Goal: Information Seeking & Learning: Learn about a topic

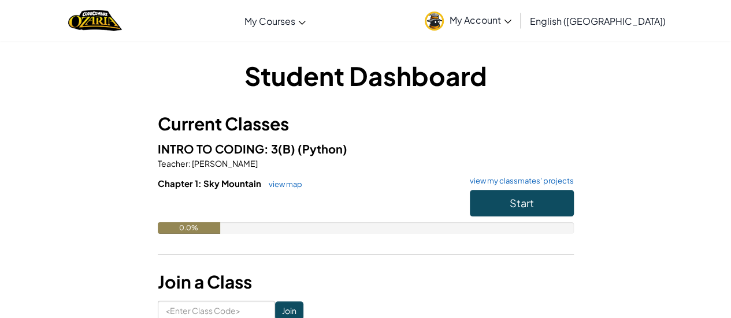
scroll to position [68, 0]
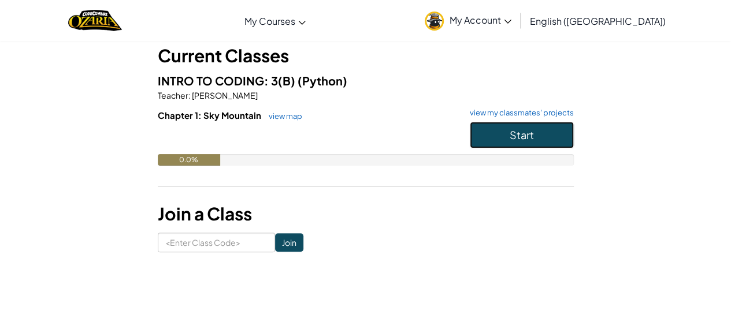
click at [509, 145] on button "Start" at bounding box center [522, 135] width 104 height 27
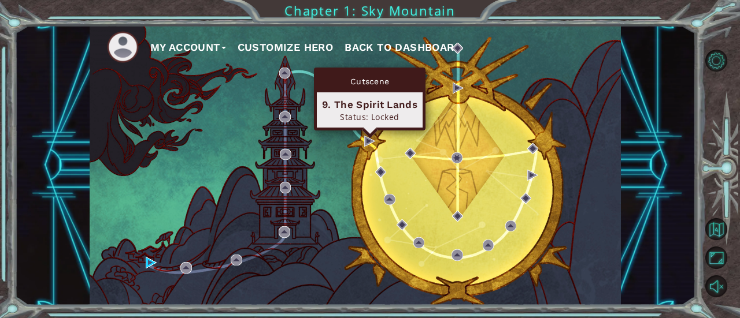
click at [365, 149] on div "My Account Customize Hero Back to Dashboard" at bounding box center [356, 165] width 532 height 280
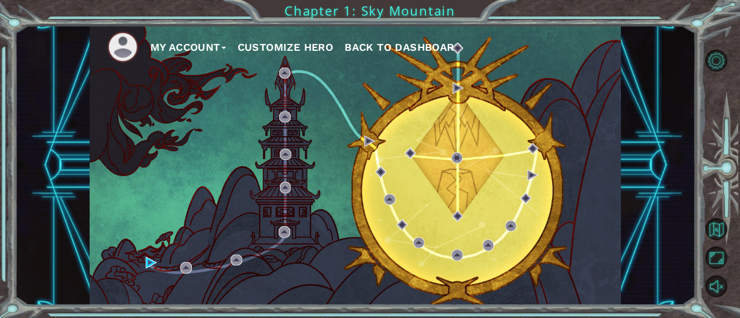
click at [365, 149] on div "My Account Customize Hero Back to Dashboard" at bounding box center [356, 165] width 532 height 280
click at [370, 139] on img at bounding box center [369, 141] width 11 height 11
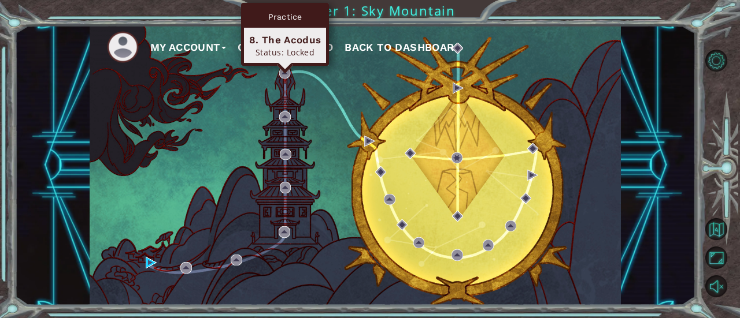
click at [283, 66] on div "Practice 8. The Acodus Status: Locked" at bounding box center [285, 34] width 88 height 63
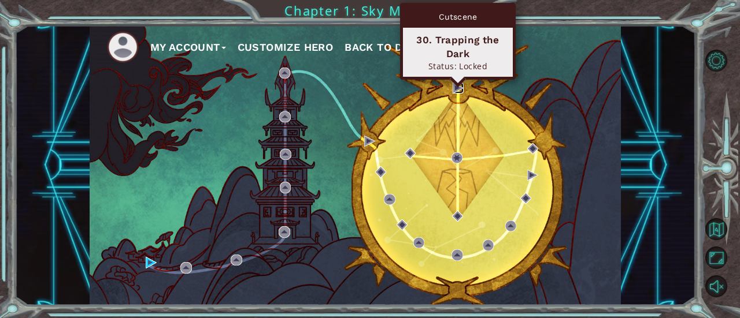
click at [453, 88] on img at bounding box center [458, 88] width 11 height 11
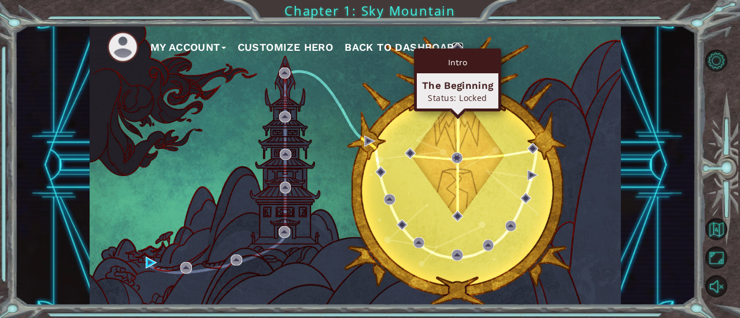
click at [455, 47] on img at bounding box center [457, 48] width 11 height 11
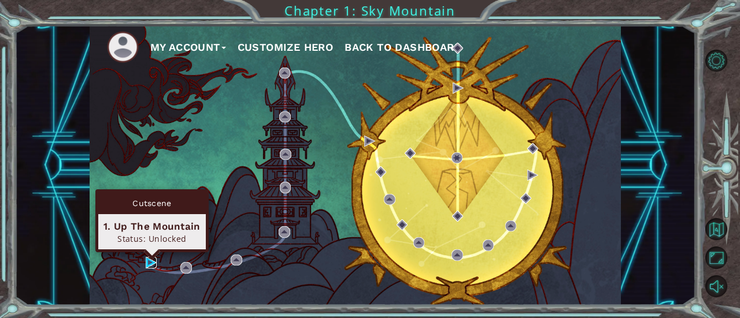
click at [146, 265] on img at bounding box center [151, 262] width 11 height 11
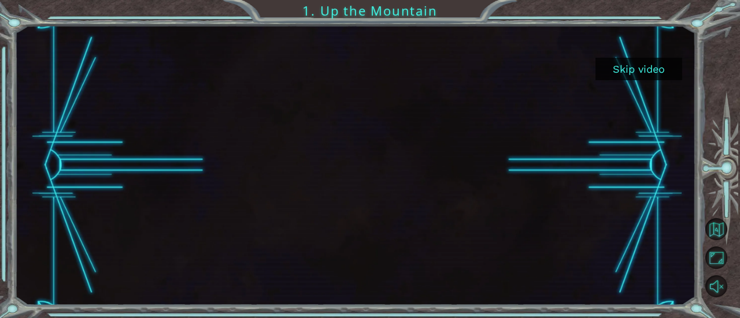
click at [639, 66] on button "Skip video" at bounding box center [638, 69] width 87 height 23
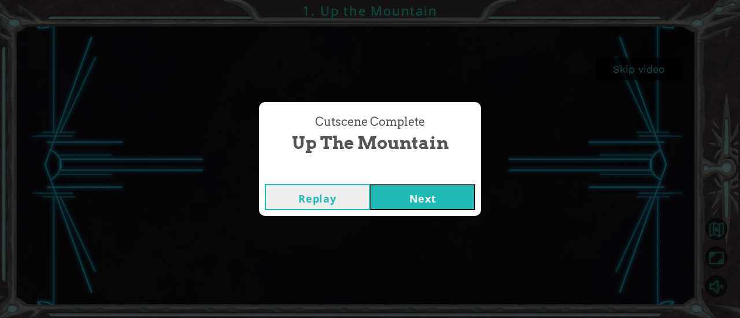
click at [402, 195] on button "Next" at bounding box center [422, 197] width 105 height 26
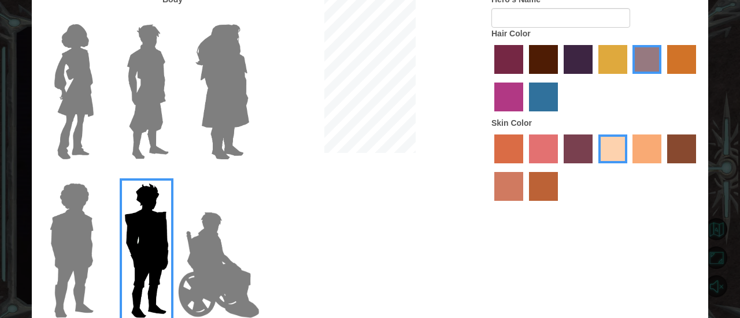
click at [545, 69] on label "maroon hair color" at bounding box center [543, 59] width 29 height 29
click at [525, 78] on input "maroon hair color" at bounding box center [525, 78] width 0 height 0
click at [645, 147] on label "tacao skin color" at bounding box center [646, 149] width 29 height 29
click at [629, 168] on input "tacao skin color" at bounding box center [629, 168] width 0 height 0
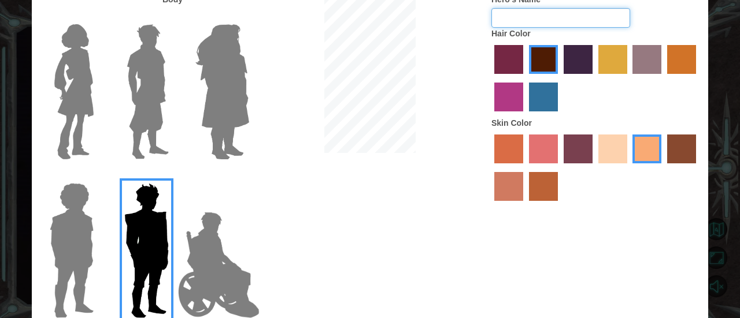
click at [527, 19] on input "Hero's Name" at bounding box center [560, 18] width 139 height 20
type input "Superhero"
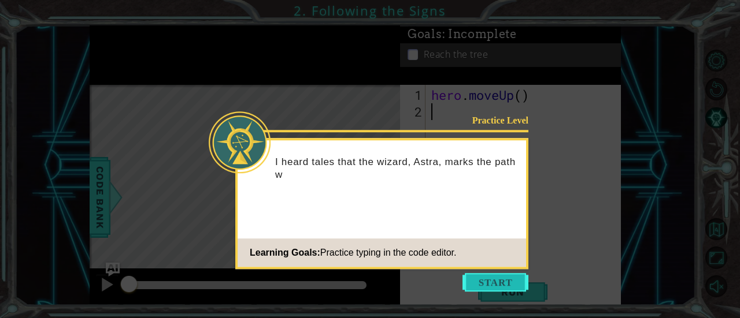
click at [494, 287] on button "Start" at bounding box center [495, 282] width 66 height 18
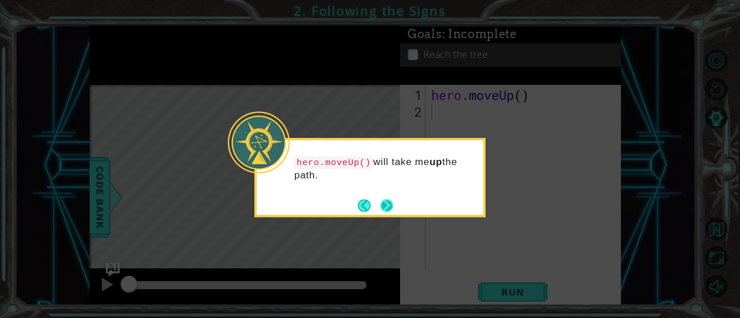
click at [392, 206] on button "Next" at bounding box center [386, 205] width 13 height 13
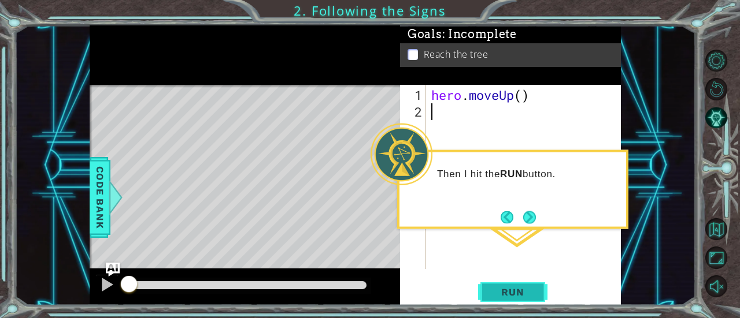
click at [507, 286] on button "Run" at bounding box center [512, 292] width 69 height 22
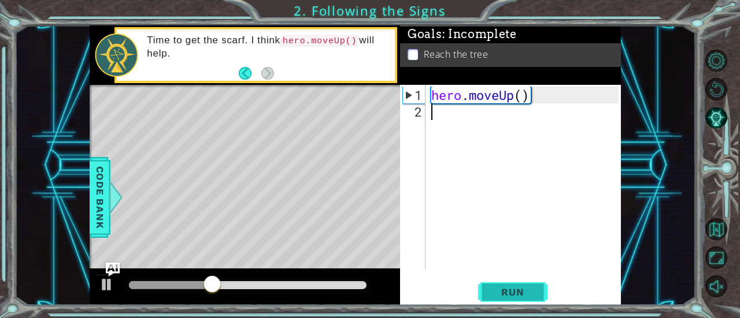
click at [495, 294] on span "Run" at bounding box center [513, 293] width 46 height 12
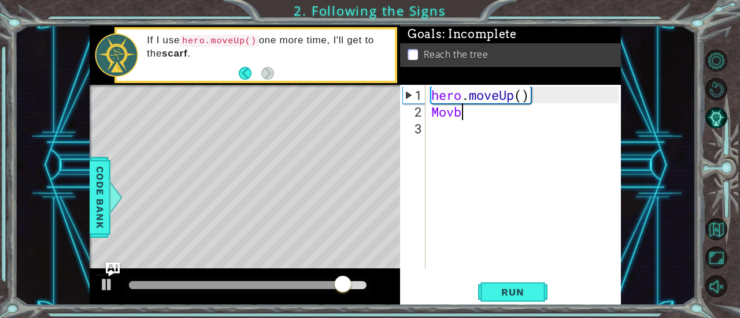
scroll to position [0, 1]
type textarea "M"
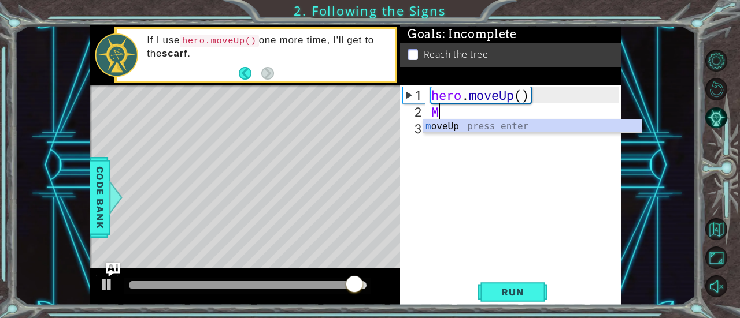
scroll to position [0, 0]
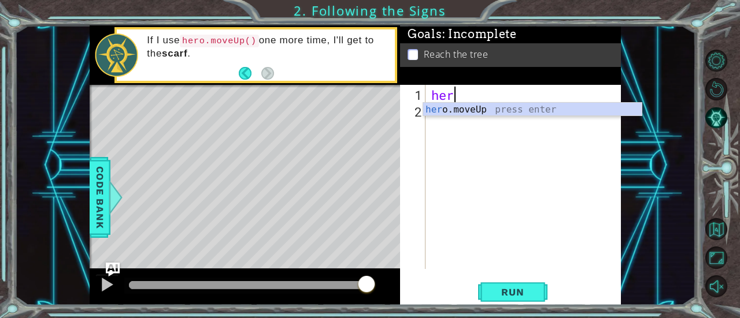
type textarea "h"
type textarea "Hero"
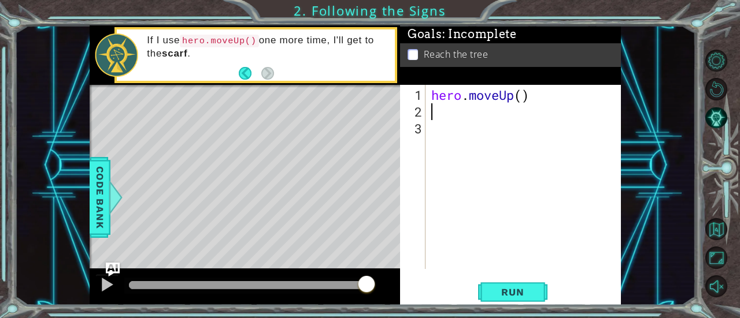
type textarea "h"
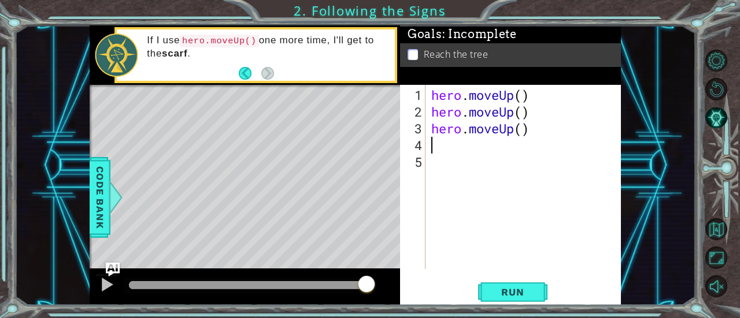
type textarea "h"
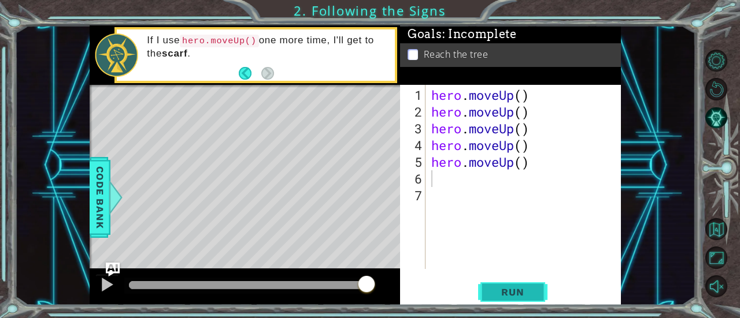
click at [509, 293] on span "Run" at bounding box center [513, 293] width 46 height 12
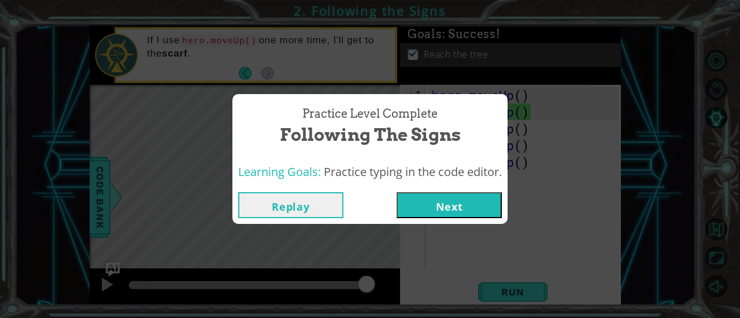
click at [433, 208] on button "Next" at bounding box center [448, 205] width 105 height 26
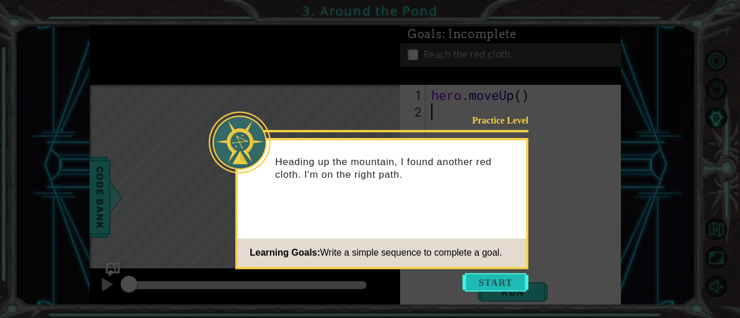
click at [485, 284] on button "Start" at bounding box center [495, 282] width 66 height 18
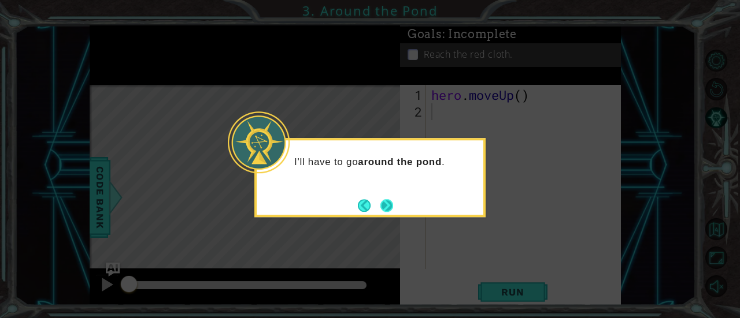
click at [392, 206] on button "Next" at bounding box center [386, 205] width 13 height 13
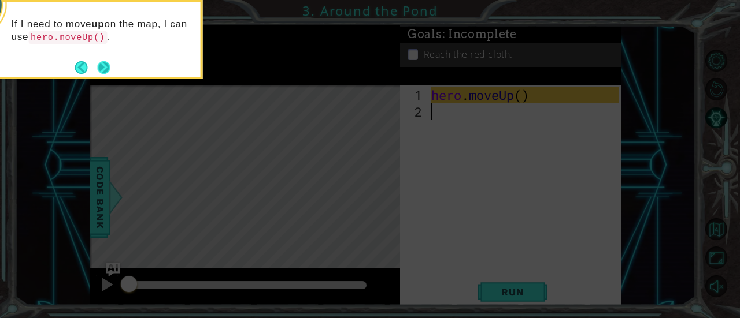
click at [104, 62] on button "Next" at bounding box center [104, 67] width 13 height 13
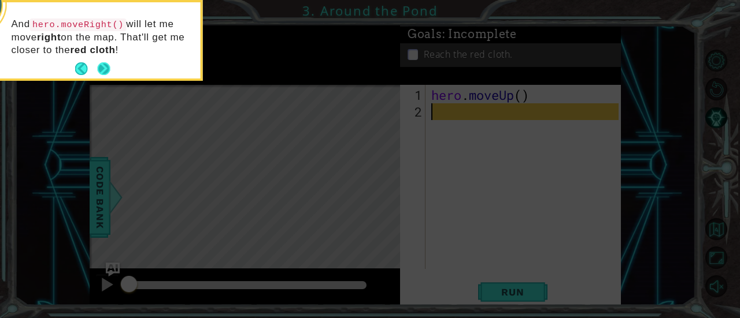
click at [102, 63] on button "Next" at bounding box center [104, 68] width 13 height 13
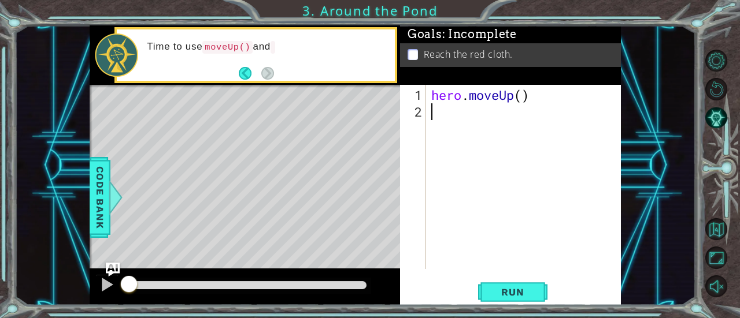
type textarea "h"
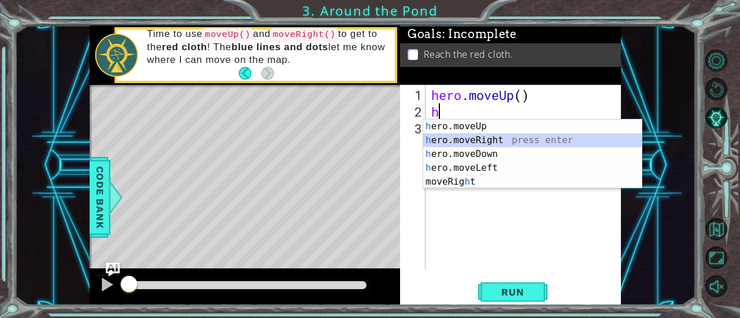
click at [525, 138] on div "h ero.moveUp press enter h ero.moveRight press enter h ero.moveDown press enter…" at bounding box center [532, 168] width 219 height 97
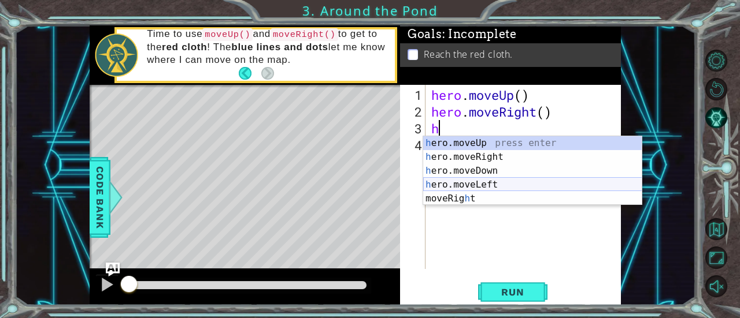
click at [488, 183] on div "h ero.moveUp press enter h ero.moveRight press enter h ero.moveDown press enter…" at bounding box center [532, 184] width 219 height 97
type textarea "hero.moveLeft(1)"
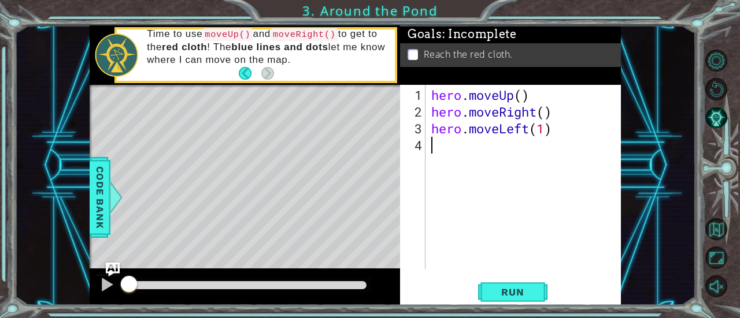
click at [462, 161] on div "hero . moveUp ( ) hero . moveRight ( ) hero . moveLeft ( 1 )" at bounding box center [526, 196] width 195 height 218
click at [543, 116] on div "hero . moveUp ( ) hero . moveRight ( ) hero . moveLeft ( 1 )" at bounding box center [526, 196] width 195 height 218
click at [525, 100] on div "hero . moveUp ( ) hero . moveRight ( 1 ) hero . moveLeft ( 1 )" at bounding box center [526, 196] width 195 height 218
type textarea "hero.moveUp(1)"
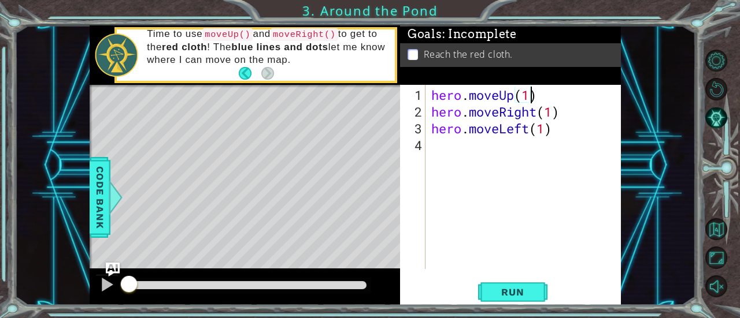
scroll to position [0, 4]
click at [473, 154] on div "hero . moveUp ( 1 ) hero . moveRight ( 1 ) hero . moveLeft ( 1 )" at bounding box center [526, 196] width 195 height 218
type textarea "h"
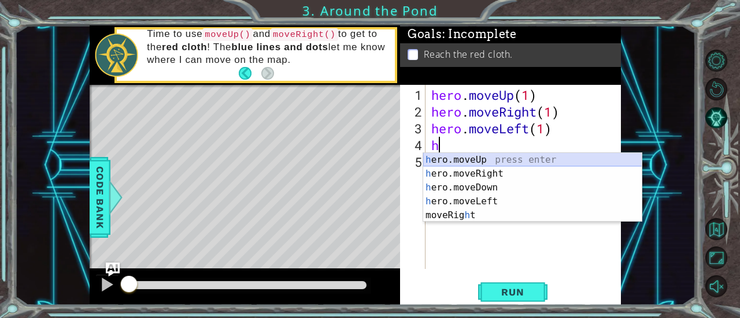
click at [481, 157] on div "h ero.moveUp press enter h ero.moveRight press enter h ero.moveDown press enter…" at bounding box center [532, 201] width 219 height 97
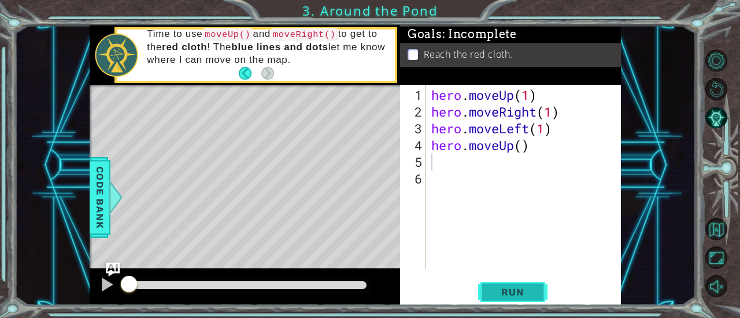
click at [502, 289] on span "Run" at bounding box center [513, 293] width 46 height 12
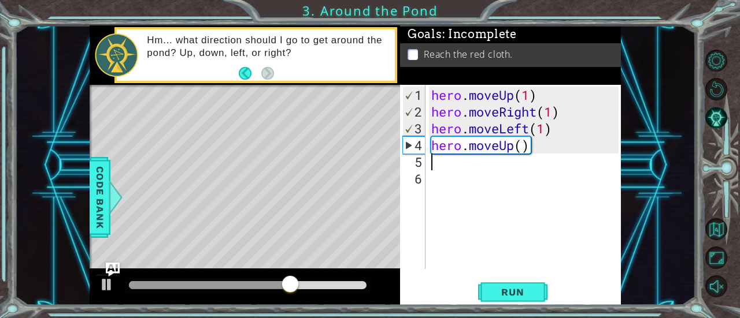
click at [517, 152] on div "hero . moveUp ( 1 ) hero . moveRight ( 1 ) hero . moveLeft ( 1 ) hero . moveUp …" at bounding box center [526, 196] width 195 height 218
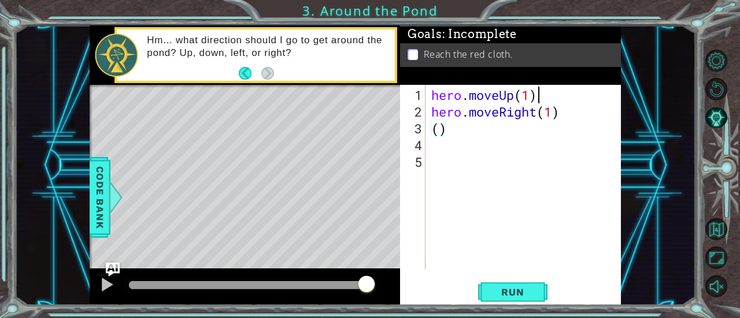
click at [538, 95] on div "hero . moveUp ( 1 ) hero . moveRight ( 1 ) ( )" at bounding box center [526, 196] width 195 height 218
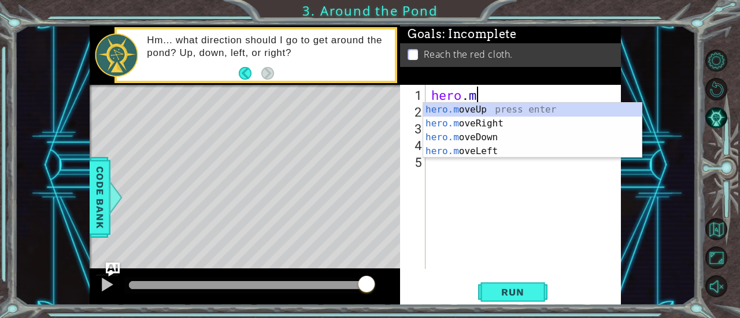
type textarea "h"
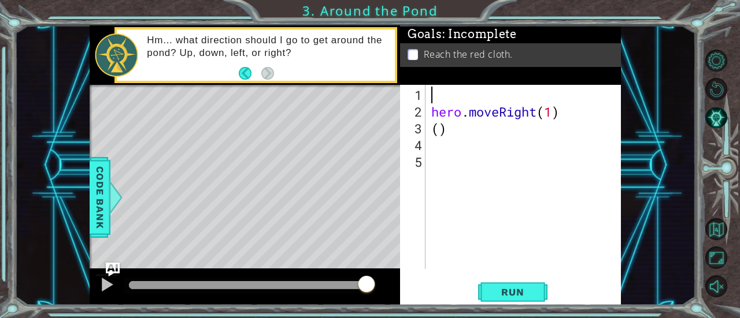
type textarea "]"
click at [431, 113] on div "hero . moveRight ( 1 ) ( )" at bounding box center [526, 196] width 195 height 218
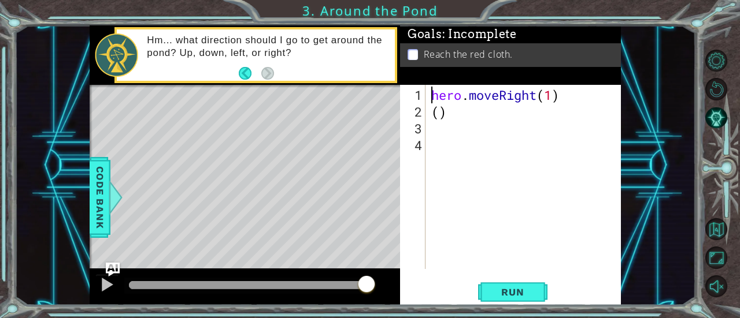
click at [449, 114] on div "hero . moveRight ( 1 ) ( )" at bounding box center [526, 196] width 195 height 218
type textarea "("
type textarea "h"
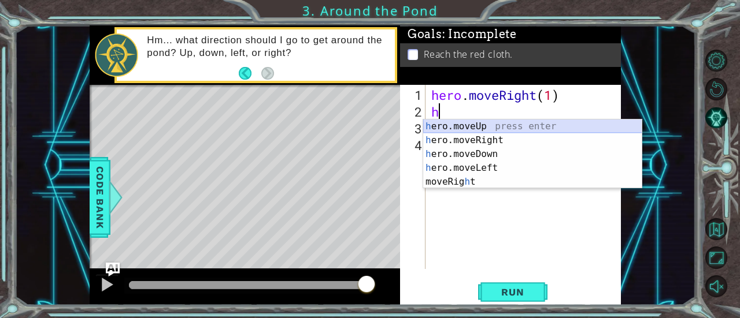
click at [480, 126] on div "h ero.moveUp press enter h ero.moveRight press enter h ero.moveDown press enter…" at bounding box center [532, 168] width 219 height 97
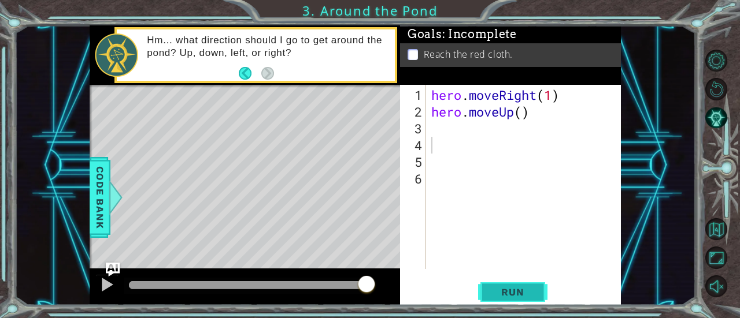
click at [506, 290] on span "Run" at bounding box center [513, 293] width 46 height 12
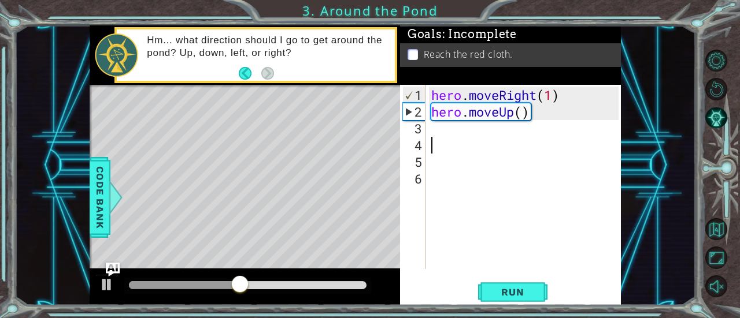
click at [527, 127] on div "hero . moveRight ( 1 ) hero . moveUp ( )" at bounding box center [526, 196] width 195 height 218
click at [528, 113] on div "hero . moveRight ( 1 ) hero . moveUp ( )" at bounding box center [526, 196] width 195 height 218
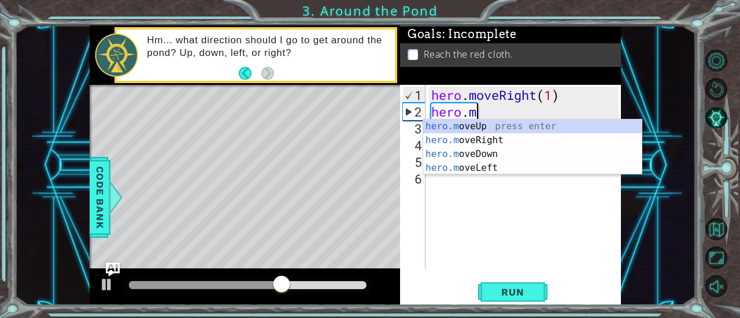
type textarea "h"
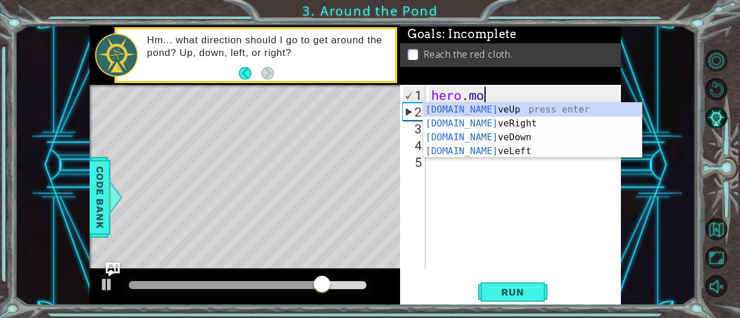
type textarea "hero.m"
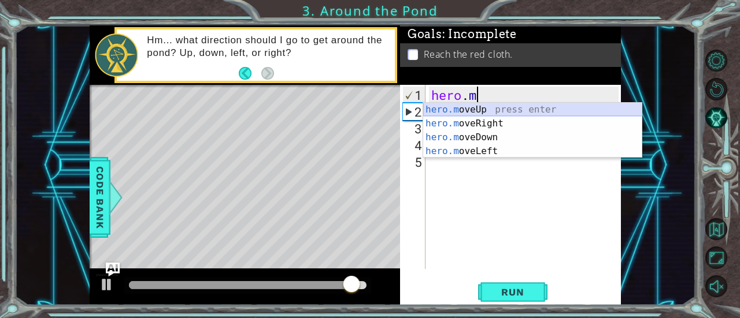
click at [527, 109] on div "hero.m oveUp press enter hero.m oveRight press enter hero.m oveDown press enter…" at bounding box center [532, 144] width 219 height 83
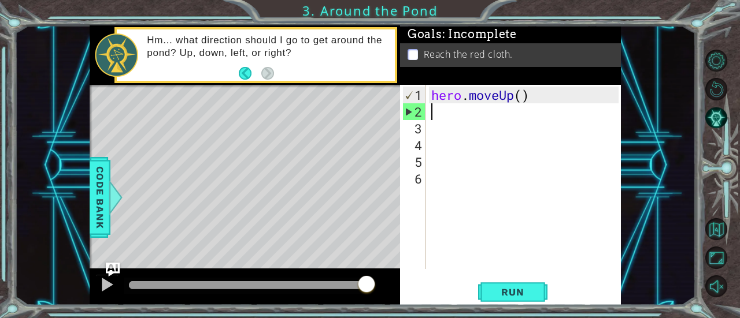
type textarea "h"
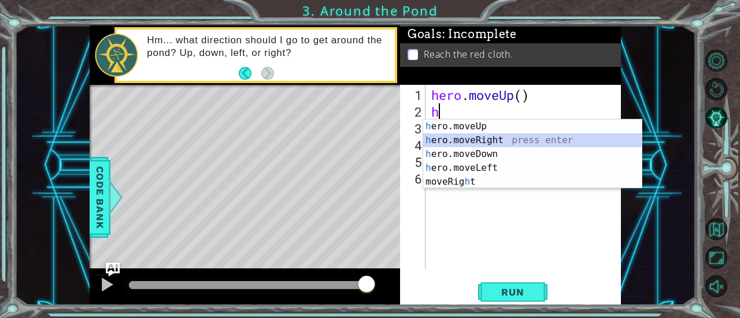
click at [524, 139] on div "h ero.moveUp press enter h ero.moveRight press enter h ero.moveDown press enter…" at bounding box center [532, 168] width 219 height 97
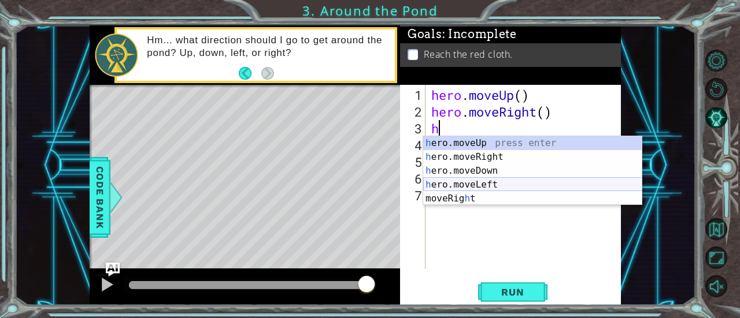
click at [518, 184] on div "h ero.moveUp press enter h ero.moveRight press enter h ero.moveDown press enter…" at bounding box center [532, 184] width 219 height 97
type textarea "hero.moveLeft(1)"
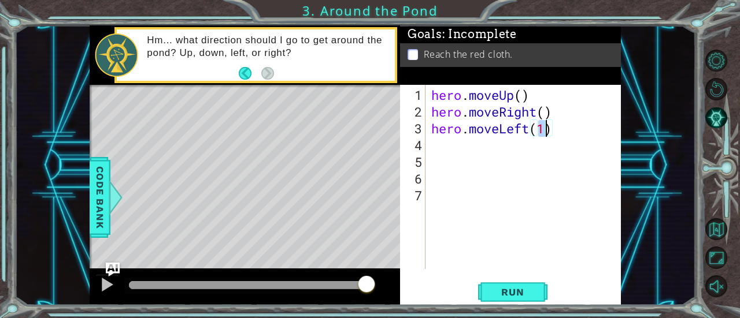
click at [481, 162] on div "hero . moveUp ( ) hero . moveRight ( ) hero . moveLeft ( 1 )" at bounding box center [526, 196] width 195 height 218
click at [476, 150] on div "hero . moveUp ( ) hero . moveRight ( ) hero . moveLeft ( 1 )" at bounding box center [526, 196] width 195 height 218
type textarea "h"
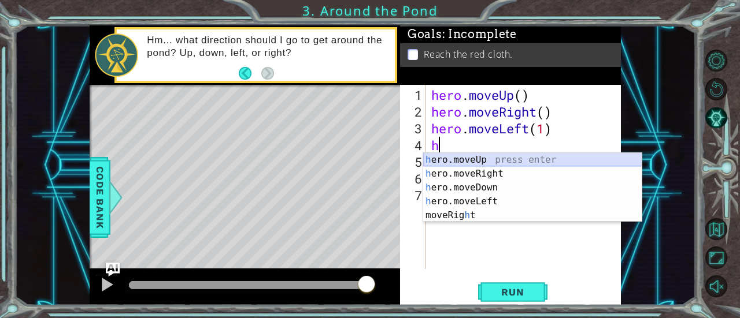
click at [491, 157] on div "h ero.moveUp press enter h ero.moveRight press enter h ero.moveDown press enter…" at bounding box center [532, 201] width 219 height 97
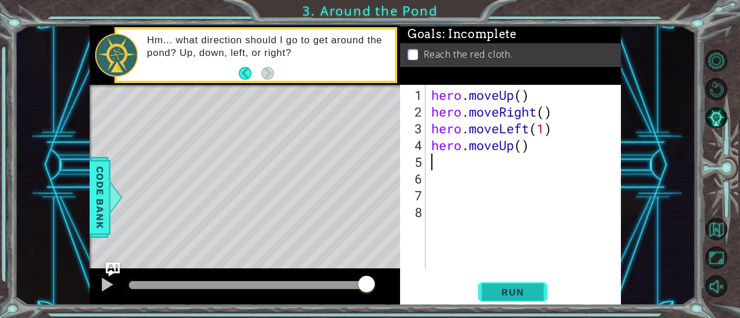
click at [520, 293] on span "Run" at bounding box center [513, 293] width 46 height 12
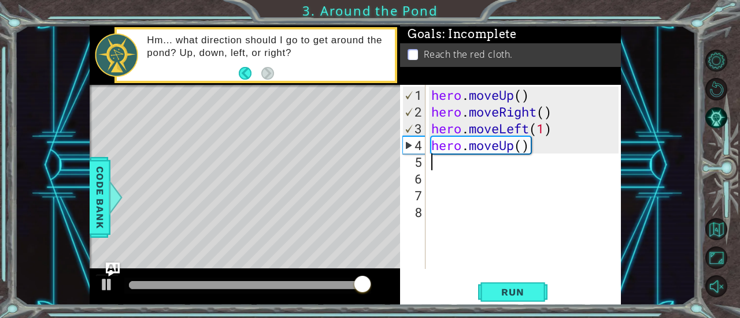
click at [537, 95] on div "hero . moveUp ( ) hero . moveRight ( ) hero . moveLeft ( 1 ) hero . moveUp ( )" at bounding box center [526, 196] width 195 height 218
type textarea "hero.moveUp()"
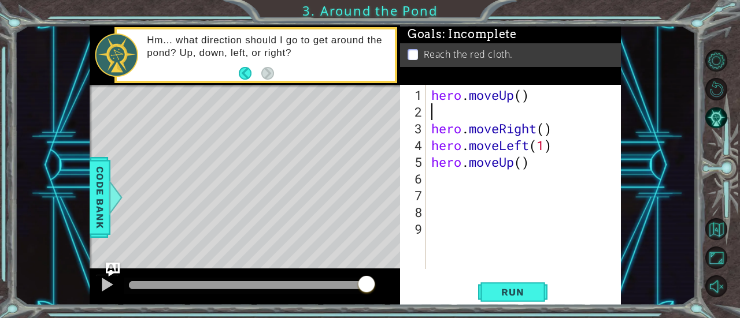
type textarea "h"
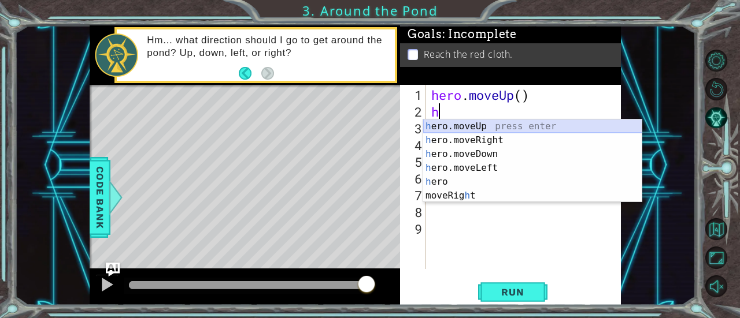
click at [568, 127] on div "h ero.moveUp press enter h ero.moveRight press enter h ero.moveDown press enter…" at bounding box center [532, 175] width 219 height 111
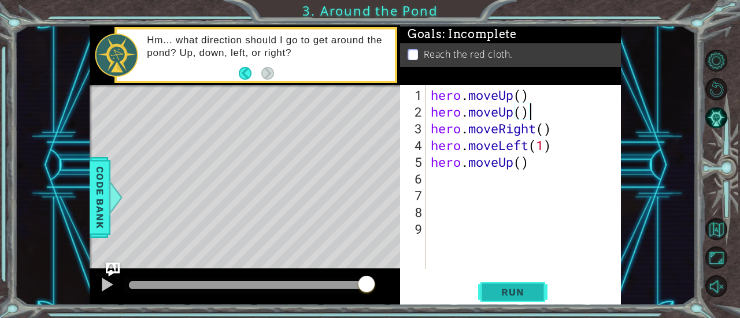
click at [528, 300] on button "Run" at bounding box center [512, 292] width 69 height 22
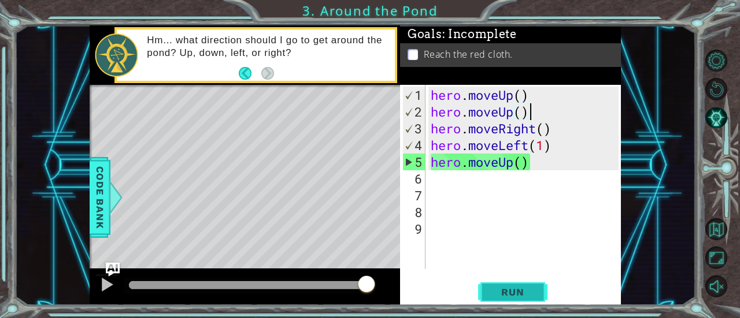
click at [506, 286] on button "Run" at bounding box center [512, 292] width 69 height 22
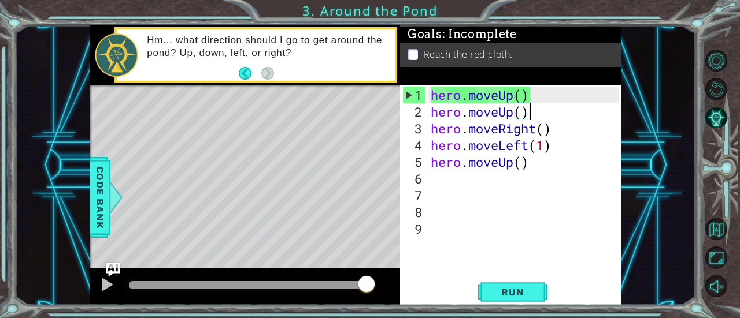
click at [529, 147] on div "hero . moveUp ( ) hero . moveUp ( ) hero . moveRight ( ) hero . moveLeft ( 1 ) …" at bounding box center [526, 196] width 196 height 218
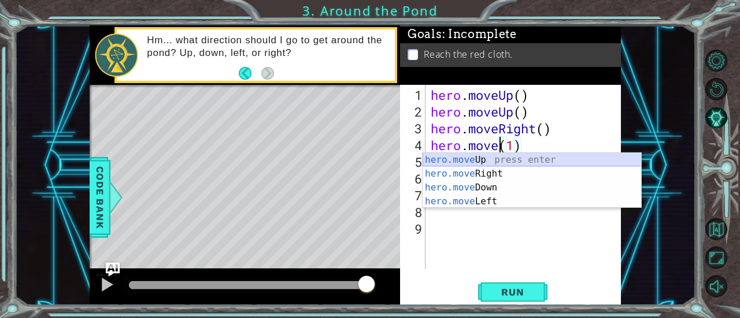
click at [514, 159] on div "hero.move Up press enter hero.move Right press enter hero.move Down press enter…" at bounding box center [531, 194] width 219 height 83
type textarea "hero.moveUp()(1)"
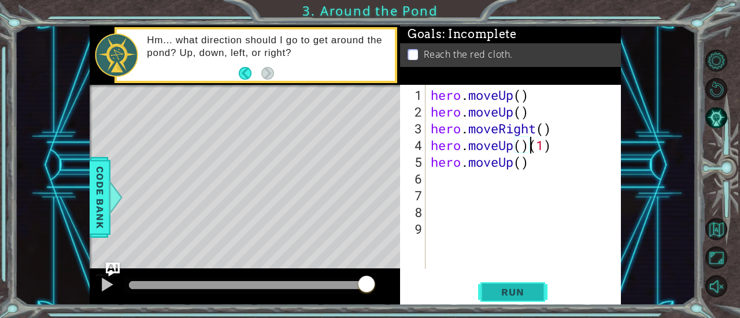
click at [502, 296] on span "Run" at bounding box center [513, 293] width 46 height 12
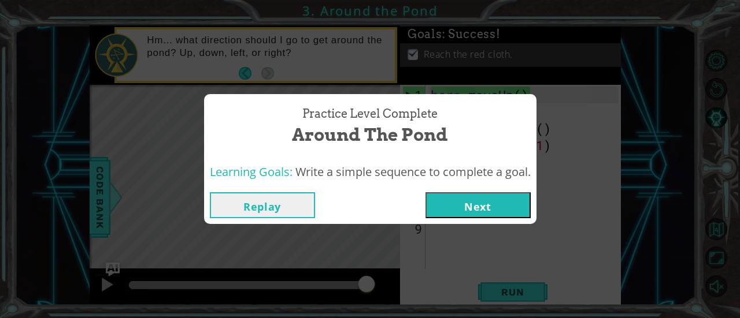
click at [481, 209] on button "Next" at bounding box center [477, 205] width 105 height 26
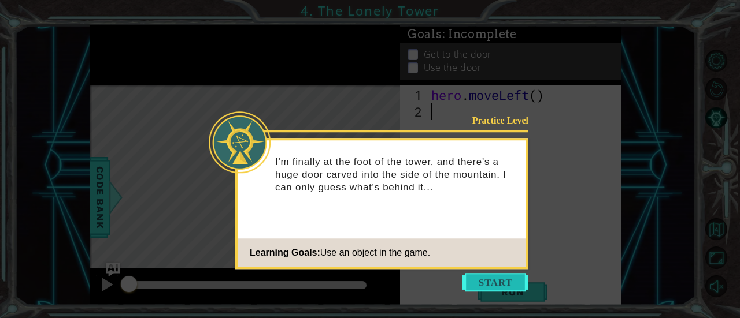
click at [491, 286] on button "Start" at bounding box center [495, 282] width 66 height 18
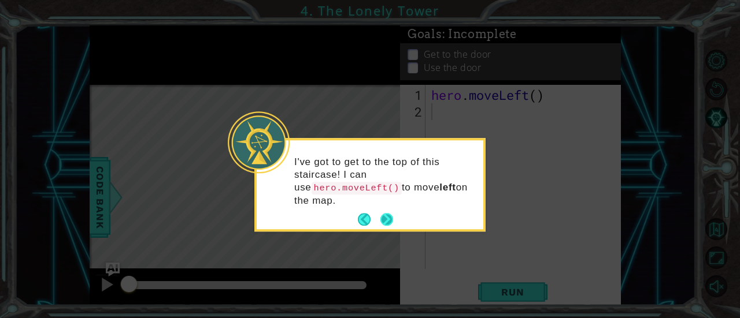
click at [386, 214] on button "Next" at bounding box center [386, 220] width 13 height 13
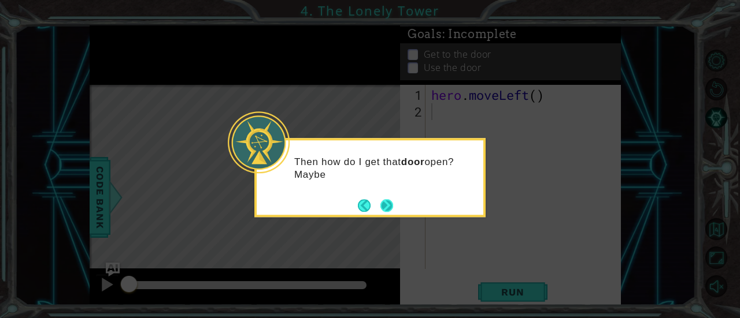
click at [386, 205] on button "Next" at bounding box center [386, 205] width 13 height 13
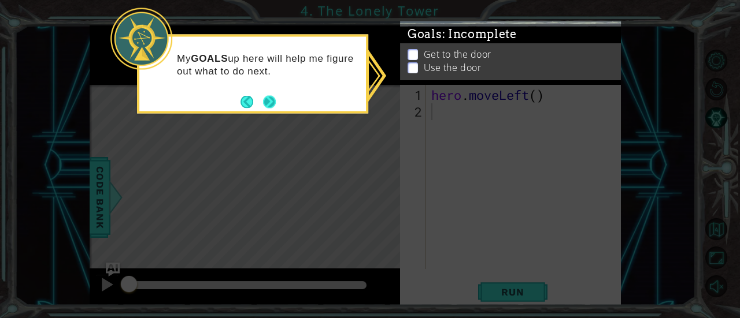
click at [274, 97] on button "Next" at bounding box center [269, 101] width 13 height 13
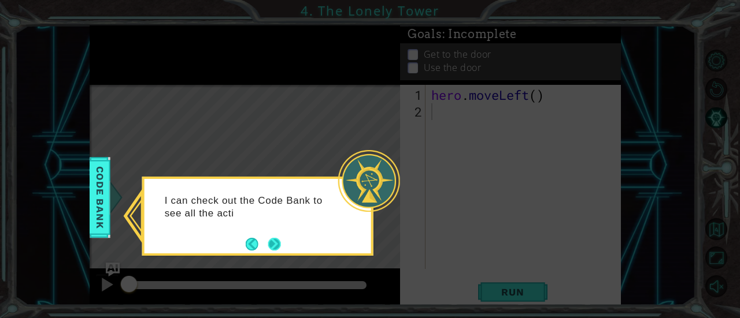
click at [279, 241] on button "Next" at bounding box center [274, 244] width 13 height 13
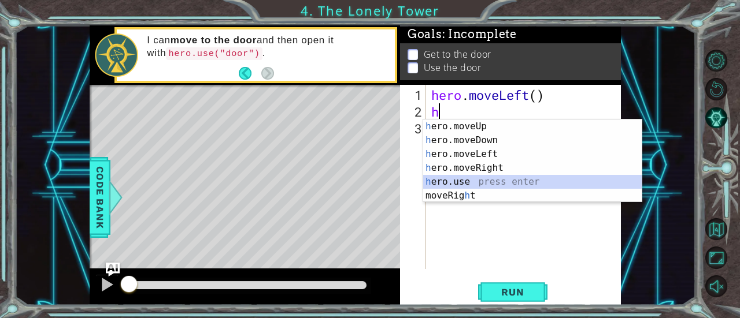
click at [473, 180] on div "h ero.moveUp press enter h ero.moveDown press enter h ero.moveLeft press enter …" at bounding box center [532, 175] width 219 height 111
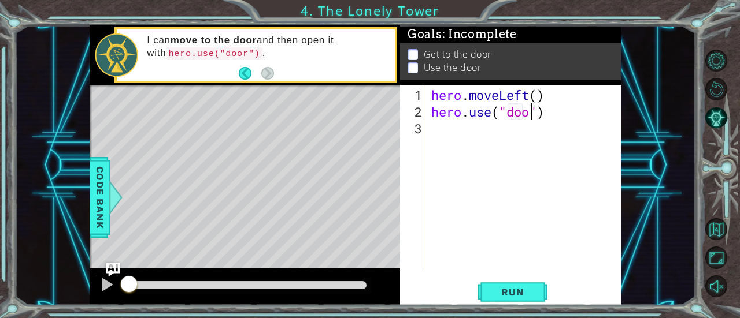
scroll to position [0, 5]
click at [526, 295] on span "Run" at bounding box center [513, 293] width 46 height 12
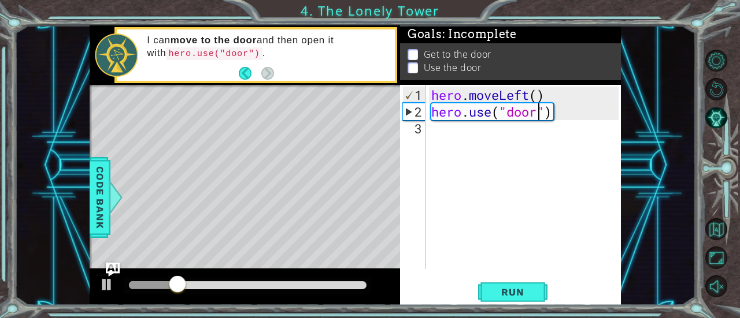
click at [531, 100] on div "hero . moveLeft ( ) hero . use ( "door" )" at bounding box center [526, 196] width 195 height 218
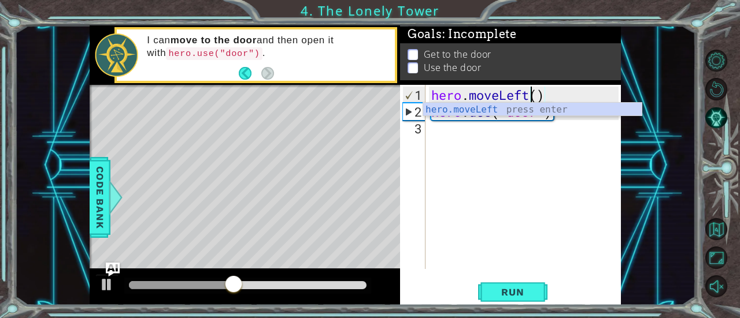
type textarea "hero.moveLeft"
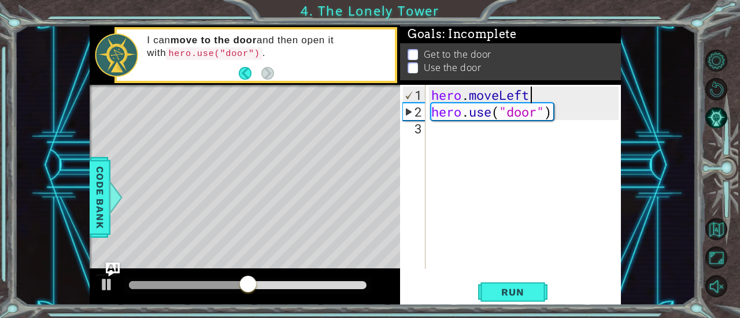
scroll to position [0, 0]
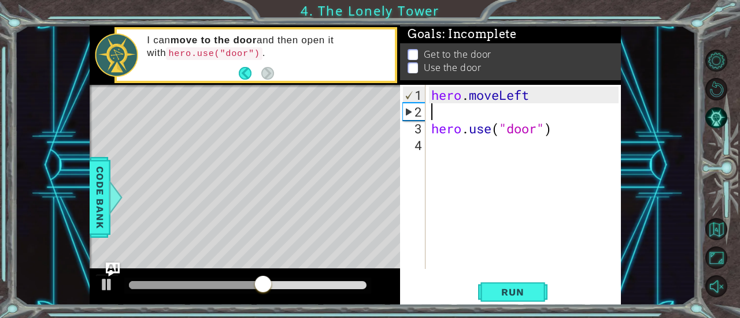
type textarea "h"
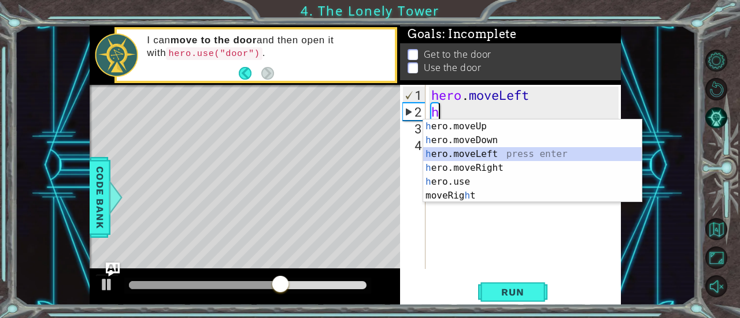
click at [557, 157] on div "h ero.moveUp press enter h ero.moveDown press enter h ero.moveLeft press enter …" at bounding box center [532, 175] width 219 height 111
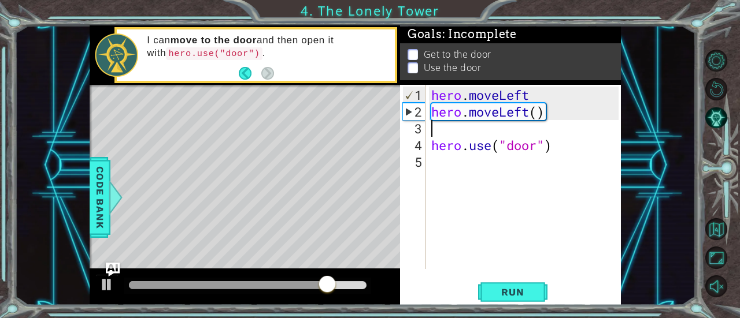
type textarea "h"
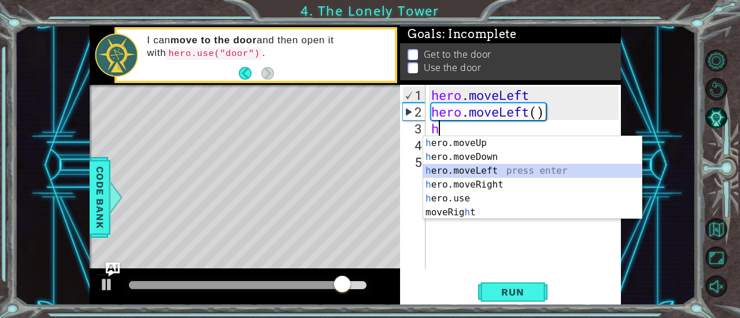
click at [555, 169] on div "h ero.moveUp press enter h ero.moveDown press enter h ero.moveLeft press enter …" at bounding box center [532, 191] width 219 height 111
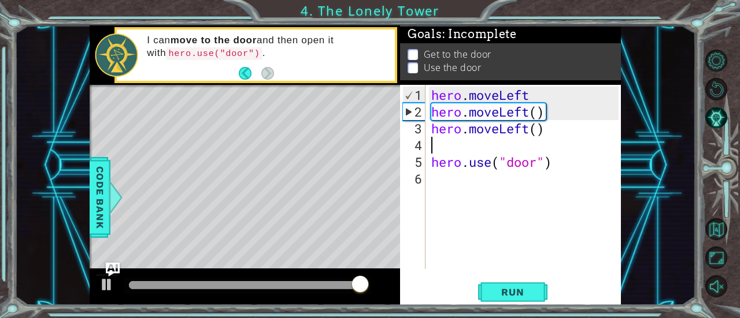
type textarea "h"
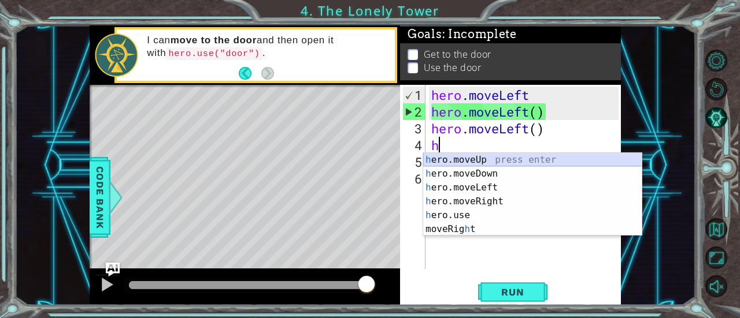
click at [516, 162] on div "h ero.moveUp press enter h ero.moveDown press enter h ero.moveLeft press enter …" at bounding box center [532, 208] width 219 height 111
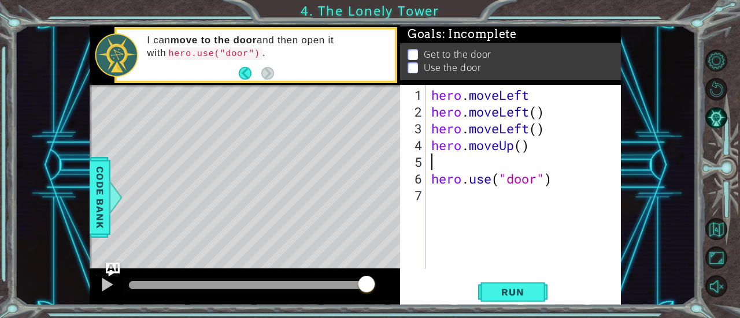
type textarea "h"
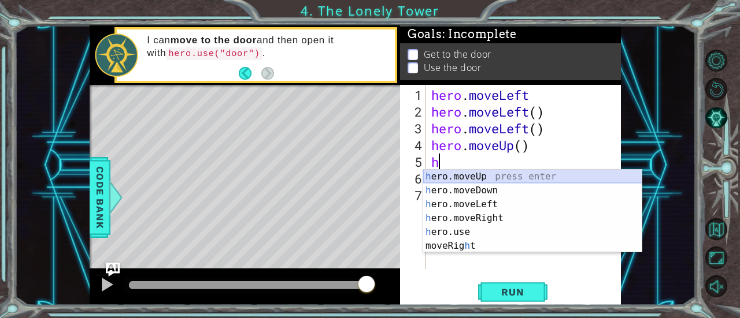
click at [490, 175] on div "h ero.moveUp press enter h ero.moveDown press enter h ero.moveLeft press enter …" at bounding box center [532, 225] width 219 height 111
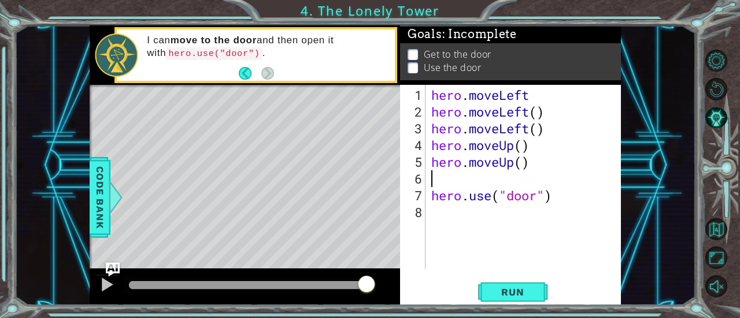
type textarea "h"
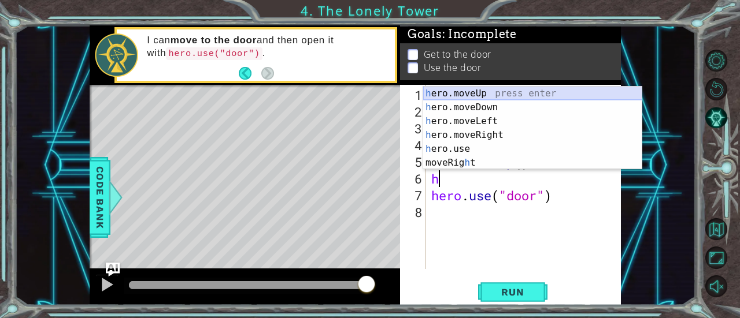
click at [463, 92] on div "h ero.moveUp press enter h ero.moveDown press enter h ero.moveLeft press enter …" at bounding box center [532, 142] width 219 height 111
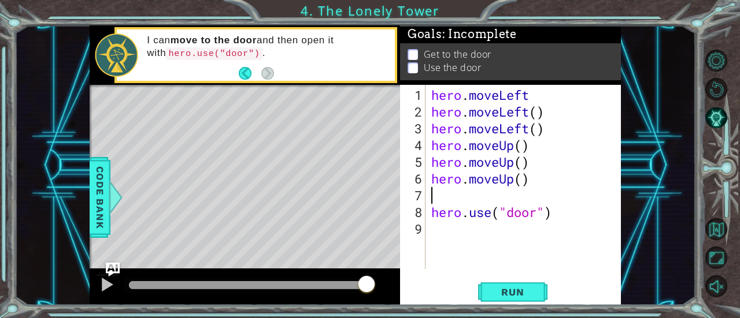
type textarea "h"
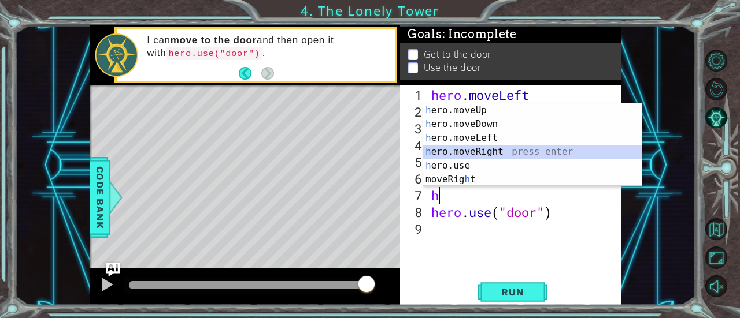
click at [490, 151] on div "h ero.moveUp press enter h ero.moveDown press enter h ero.moveLeft press enter …" at bounding box center [532, 158] width 219 height 111
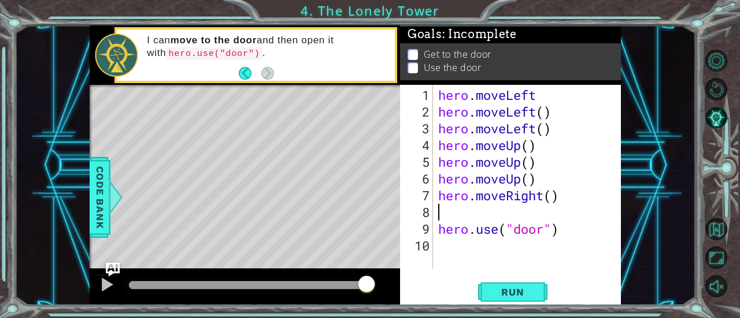
type textarea "h"
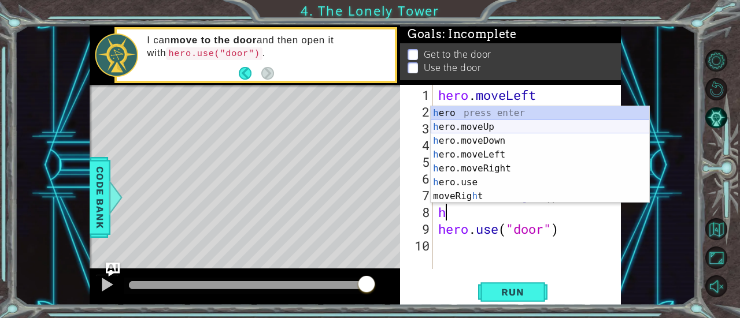
click at [532, 127] on div "h ero press enter h ero.moveUp press enter h ero.moveDown press enter h ero.mov…" at bounding box center [540, 168] width 219 height 125
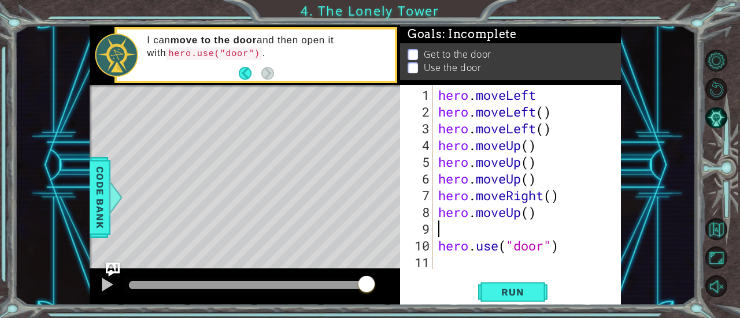
type textarea "h"
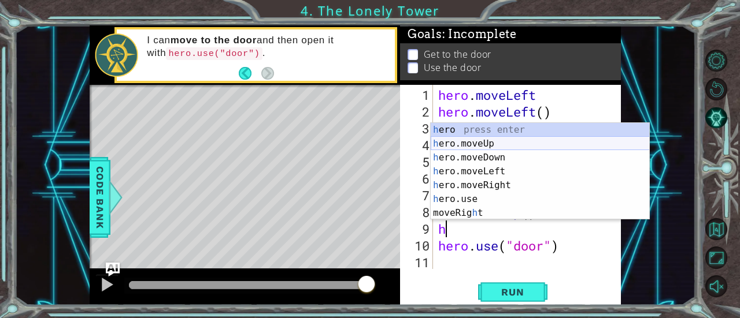
click at [506, 143] on div "h ero press enter h ero.moveUp press enter h ero.moveDown press enter h ero.mov…" at bounding box center [540, 185] width 219 height 125
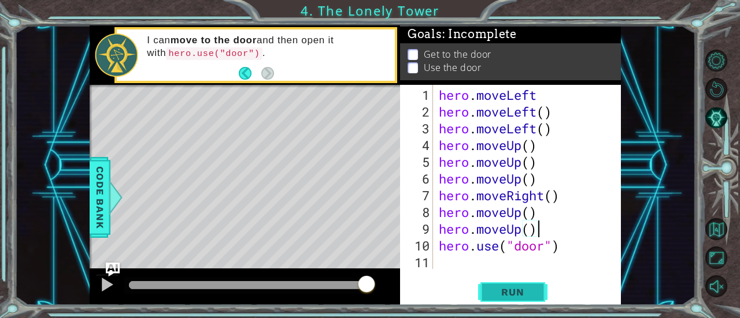
click at [529, 286] on button "Run" at bounding box center [512, 292] width 69 height 22
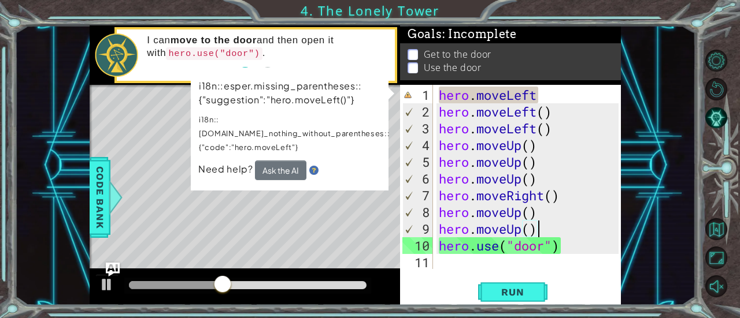
click at [154, 102] on div "Level Map" at bounding box center [357, 255] width 534 height 340
click at [479, 91] on div "hero . moveLeft hero . moveLeft ( ) hero . moveLeft ( ) hero . moveUp ( ) hero …" at bounding box center [530, 196] width 188 height 218
click at [532, 94] on div "hero . moveLeft hero . moveLeft ( ) hero . moveLeft ( ) hero . moveUp ( ) hero …" at bounding box center [530, 196] width 188 height 218
click at [540, 95] on div "hero . moveLeft hero . moveLeft ( ) hero . moveLeft ( ) hero . moveUp ( ) hero …" at bounding box center [530, 196] width 188 height 218
type textarea "hero.moveLef"
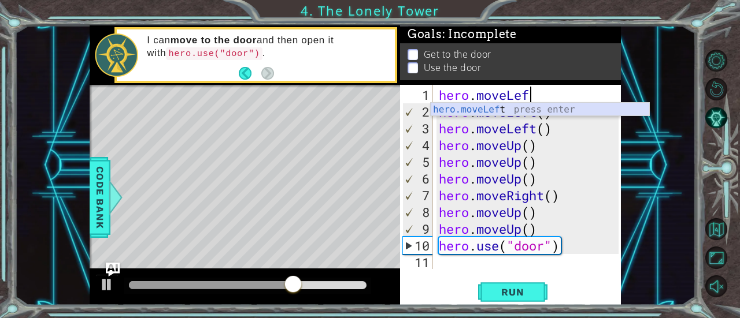
click at [542, 114] on div "hero.moveLef t press enter" at bounding box center [540, 124] width 219 height 42
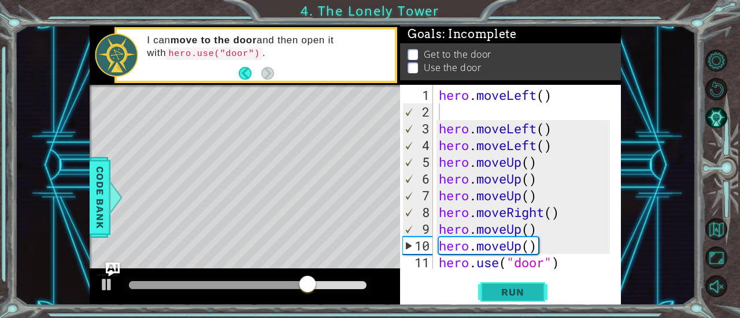
click at [524, 288] on span "Run" at bounding box center [513, 293] width 46 height 12
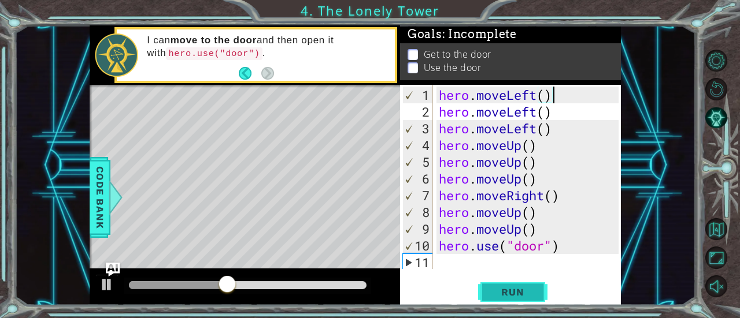
click at [532, 287] on span "Run" at bounding box center [513, 293] width 46 height 12
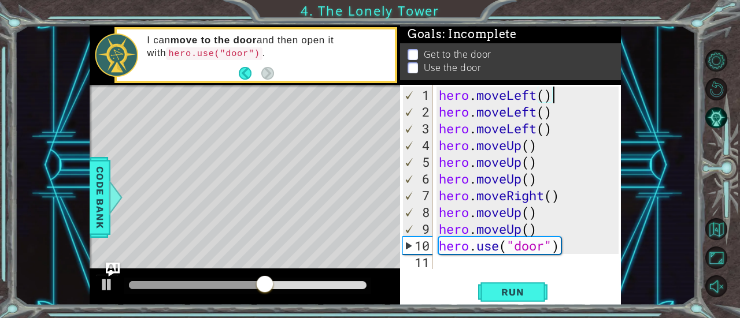
click at [524, 235] on div "hero . moveLeft ( ) hero . moveLeft ( ) hero . moveLeft ( ) hero . moveUp ( ) h…" at bounding box center [530, 196] width 188 height 218
type textarea "hero.moveUp()"
click at [537, 230] on div "hero . moveLeft ( ) hero . moveLeft ( ) hero . moveLeft ( ) hero . moveUp ( ) h…" at bounding box center [530, 196] width 188 height 218
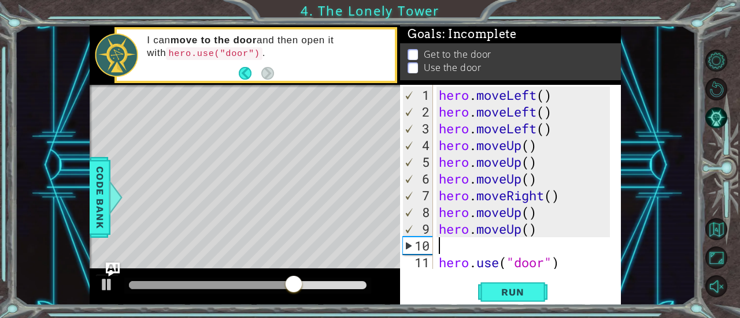
type textarea "h"
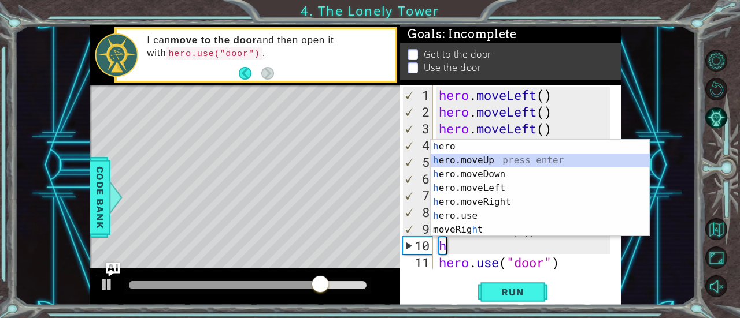
click at [497, 162] on div "h ero press enter h ero.moveUp press enter h ero.moveDown press enter h ero.mov…" at bounding box center [540, 202] width 219 height 125
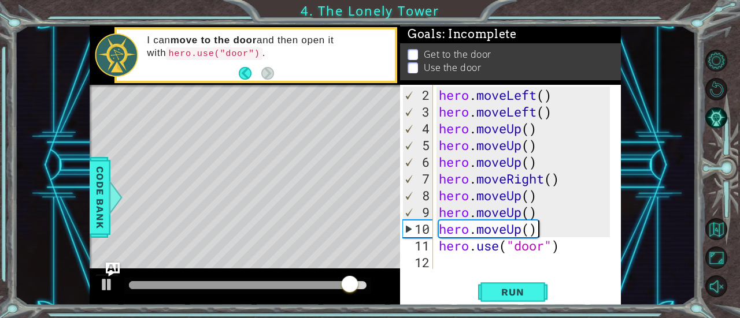
scroll to position [16, 0]
type textarea "hero.moveUp()"
click at [531, 286] on button "Run" at bounding box center [512, 292] width 69 height 22
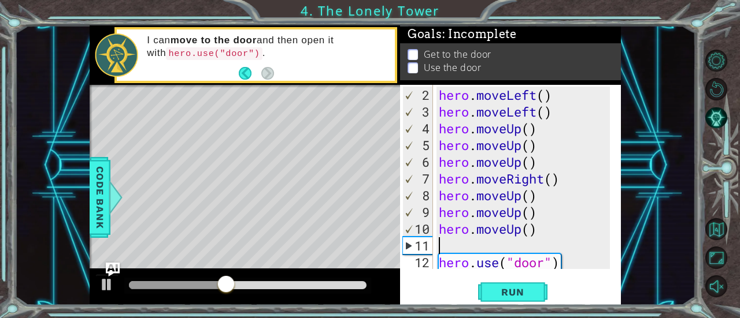
scroll to position [17, 0]
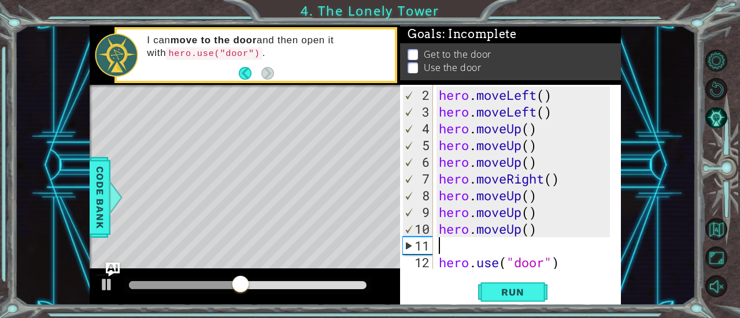
type textarea "h"
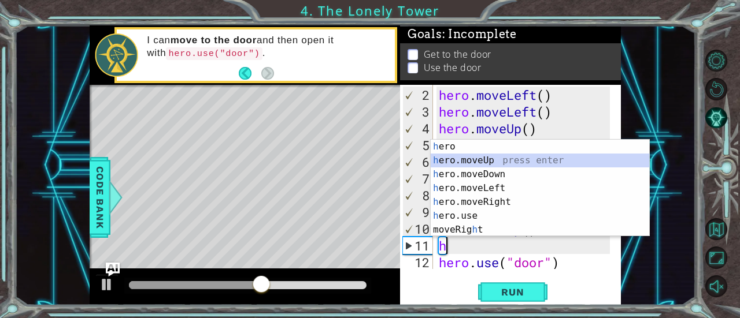
click at [562, 164] on div "h ero press enter h ero.moveUp press enter h ero.moveDown press enter h ero.mov…" at bounding box center [540, 202] width 219 height 125
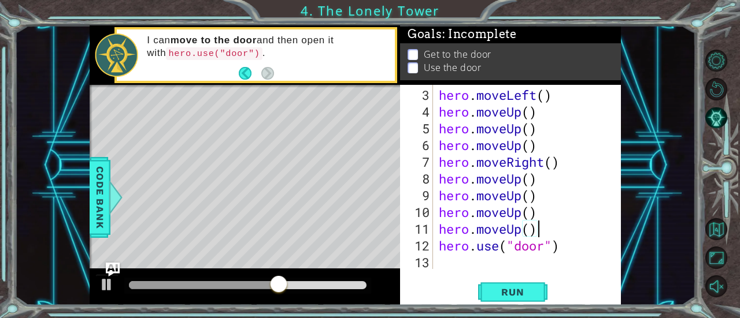
scroll to position [34, 0]
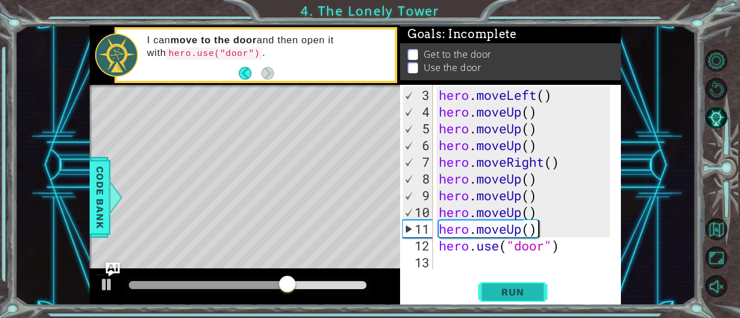
type textarea "hero.moveUp()"
click at [540, 284] on button "Run" at bounding box center [512, 292] width 69 height 22
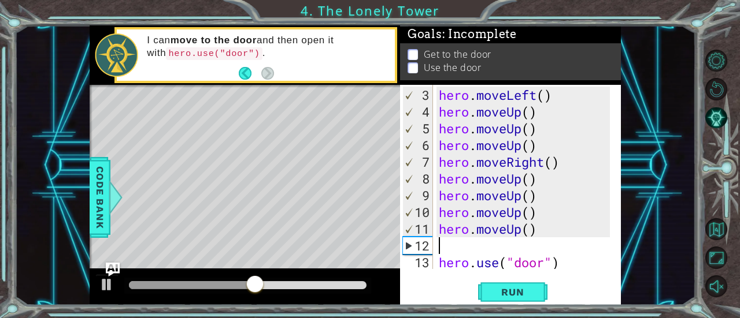
type textarea "h"
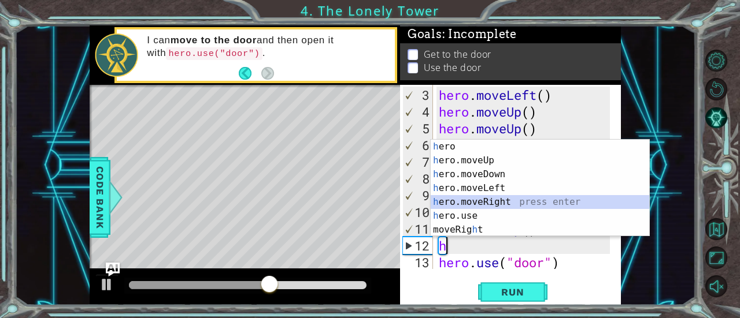
click at [539, 203] on div "h ero press enter h ero.moveUp press enter h ero.moveDown press enter h ero.mov…" at bounding box center [540, 202] width 219 height 125
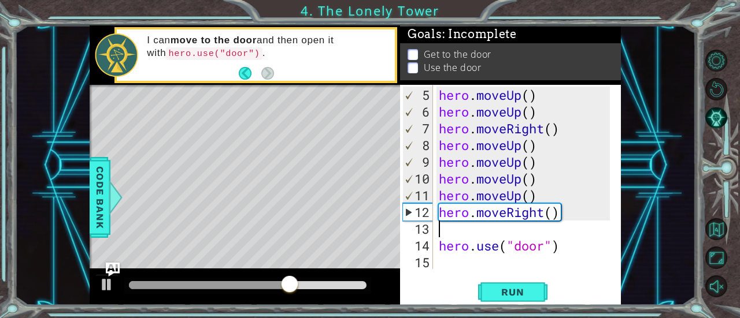
scroll to position [50, 0]
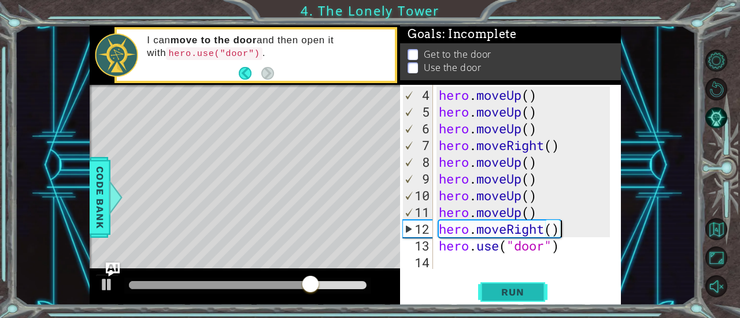
click at [529, 296] on span "Run" at bounding box center [513, 293] width 46 height 12
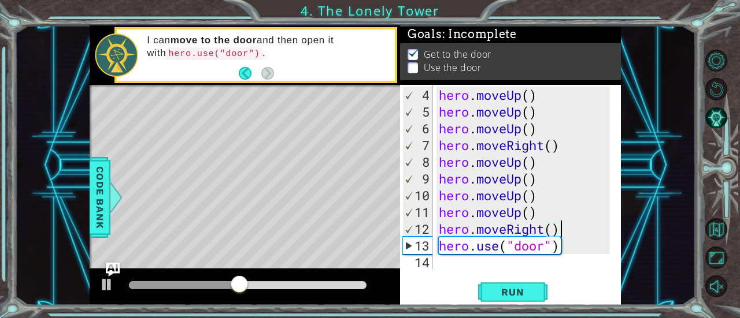
click at [295, 138] on div "Level Map" at bounding box center [357, 255] width 534 height 340
click at [509, 298] on span "Run" at bounding box center [513, 293] width 46 height 12
click at [294, 137] on div "Level Map" at bounding box center [357, 255] width 534 height 340
click at [566, 239] on div "hero . moveUp ( ) hero . moveUp ( ) hero . moveUp ( ) hero . moveRight ( ) hero…" at bounding box center [525, 196] width 179 height 218
click at [562, 229] on div "hero . moveUp ( ) hero . moveUp ( ) hero . moveUp ( ) hero . moveRight ( ) hero…" at bounding box center [525, 196] width 179 height 218
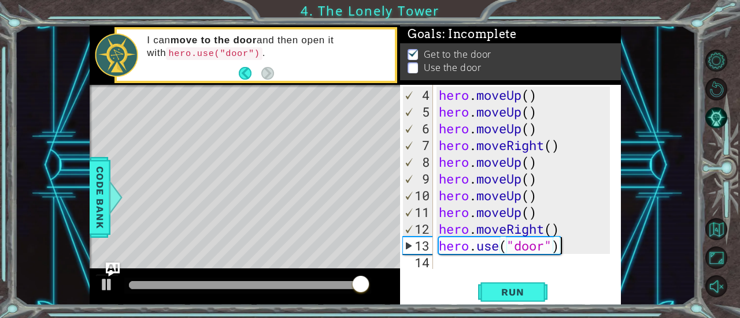
type textarea "hero.moveRight()"
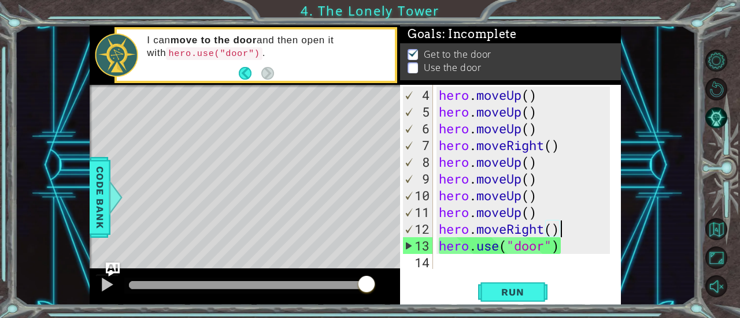
scroll to position [50, 0]
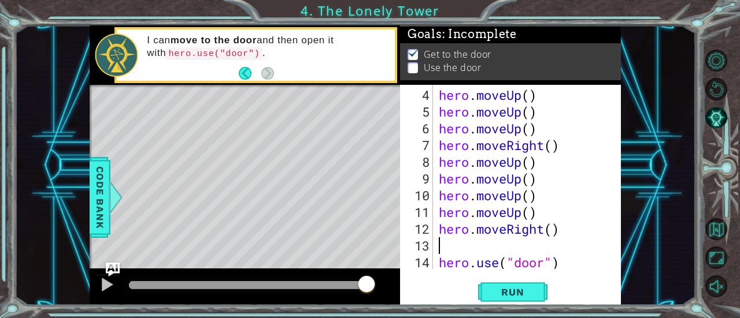
type textarea "h"
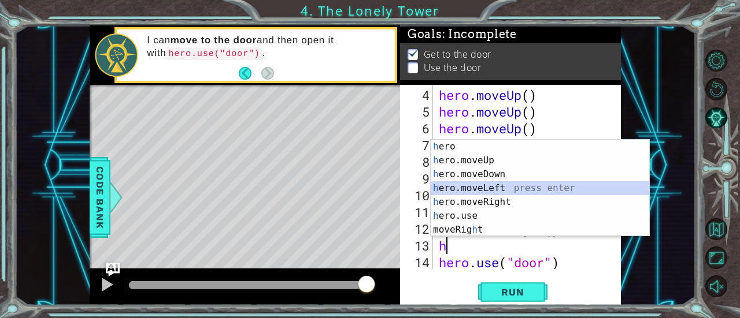
click at [485, 189] on div "h ero press enter h ero.moveUp press enter h ero.moveDown press enter h ero.mov…" at bounding box center [540, 202] width 219 height 125
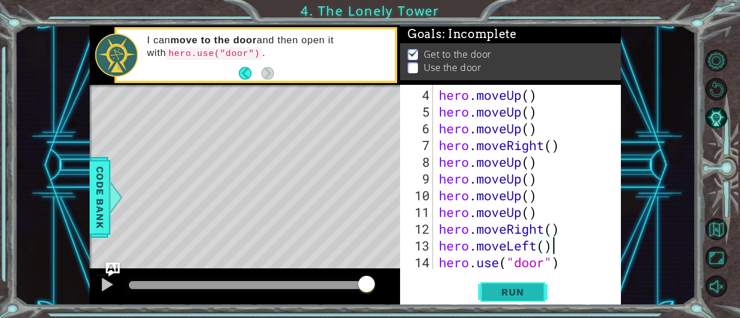
type textarea "hero.moveLeft()"
click at [534, 288] on span "Run" at bounding box center [513, 293] width 46 height 12
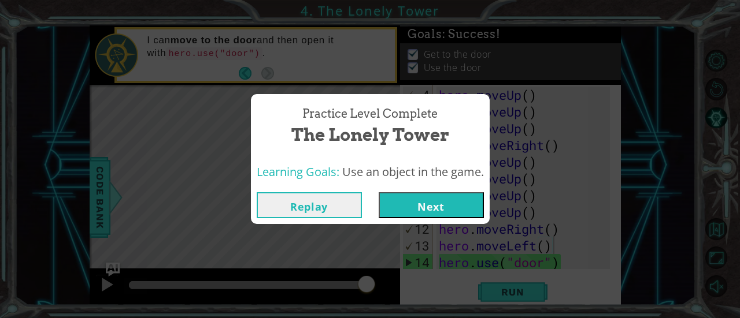
click at [459, 210] on button "Next" at bounding box center [431, 205] width 105 height 26
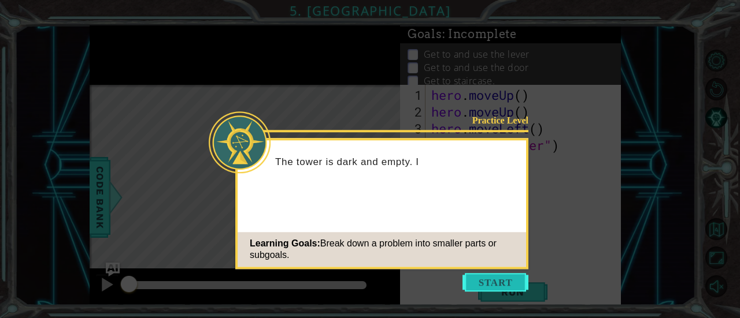
click at [489, 285] on button "Start" at bounding box center [495, 282] width 66 height 18
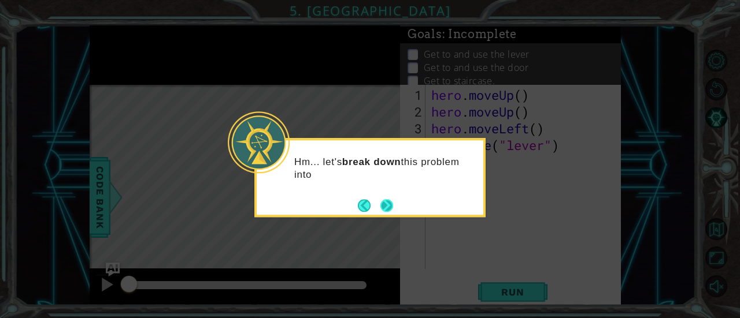
click at [384, 199] on button "Next" at bounding box center [386, 205] width 13 height 13
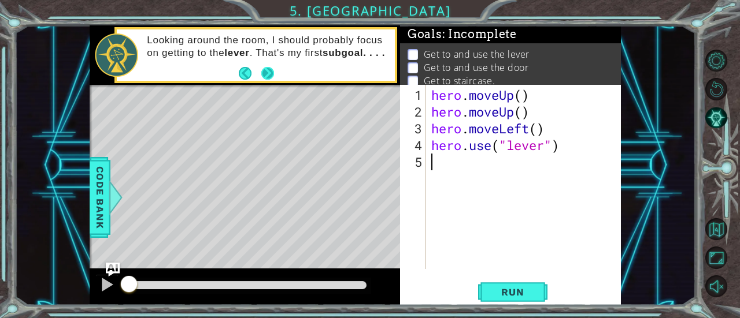
click at [272, 67] on button "Next" at bounding box center [267, 73] width 13 height 13
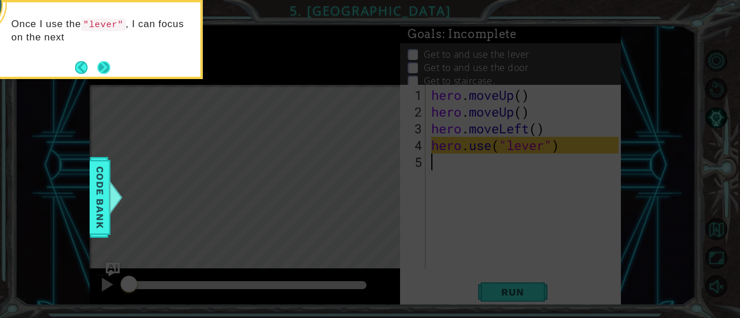
click at [102, 65] on button "Next" at bounding box center [104, 67] width 13 height 13
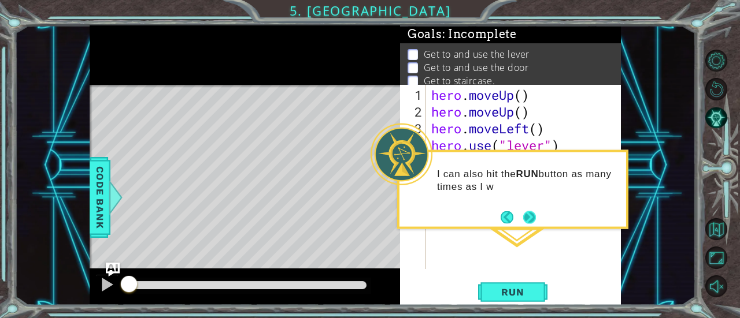
click at [528, 216] on button "Next" at bounding box center [529, 217] width 13 height 13
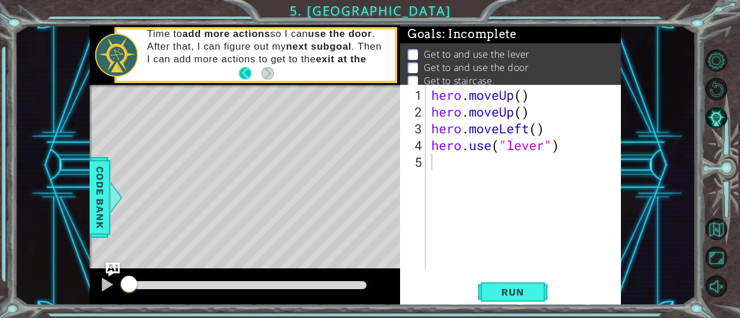
click at [249, 71] on button "Back" at bounding box center [250, 73] width 23 height 13
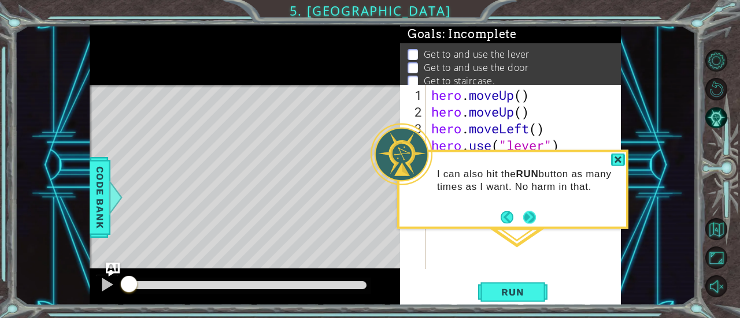
click at [527, 218] on button "Next" at bounding box center [529, 217] width 13 height 13
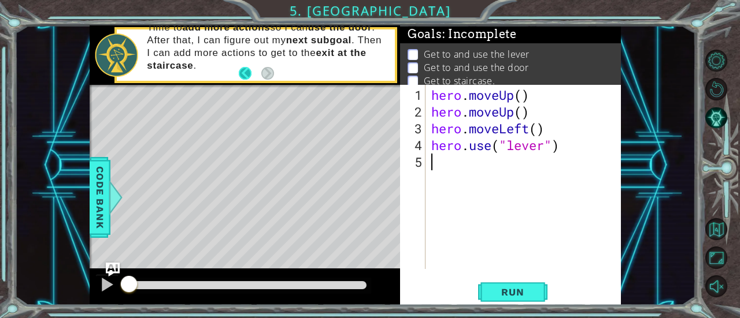
click at [242, 71] on button "Back" at bounding box center [250, 73] width 23 height 13
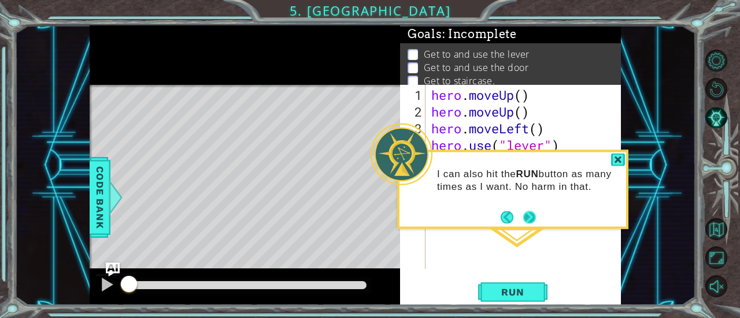
click at [533, 224] on button "Next" at bounding box center [529, 217] width 13 height 13
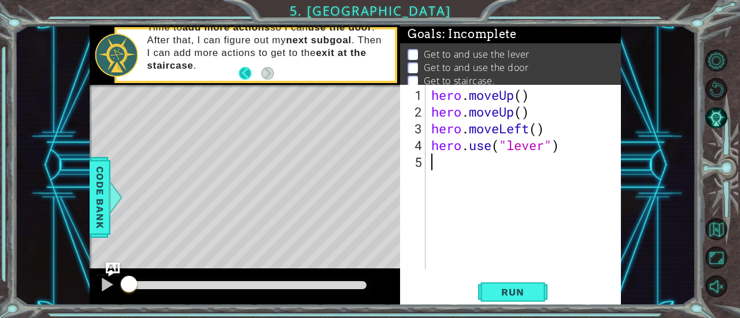
click at [246, 69] on button "Back" at bounding box center [250, 73] width 23 height 13
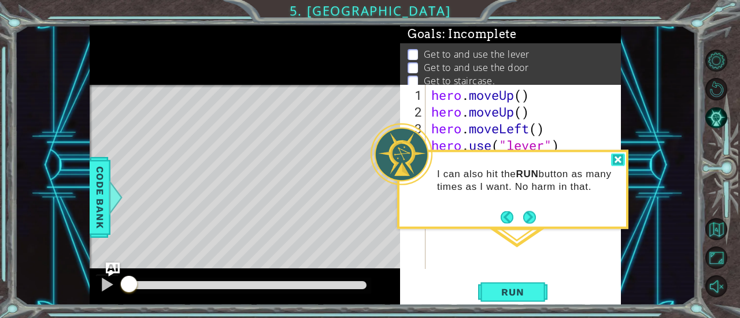
click at [622, 160] on div at bounding box center [618, 160] width 14 height 13
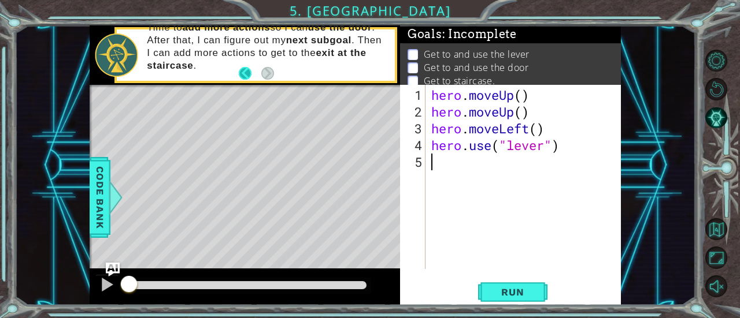
click at [243, 69] on button "Back" at bounding box center [250, 73] width 23 height 13
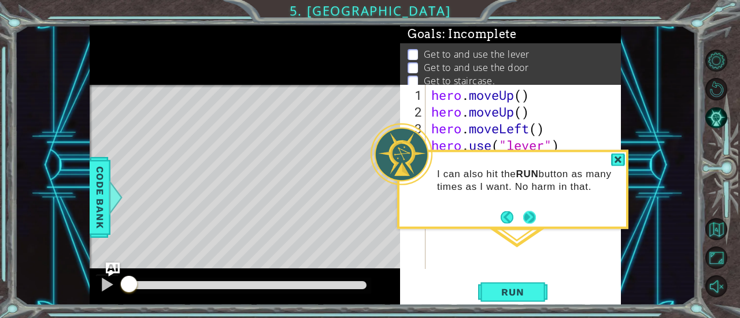
click at [531, 215] on button "Next" at bounding box center [529, 217] width 13 height 13
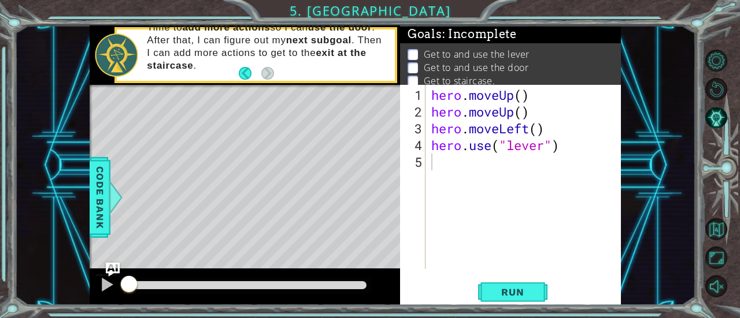
click at [264, 66] on footer at bounding box center [256, 73] width 35 height 17
click at [510, 296] on span "Run" at bounding box center [513, 293] width 46 height 12
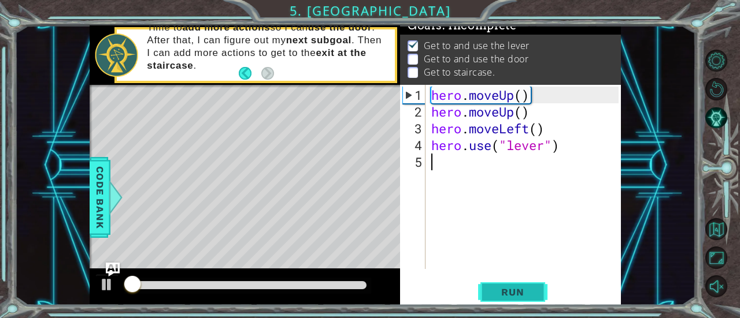
scroll to position [12, 0]
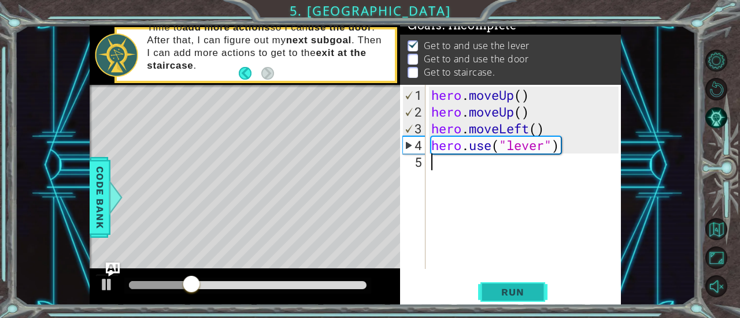
click at [510, 296] on span "Run" at bounding box center [513, 293] width 46 height 12
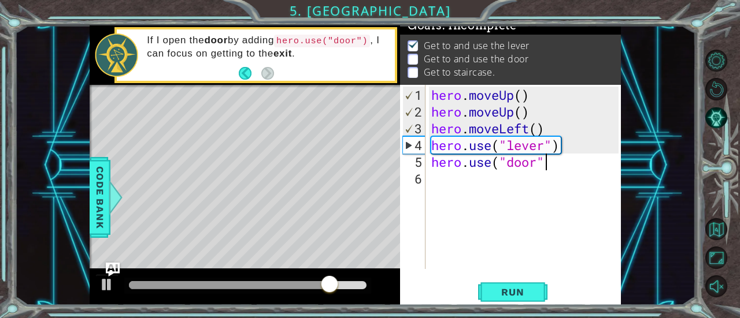
scroll to position [0, 5]
click at [521, 295] on span "Run" at bounding box center [513, 293] width 46 height 12
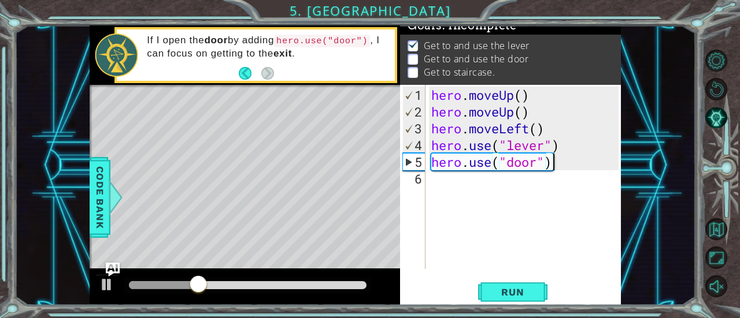
click at [568, 148] on div "hero . moveUp ( ) hero . moveUp ( ) hero . moveLeft ( ) hero . use ( "lever" ) …" at bounding box center [526, 196] width 195 height 218
type textarea "hero.use("lever")"
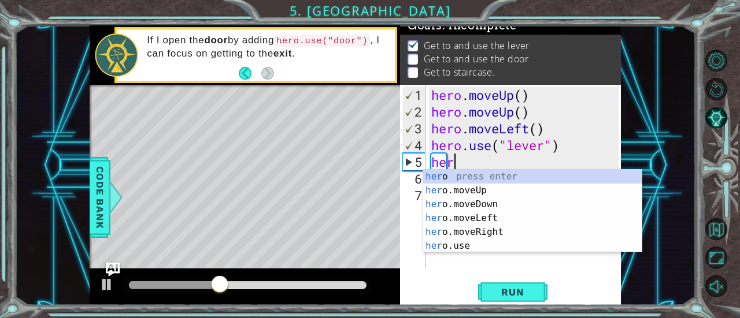
scroll to position [0, 1]
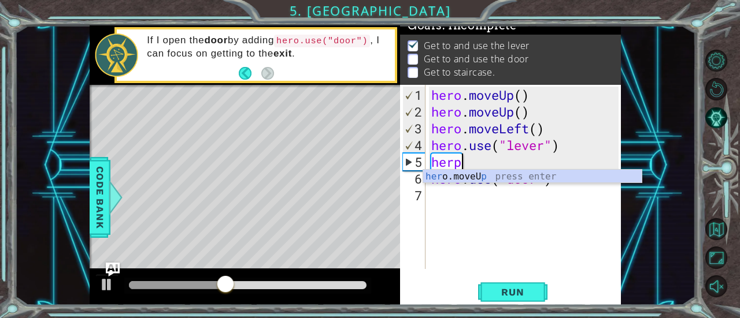
type textarea "her"
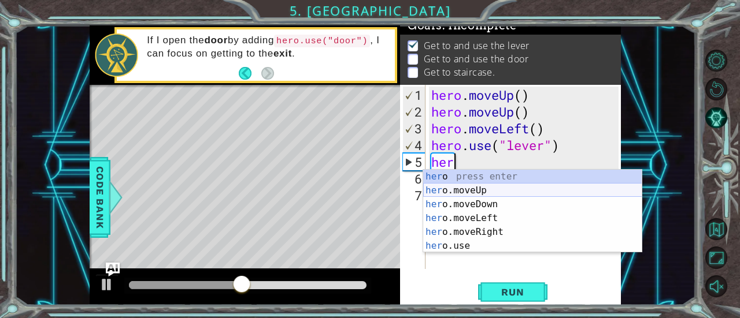
click at [553, 195] on div "her o press enter her o.moveUp press enter her o.moveDown press enter her o.mov…" at bounding box center [532, 225] width 219 height 111
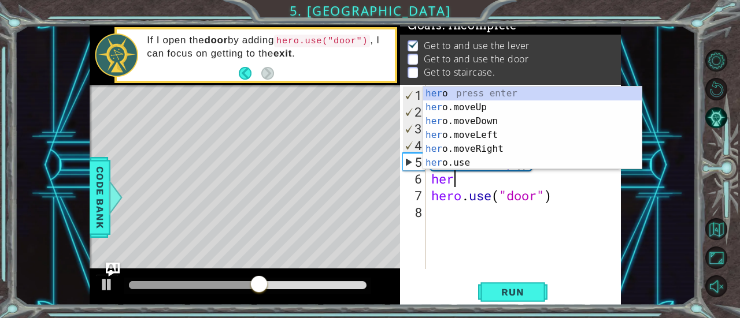
scroll to position [0, 1]
type textarea "hero"
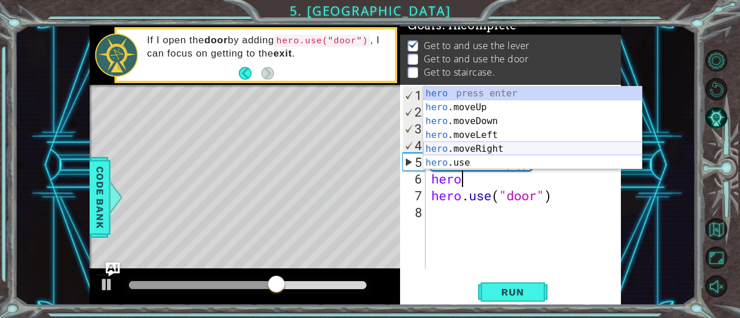
click at [525, 152] on div "hero press enter hero .moveUp press enter hero .moveDown press enter hero .move…" at bounding box center [532, 142] width 219 height 111
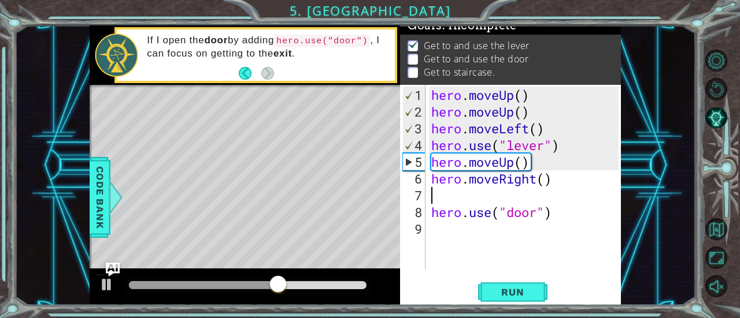
scroll to position [0, 0]
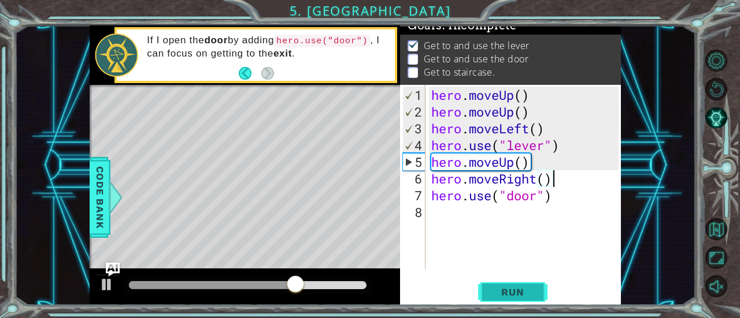
type textarea "hero.moveRight()"
click at [521, 291] on span "Run" at bounding box center [513, 293] width 46 height 12
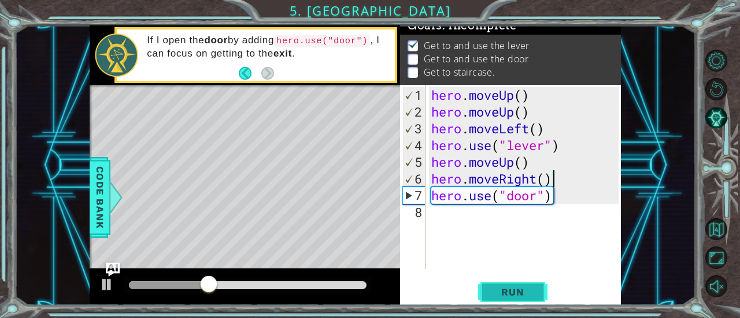
click at [494, 298] on span "Run" at bounding box center [513, 293] width 46 height 12
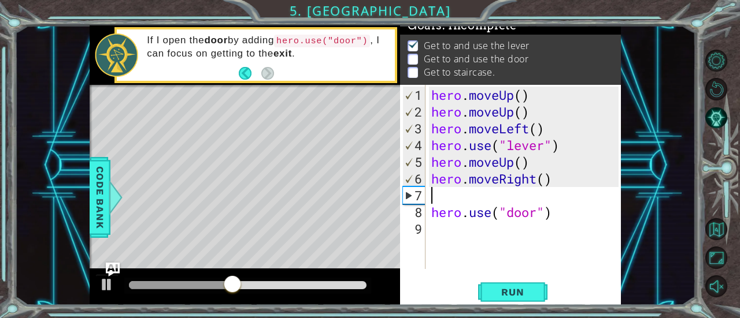
type textarea "h"
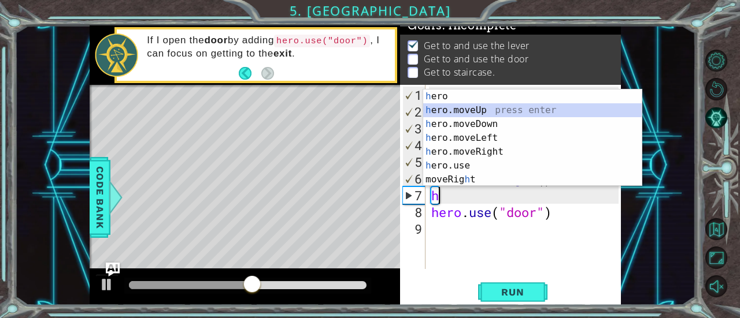
click at [522, 112] on div "h ero press enter h ero.moveUp press enter h ero.moveDown press enter h ero.mov…" at bounding box center [532, 152] width 219 height 125
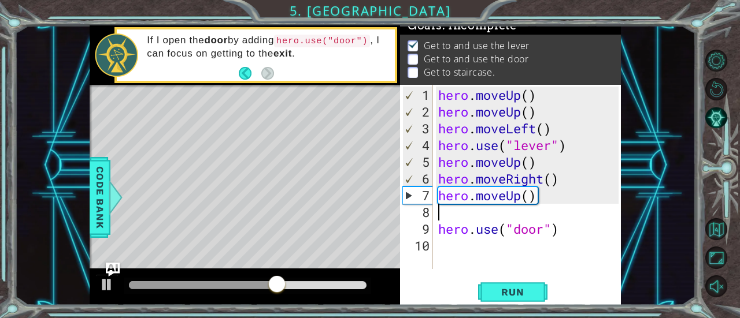
type textarea "h"
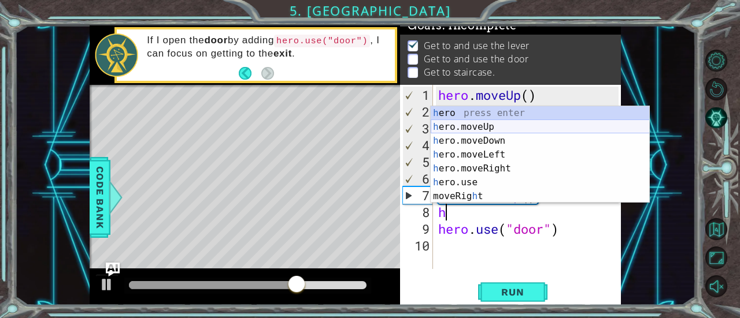
click at [487, 125] on div "h ero press enter h ero.moveUp press enter h ero.moveDown press enter h ero.mov…" at bounding box center [540, 168] width 219 height 125
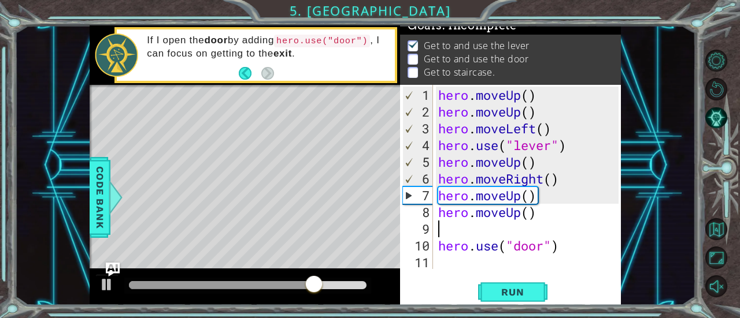
type textarea "h"
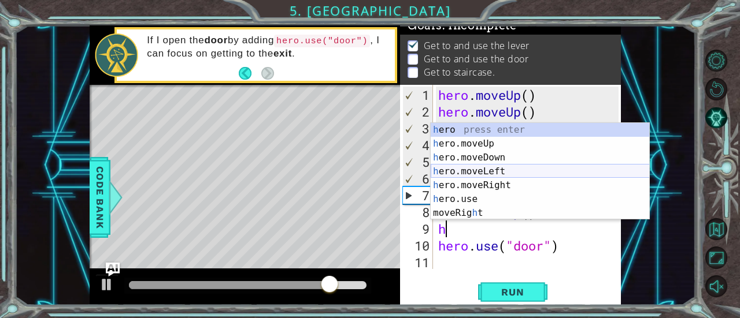
click at [483, 170] on div "h ero press enter h ero.moveUp press enter h ero.moveDown press enter h ero.mov…" at bounding box center [540, 185] width 219 height 125
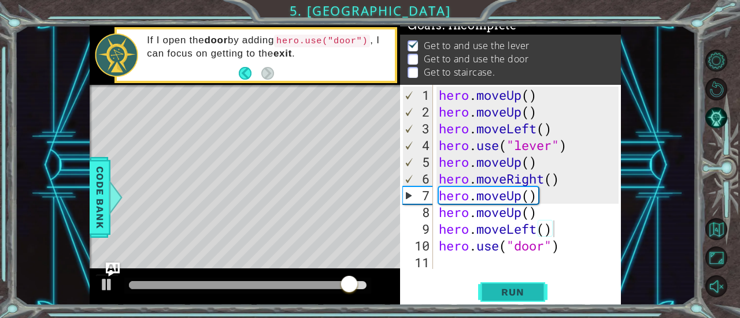
click at [496, 292] on span "Run" at bounding box center [513, 293] width 46 height 12
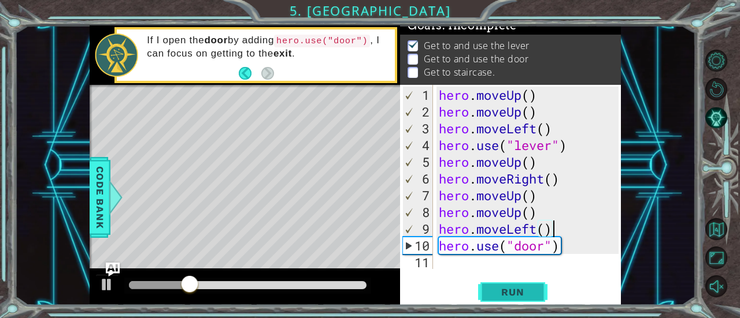
click at [496, 298] on span "Run" at bounding box center [513, 293] width 46 height 12
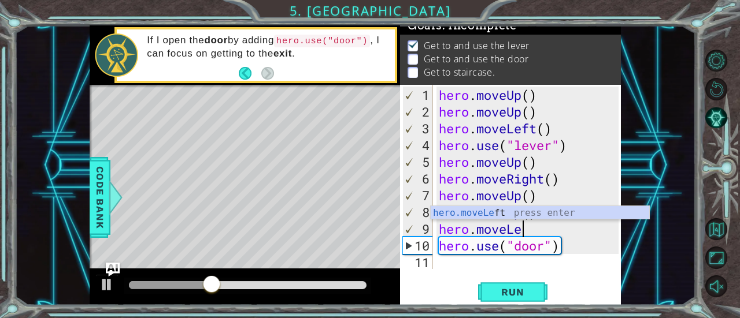
type textarea "hero.move"
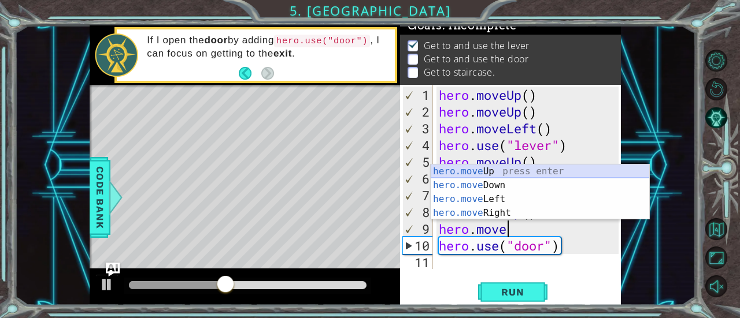
click at [524, 174] on div "hero.move Up press enter hero.move Down press enter hero.move Left press enter …" at bounding box center [540, 206] width 219 height 83
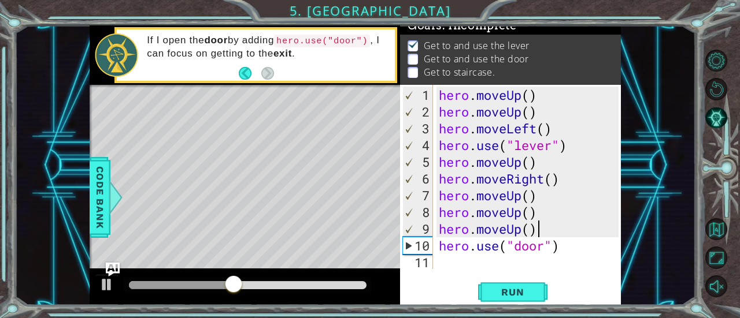
type textarea "hero.moveUp()"
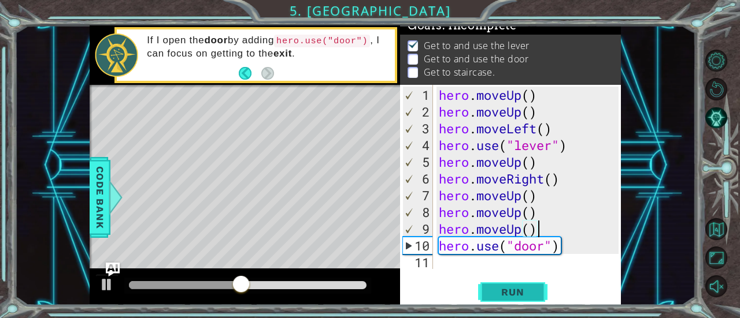
click at [536, 293] on button "Run" at bounding box center [512, 292] width 69 height 22
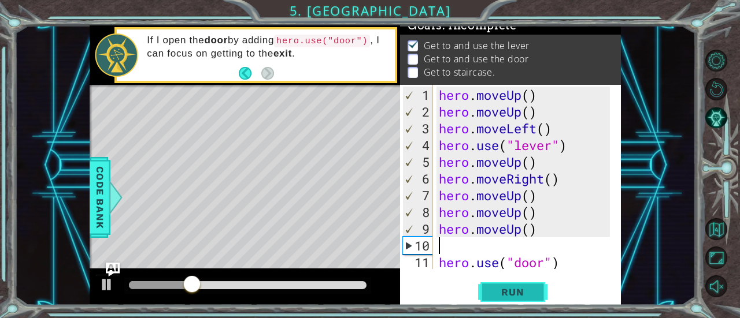
type textarea "up"
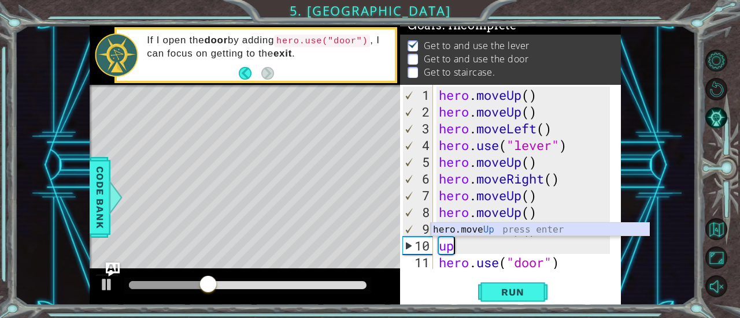
click at [507, 234] on div "hero.move Up press enter" at bounding box center [540, 244] width 219 height 42
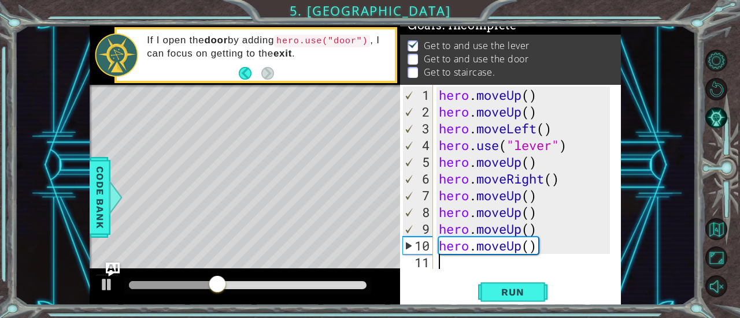
type textarea "up"
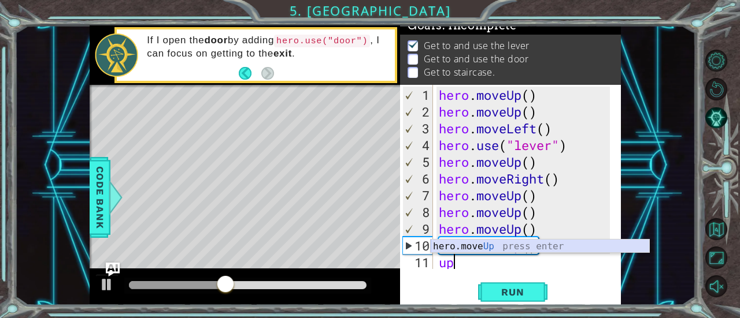
click at [507, 249] on div "hero.move Up press enter" at bounding box center [540, 261] width 219 height 42
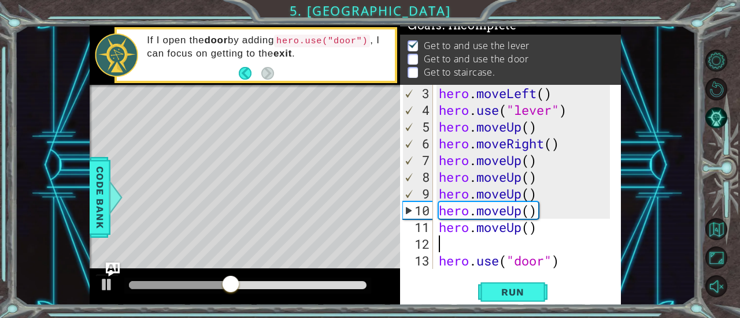
scroll to position [46, 0]
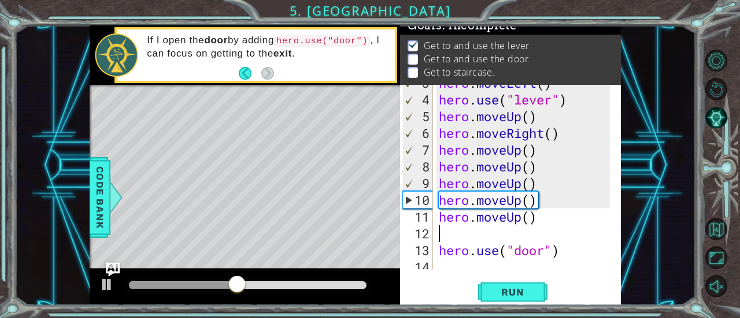
type textarea "\"
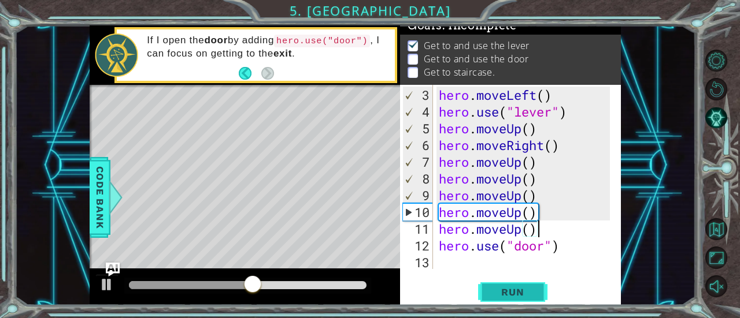
type textarea "hero.moveUp()"
click at [513, 288] on span "Run" at bounding box center [513, 293] width 46 height 12
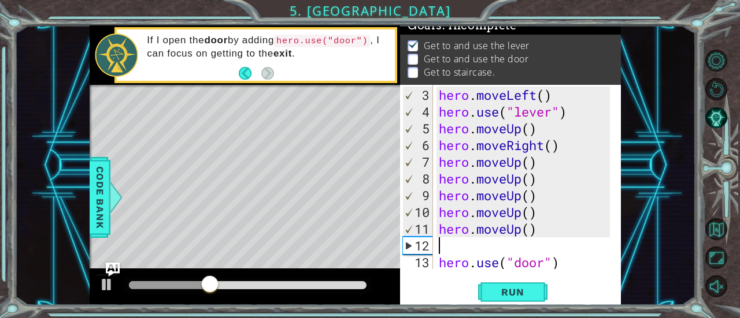
type textarea "h"
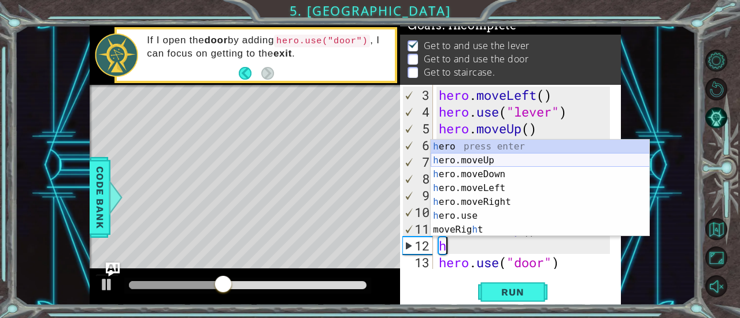
click at [485, 157] on div "h ero press enter h ero.moveUp press enter h ero.moveDown press enter h ero.mov…" at bounding box center [540, 202] width 219 height 125
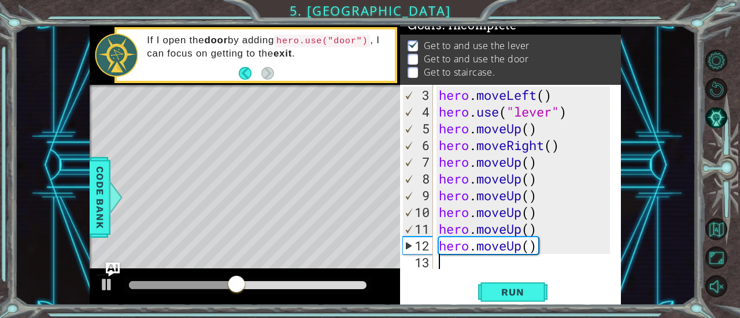
type textarea "h"
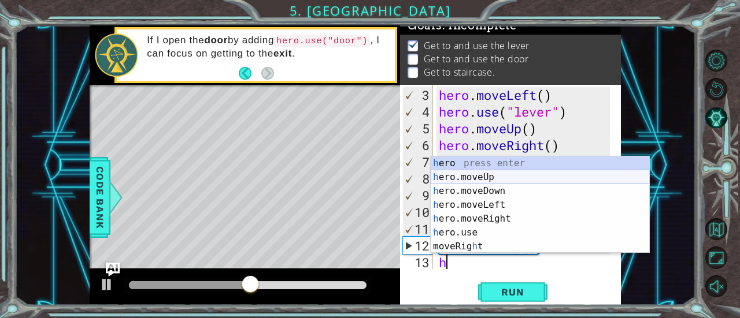
click at [500, 179] on div "h ero press enter h ero.moveUp press enter h ero.moveDown press enter h ero.mov…" at bounding box center [540, 219] width 219 height 125
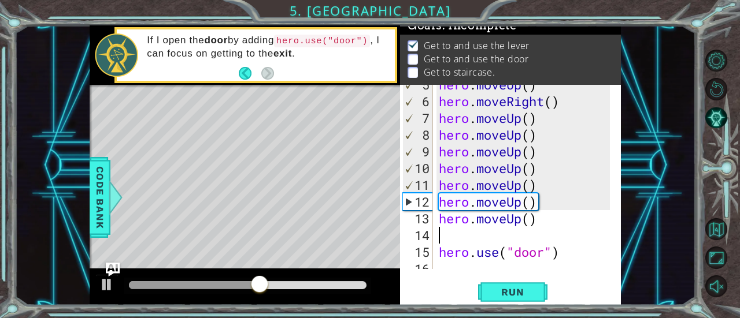
scroll to position [83, 0]
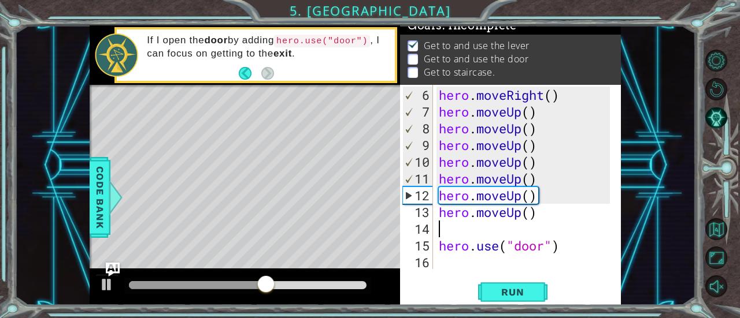
type textarea "\"
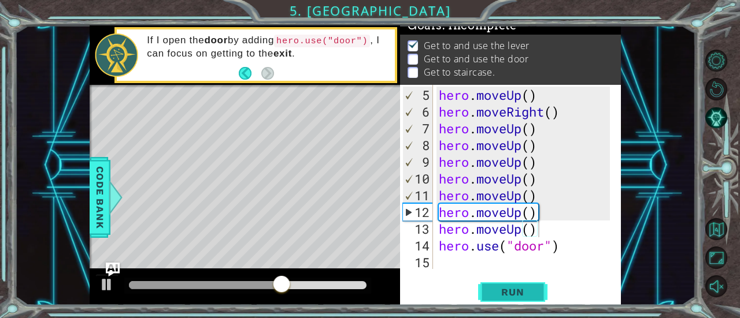
click at [525, 290] on span "Run" at bounding box center [513, 293] width 46 height 12
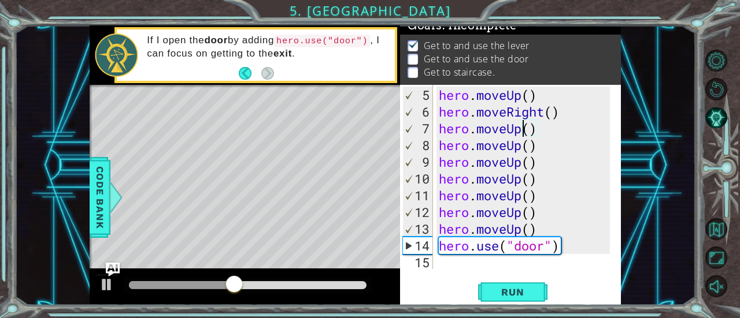
click at [521, 129] on div "hero . moveUp ( ) hero . moveRight ( ) hero . moveUp ( ) hero . moveUp ( ) hero…" at bounding box center [525, 196] width 179 height 218
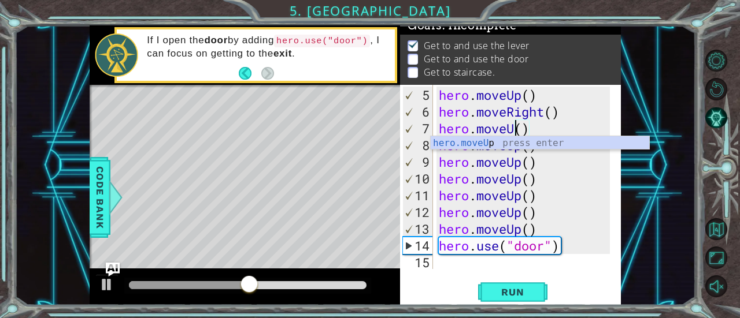
click at [522, 238] on div "hero . moveUp ( ) hero . moveRight ( ) hero . moveU ( ) hero . moveUp ( ) hero …" at bounding box center [525, 196] width 179 height 218
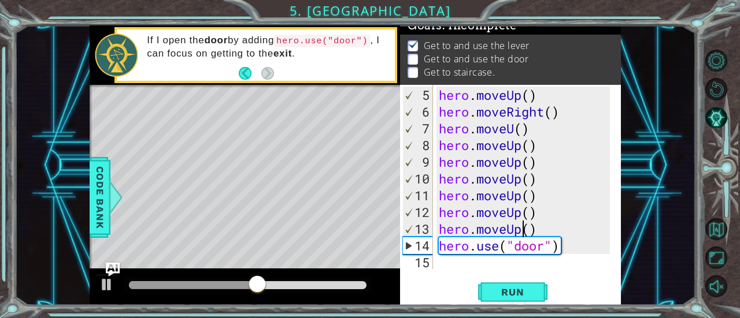
click at [523, 228] on div "hero . moveUp ( ) hero . moveRight ( ) hero . moveU ( ) hero . moveUp ( ) hero …" at bounding box center [525, 196] width 179 height 218
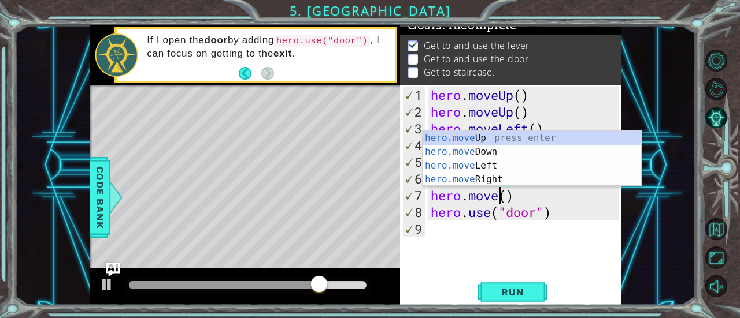
scroll to position [0, 3]
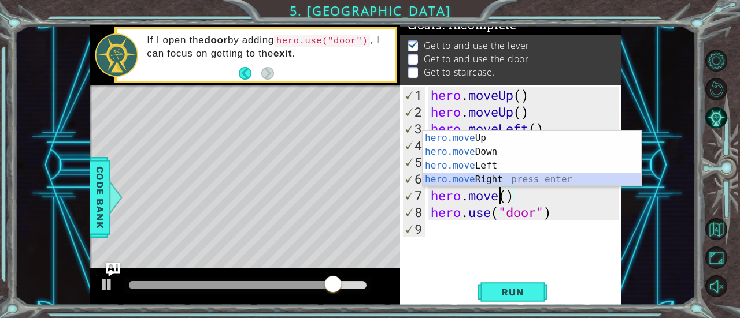
click at [503, 179] on div "hero.move Up press enter hero.move Down press enter hero.move Left press enter …" at bounding box center [531, 172] width 219 height 83
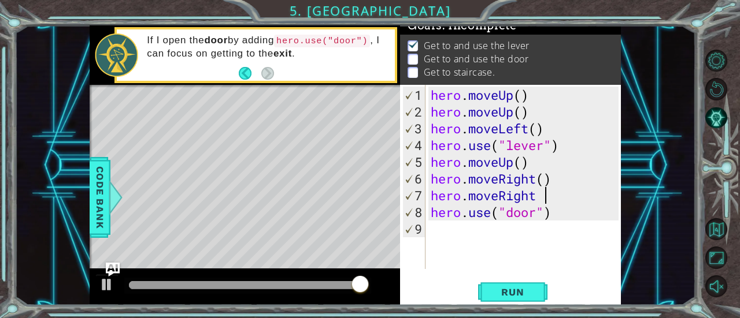
scroll to position [0, 5]
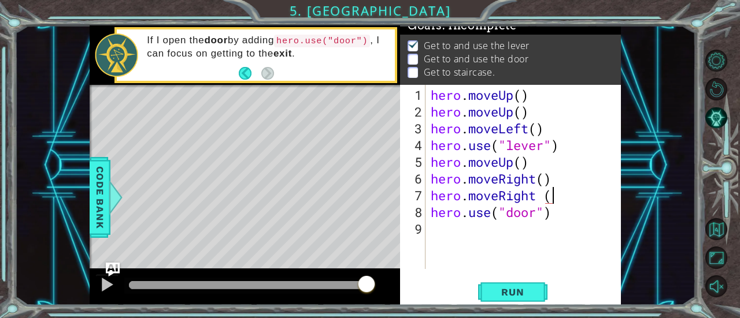
type textarea "hero.moveRight ()"
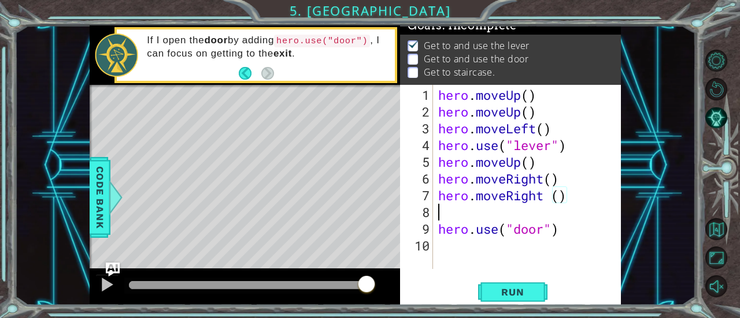
scroll to position [0, 0]
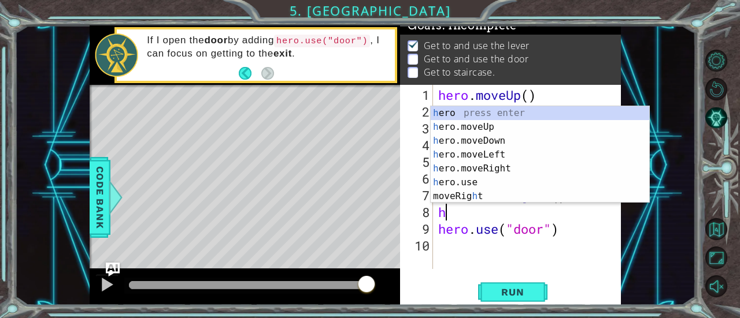
type textarea "her"
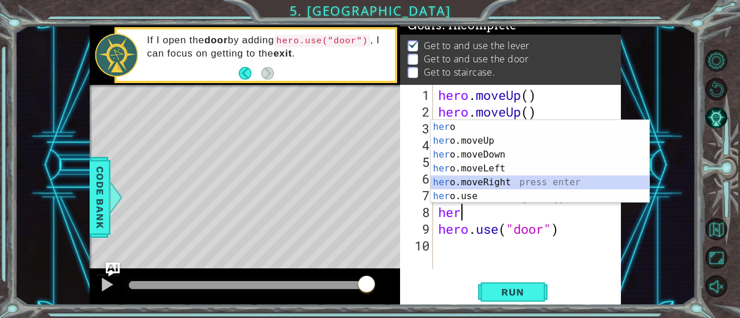
click at [499, 186] on div "her o press enter her o.moveUp press enter her o.moveDown press enter her o.mov…" at bounding box center [540, 175] width 219 height 111
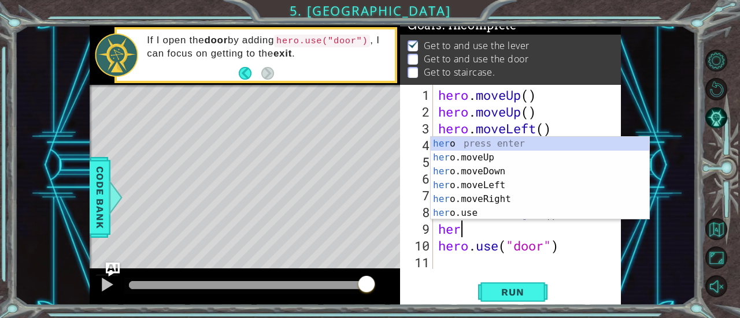
type textarea "hero"
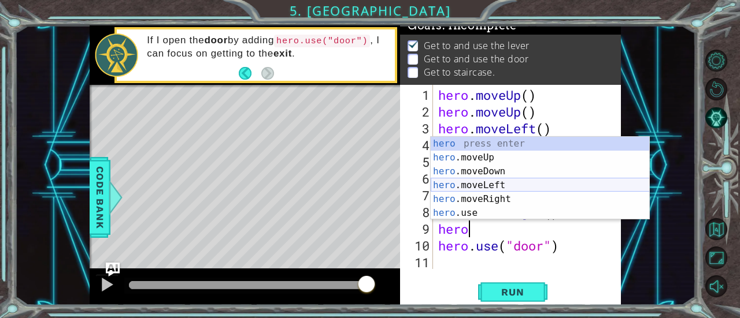
click at [495, 185] on div "hero press enter hero .moveUp press enter hero .moveDown press enter hero .move…" at bounding box center [540, 192] width 219 height 111
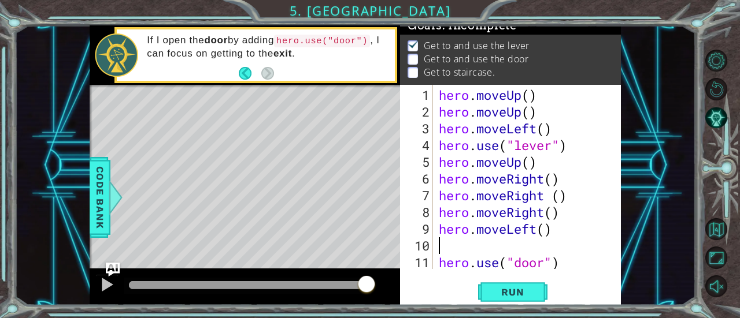
scroll to position [0, 0]
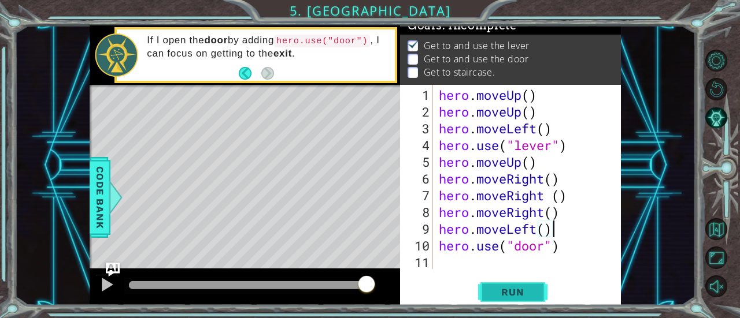
click at [511, 290] on span "Run" at bounding box center [513, 293] width 46 height 12
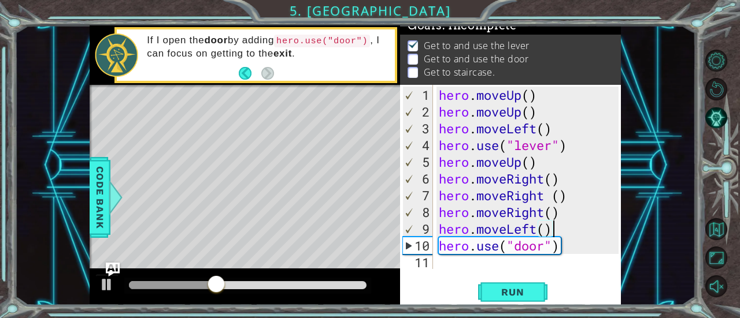
click at [535, 236] on div "hero . moveUp ( ) hero . moveUp ( ) hero . moveLeft ( ) hero . use ( "lever" ) …" at bounding box center [530, 196] width 188 height 218
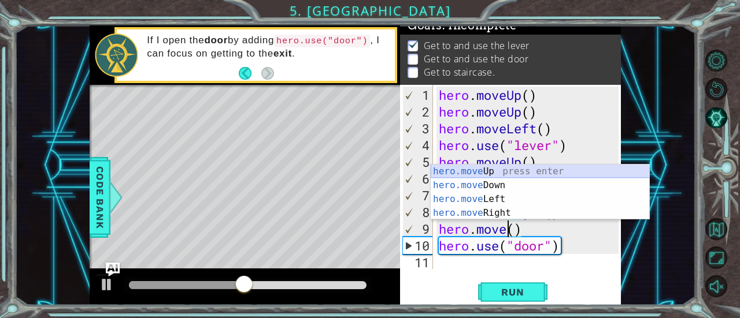
click at [529, 175] on div "hero.move Up press enter hero.move Down press enter hero.move Left press enter …" at bounding box center [540, 206] width 219 height 83
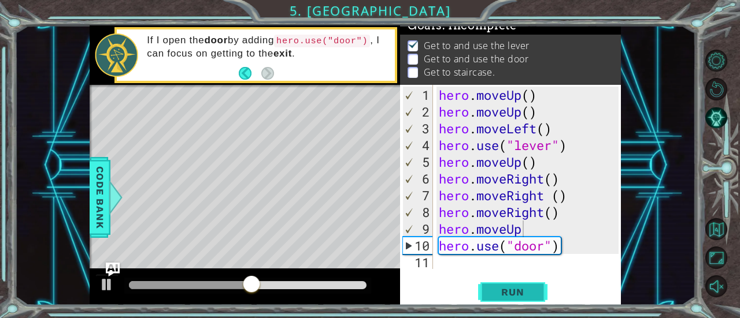
click at [525, 292] on span "Run" at bounding box center [513, 293] width 46 height 12
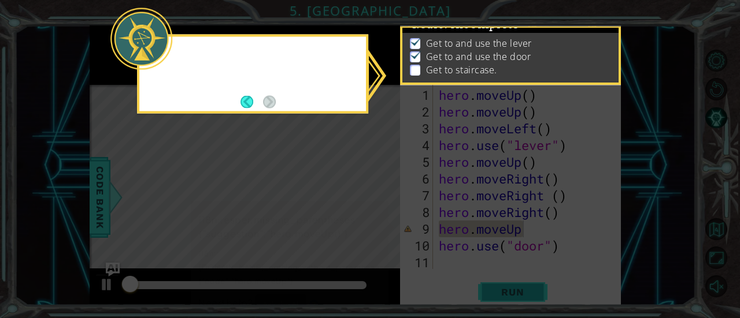
scroll to position [12, 0]
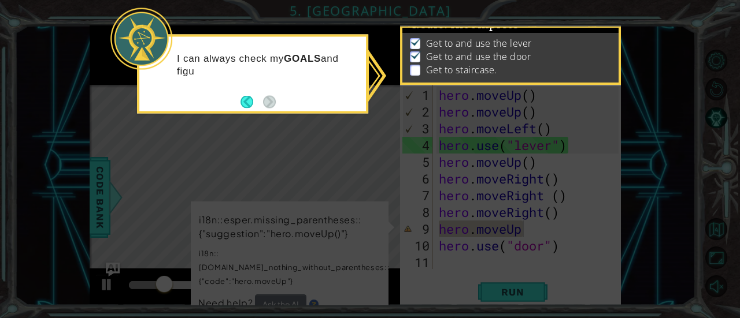
click at [506, 236] on icon at bounding box center [370, 159] width 740 height 318
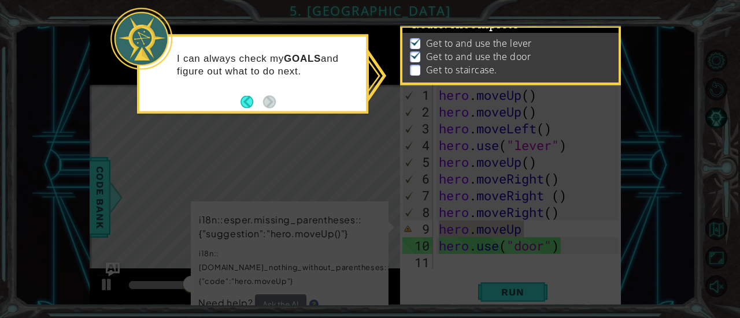
click at [255, 94] on footer at bounding box center [257, 101] width 35 height 17
click at [247, 99] on button "Back" at bounding box center [251, 101] width 23 height 13
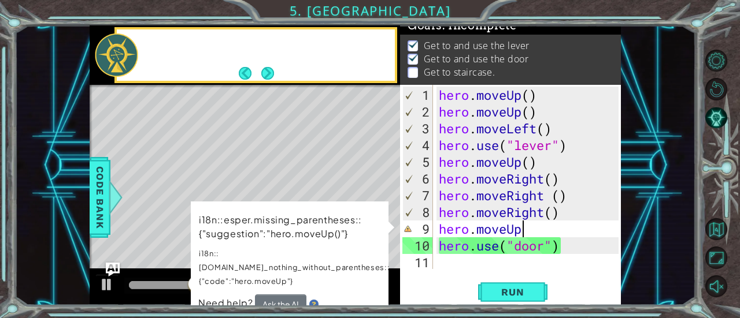
scroll to position [10, 0]
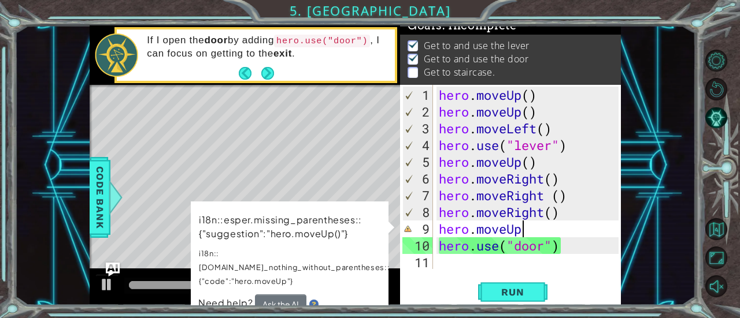
type textarea "hero.moveU"
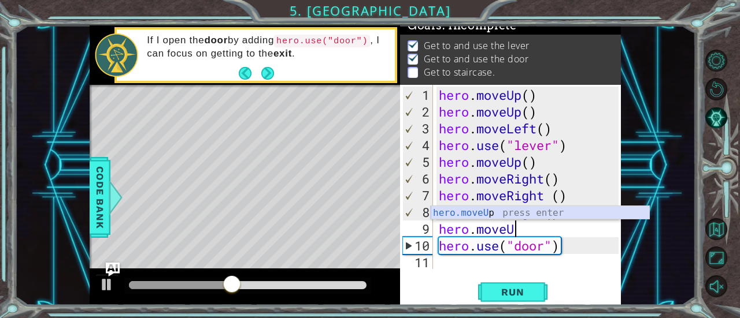
click at [544, 216] on div "hero.moveU p press enter" at bounding box center [540, 227] width 219 height 42
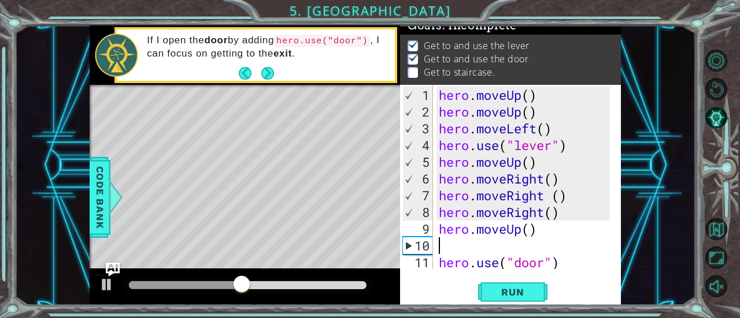
type textarea "hero.moveUp()"
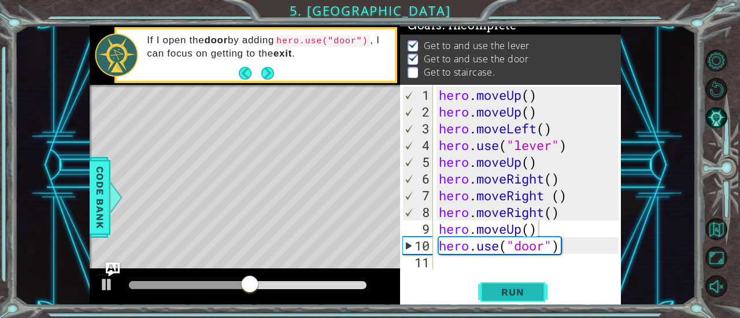
click at [518, 291] on span "Run" at bounding box center [513, 293] width 46 height 12
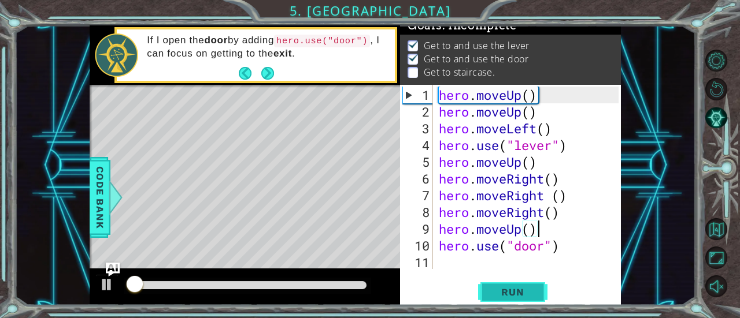
scroll to position [12, 0]
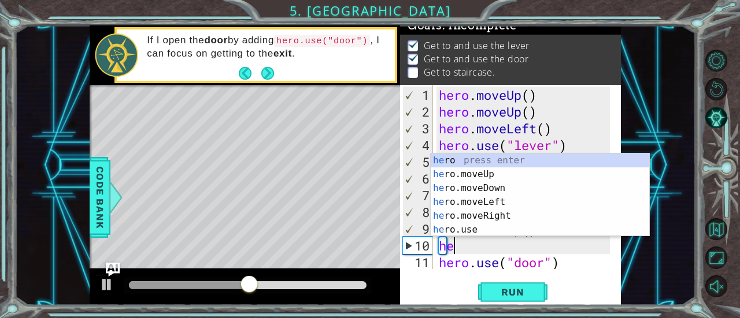
type textarea "her"
click at [495, 173] on div "her o press enter her o.moveUp press enter her o.moveDown press enter her o.mov…" at bounding box center [540, 209] width 219 height 111
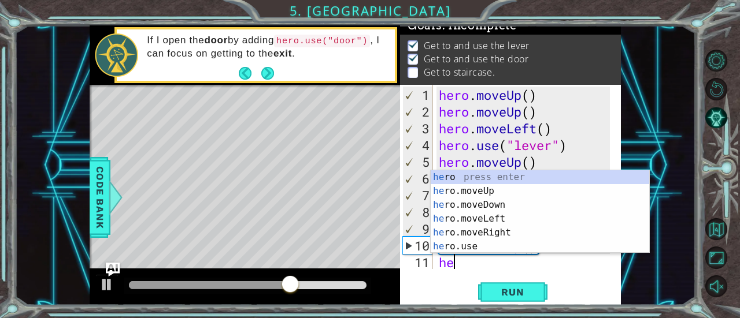
type textarea "her"
click at [494, 192] on div "her o press enter her o.moveUp press enter her o.moveDown press enter her o.mov…" at bounding box center [540, 226] width 219 height 111
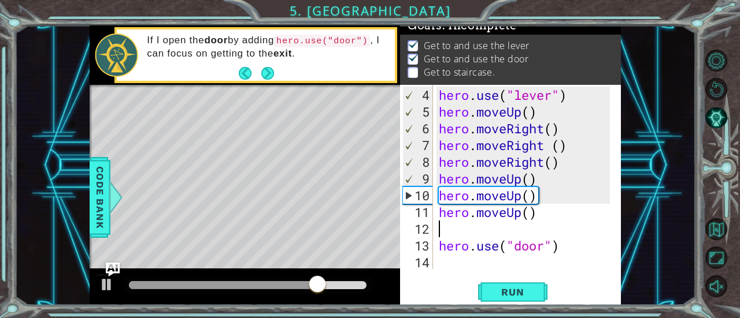
scroll to position [50, 0]
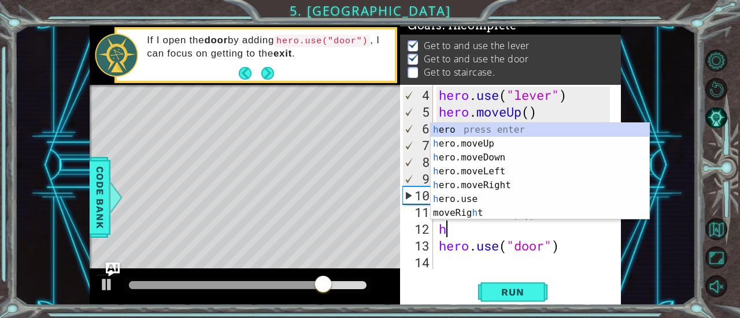
type textarea "her"
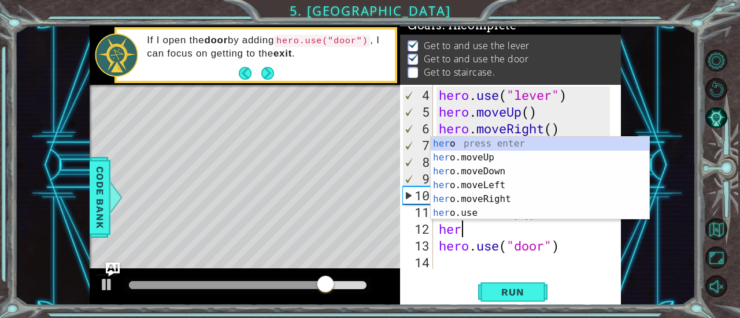
scroll to position [0, 0]
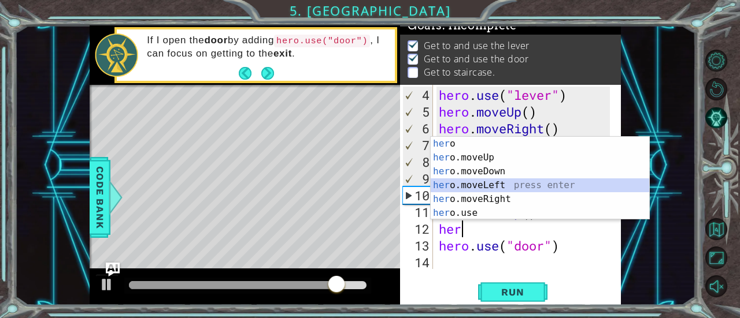
click at [490, 185] on div "her o press enter her o.moveUp press enter her o.moveDown press enter her o.mov…" at bounding box center [540, 192] width 219 height 111
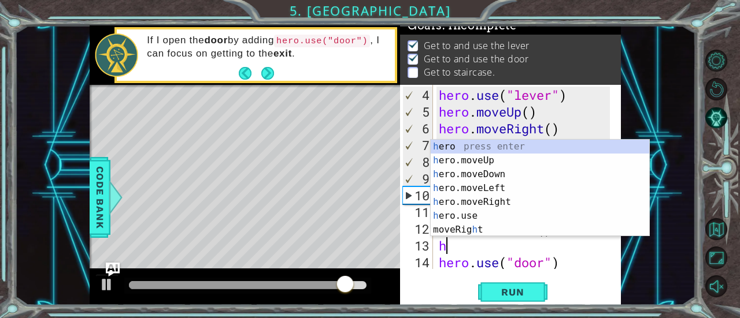
type textarea "her"
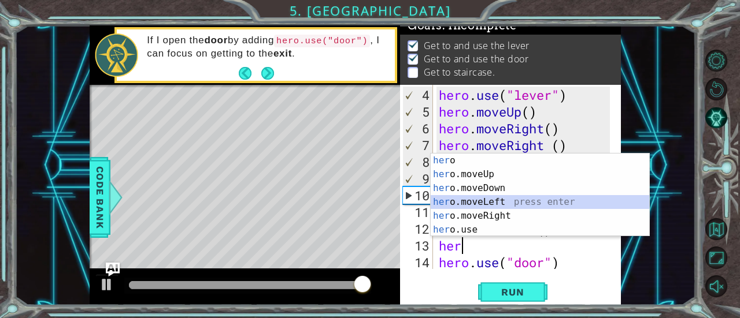
click at [496, 203] on div "her o press enter her o.moveUp press enter her o.moveDown press enter her o.mov…" at bounding box center [540, 209] width 219 height 111
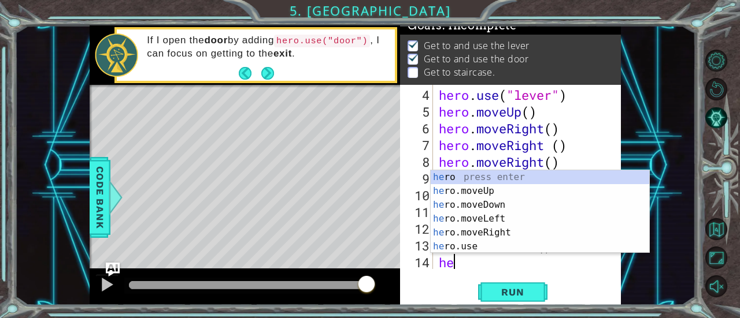
type textarea "her"
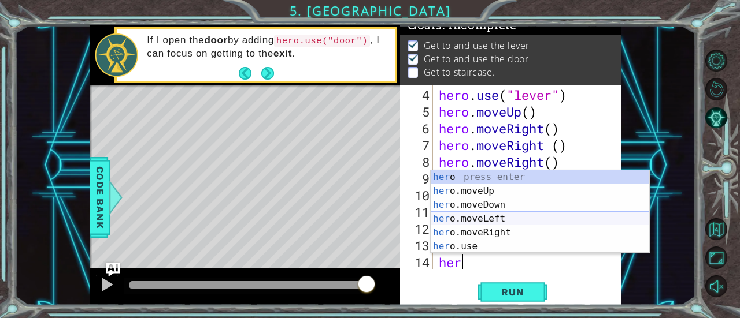
click at [497, 219] on div "her o press enter her o.moveUp press enter her o.moveDown press enter her o.mov…" at bounding box center [540, 226] width 219 height 111
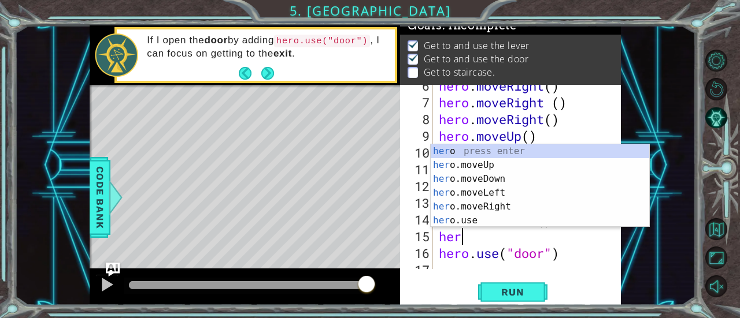
type textarea "hero"
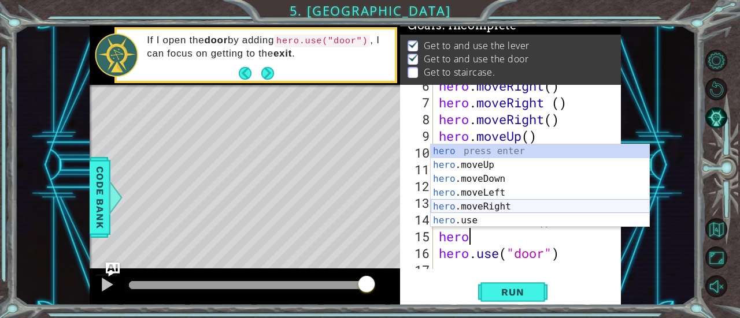
click at [485, 210] on div "hero press enter hero .moveUp press enter hero .moveDown press enter hero .move…" at bounding box center [540, 199] width 219 height 111
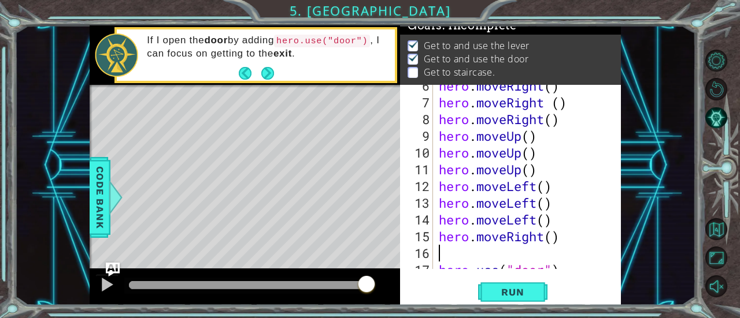
scroll to position [0, 0]
type textarea "her"
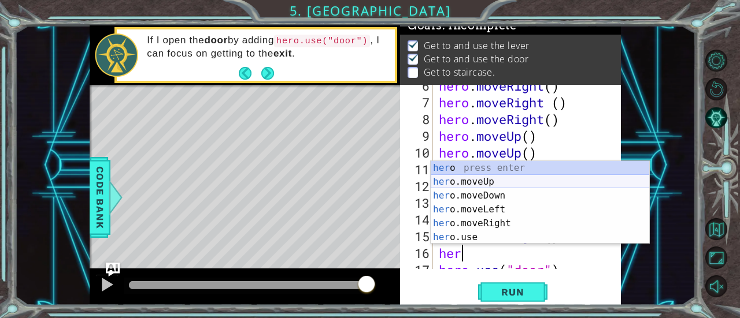
click at [473, 183] on div "her o press enter her o.moveUp press enter her o.moveDown press enter her o.mov…" at bounding box center [540, 216] width 219 height 111
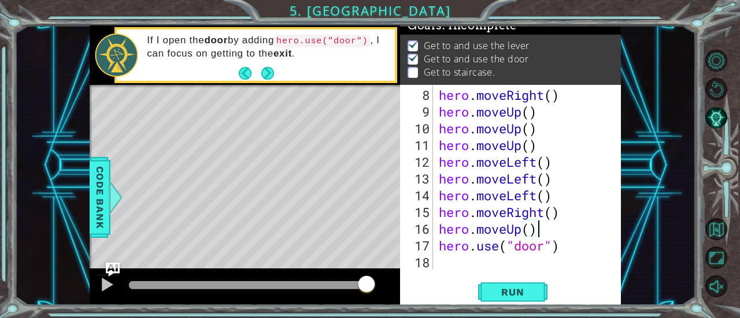
scroll to position [117, 0]
click at [503, 292] on span "Run" at bounding box center [513, 293] width 46 height 12
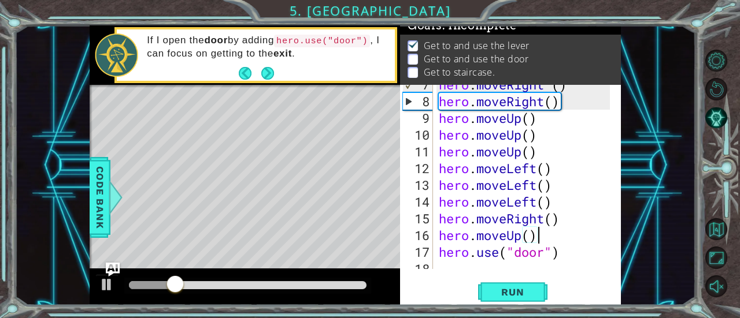
scroll to position [110, 0]
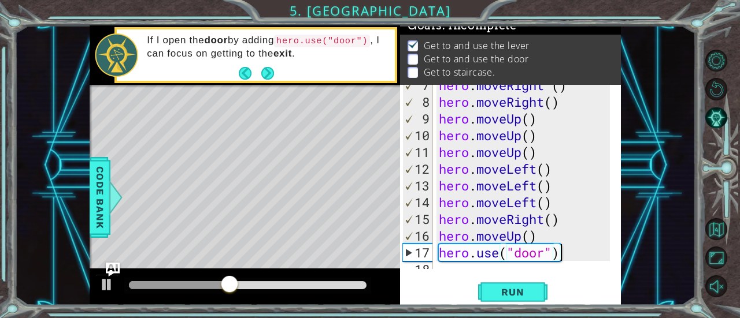
click at [561, 247] on div "hero . moveRight ( ) hero . moveRight ( ) hero . moveUp ( ) hero . moveUp ( ) h…" at bounding box center [525, 186] width 179 height 218
type textarea "hero.use("door")"
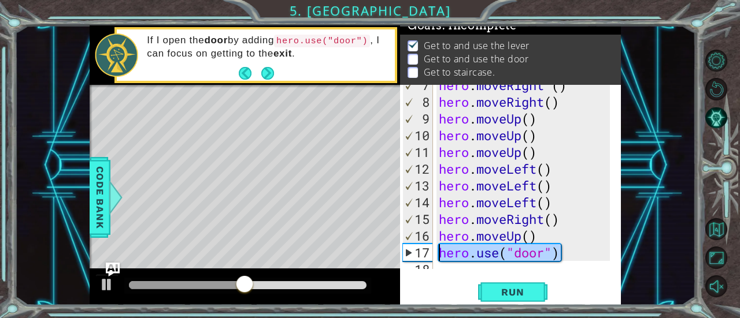
drag, startPoint x: 561, startPoint y: 247, endPoint x: 433, endPoint y: 256, distance: 128.0
click at [433, 256] on div "hero.use("door") 7 8 9 10 11 12 13 14 15 16 17 18 hero . moveRight ( ) hero . m…" at bounding box center [509, 177] width 218 height 184
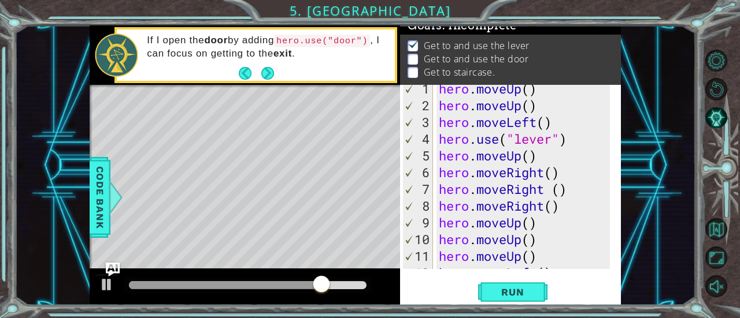
scroll to position [7, 0]
click at [491, 219] on div "hero . moveUp ( ) hero . moveUp ( ) hero . moveLeft ( ) hero . use ( "lever" ) …" at bounding box center [525, 189] width 179 height 218
click at [454, 218] on div "hero . moveUp ( ) hero . moveUp ( ) hero . moveLeft ( ) hero . use ( "lever" ) …" at bounding box center [525, 189] width 179 height 218
click at [569, 207] on div "hero . moveUp ( ) hero . moveUp ( ) hero . moveLeft ( ) hero . use ( "lever" ) …" at bounding box center [525, 189] width 179 height 218
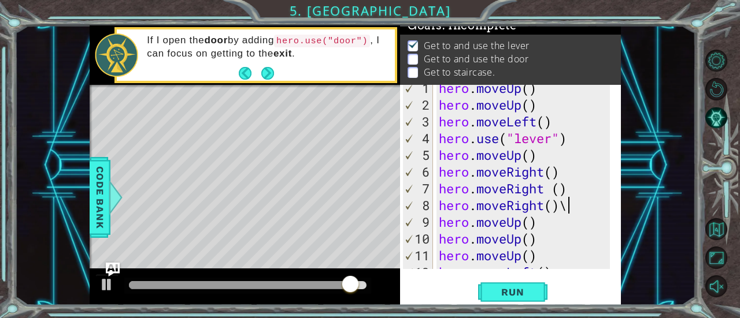
type textarea "hero.moveRight()"
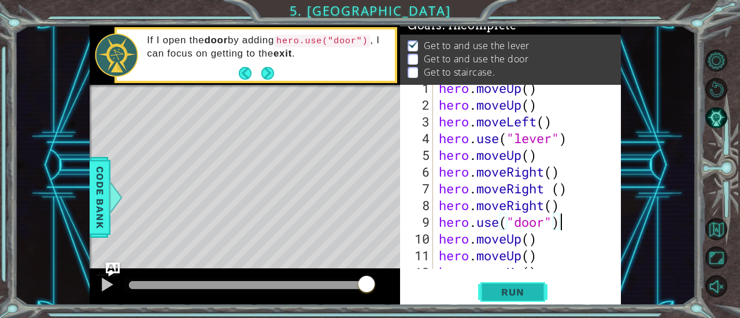
type textarea "hero.use("door")"
click at [532, 291] on span "Run" at bounding box center [513, 293] width 46 height 12
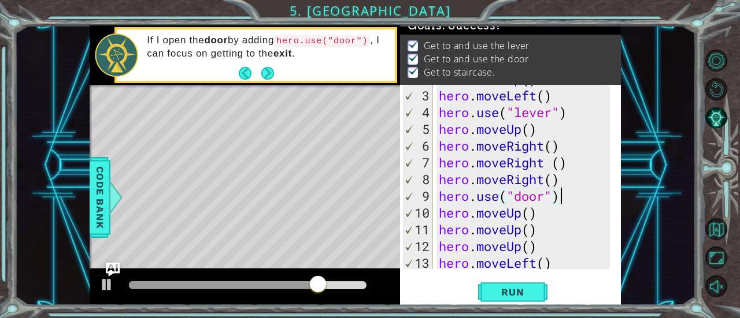
scroll to position [34, 0]
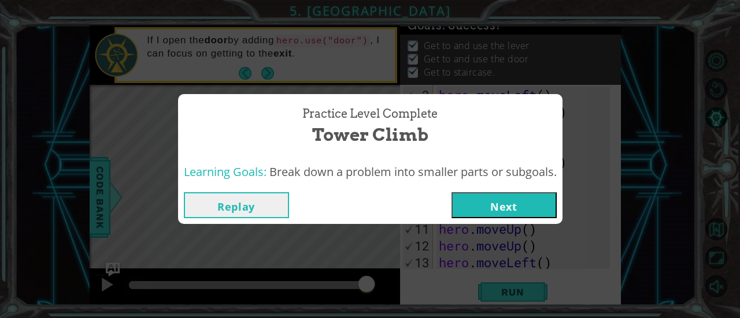
click at [525, 202] on button "Next" at bounding box center [503, 205] width 105 height 26
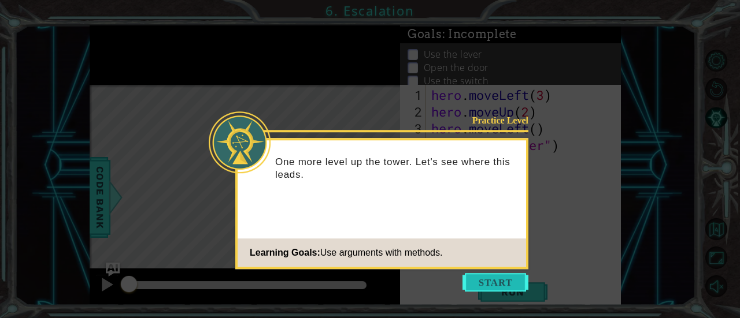
click at [473, 279] on button "Start" at bounding box center [495, 282] width 66 height 18
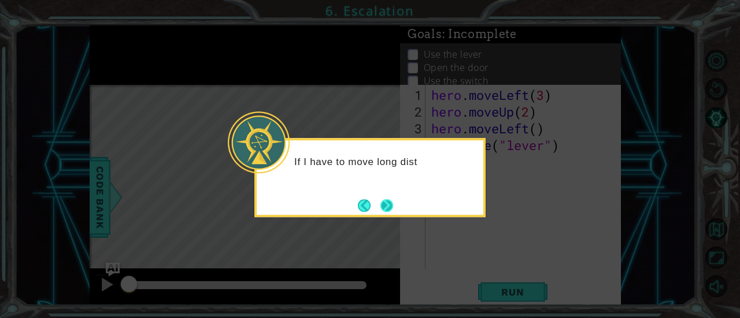
click at [390, 207] on button "Next" at bounding box center [386, 205] width 13 height 13
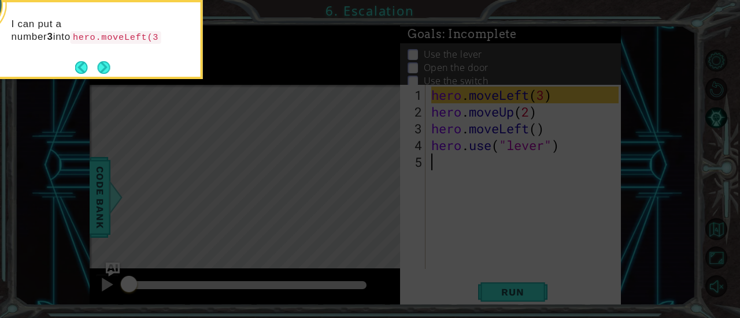
click at [100, 54] on div "I can put a number 3 into hero.moveLeft(3" at bounding box center [87, 36] width 227 height 59
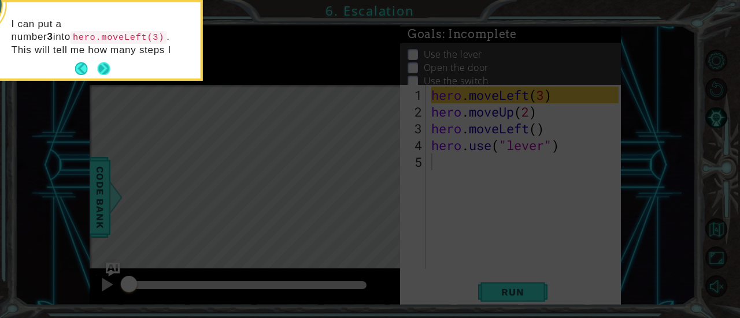
click at [104, 64] on button "Next" at bounding box center [104, 68] width 13 height 13
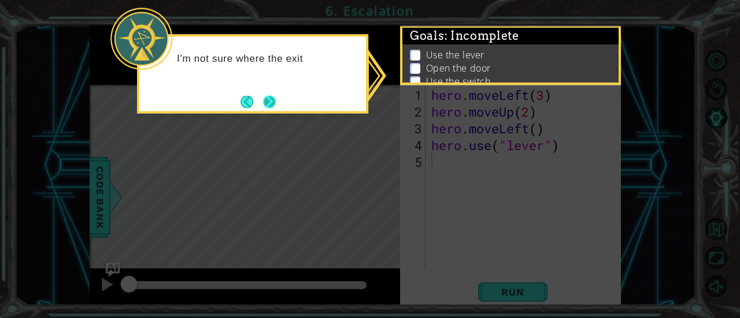
click at [275, 100] on button "Next" at bounding box center [269, 101] width 13 height 13
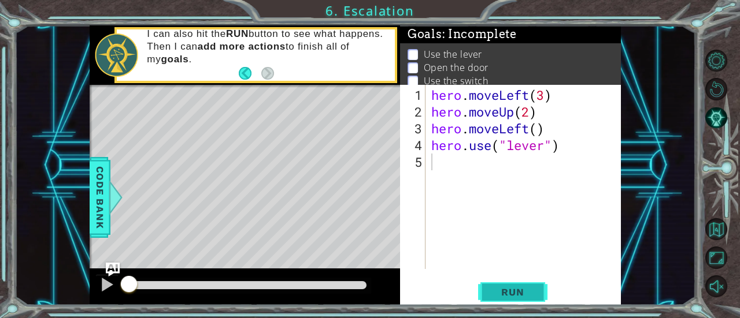
click at [493, 285] on button "Run" at bounding box center [512, 292] width 69 height 22
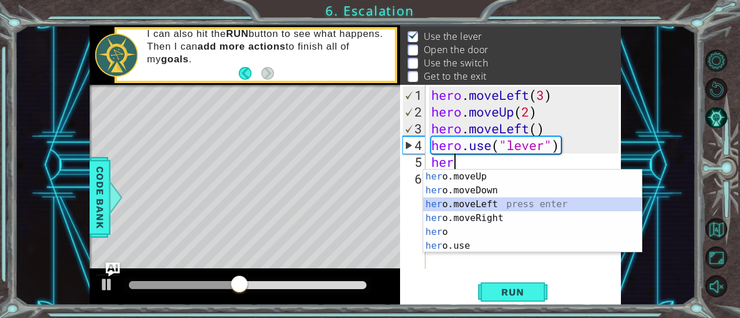
click at [503, 203] on div "her o.moveUp press enter her o.moveDown press enter her o.moveLeft press enter …" at bounding box center [532, 225] width 219 height 111
type textarea "hero.moveLeft(1)"
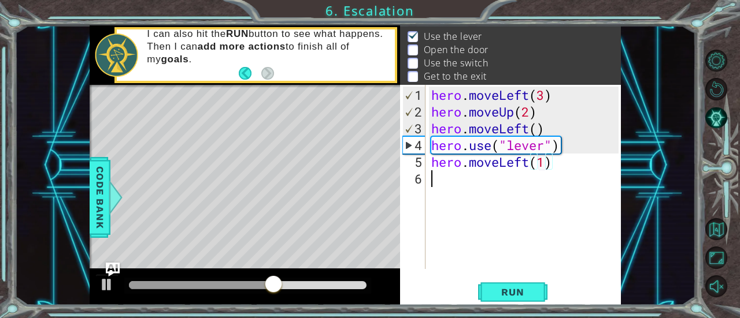
click at [451, 190] on div "hero . moveLeft ( 3 ) hero . moveUp ( 2 ) hero . moveLeft ( ) hero . use ( "lev…" at bounding box center [526, 196] width 195 height 218
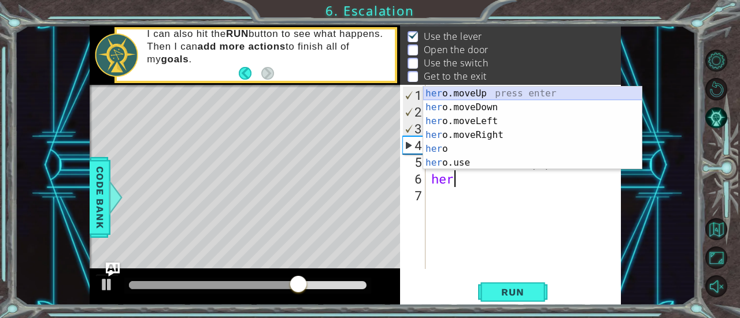
click at [469, 91] on div "her o.moveUp press enter her o.moveDown press enter her o.moveLeft press enter …" at bounding box center [532, 142] width 219 height 111
type textarea "hero.moveUp(1)"
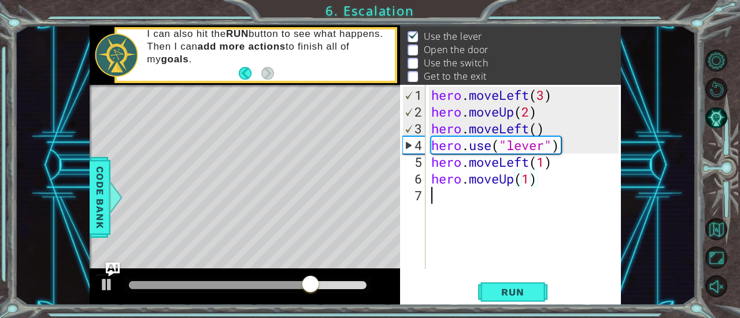
click at [439, 187] on div "hero . moveLeft ( 3 ) hero . moveUp ( 2 ) hero . moveLeft ( ) hero . use ( "lev…" at bounding box center [526, 196] width 195 height 218
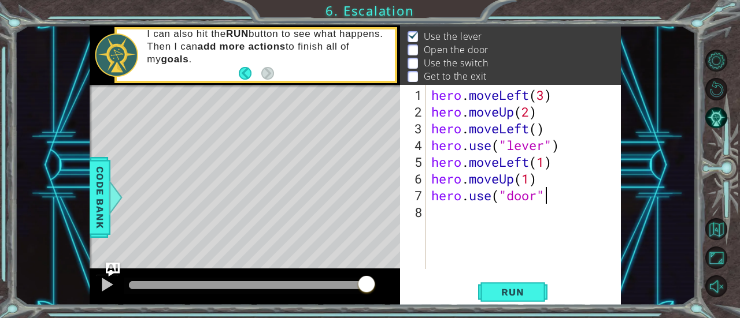
scroll to position [0, 5]
type textarea "hero.use("door")"
click at [446, 223] on div "hero . moveLeft ( 3 ) hero . moveUp ( 2 ) hero . moveLeft ( ) hero . use ( "lev…" at bounding box center [526, 196] width 195 height 218
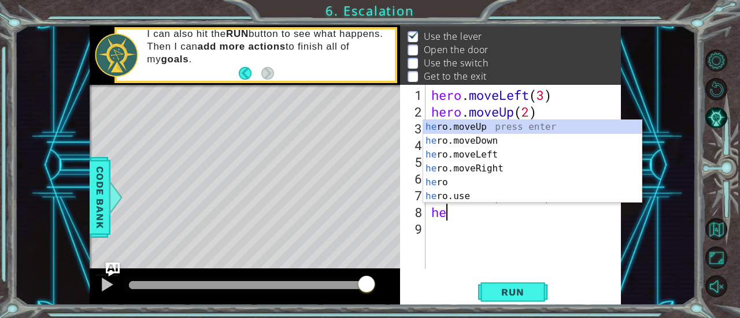
scroll to position [0, 0]
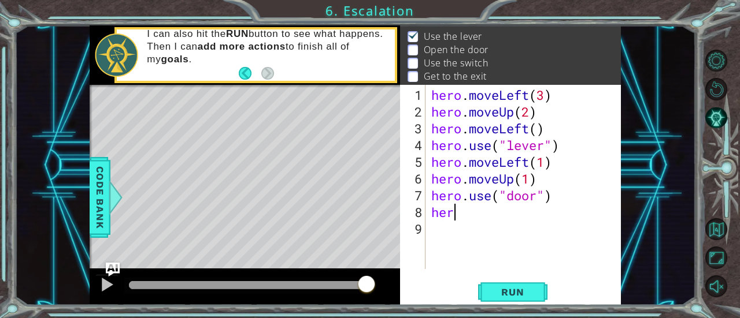
click at [581, 214] on div "hero . moveLeft ( 3 ) hero . moveUp ( 2 ) hero . moveLeft ( ) hero . use ( "lev…" at bounding box center [526, 196] width 195 height 218
click at [546, 100] on div "hero . moveLeft ( 3 ) hero . moveUp ( 2 ) hero . moveLeft ( ) hero . use ( "lev…" at bounding box center [526, 196] width 195 height 218
click at [532, 113] on div "hero . moveLeft ( 1 ) hero . moveUp ( 2 ) hero . moveLeft ( ) hero . use ( "lev…" at bounding box center [526, 196] width 195 height 218
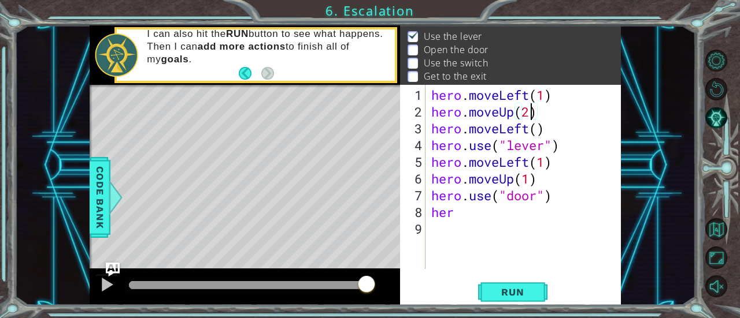
click at [491, 217] on div "hero . moveLeft ( 1 ) hero . moveUp ( 2 ) hero . moveLeft ( ) hero . use ( "lev…" at bounding box center [526, 196] width 195 height 218
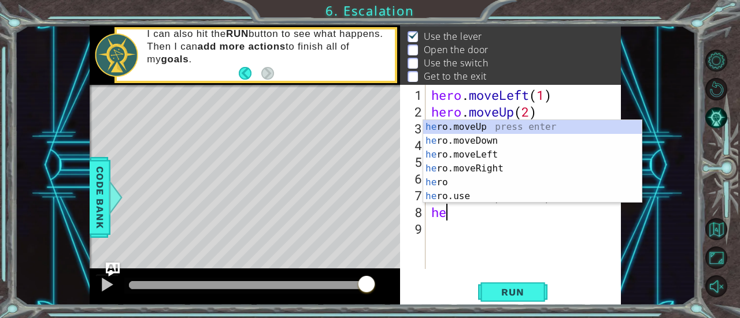
type textarea "h"
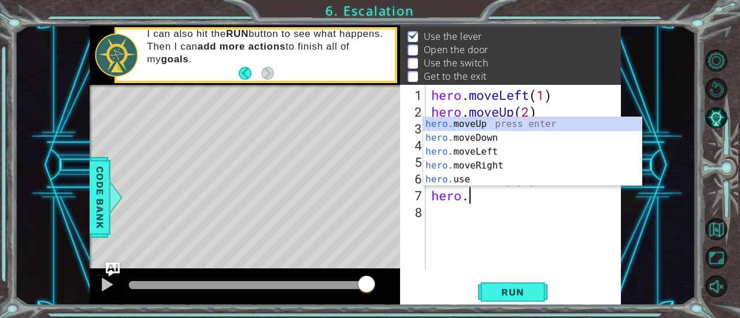
type textarea "h"
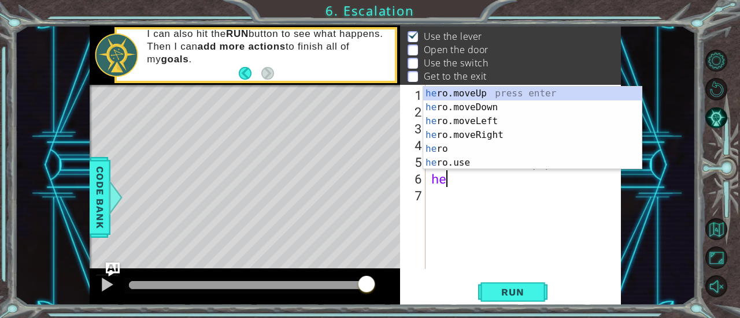
type textarea "h"
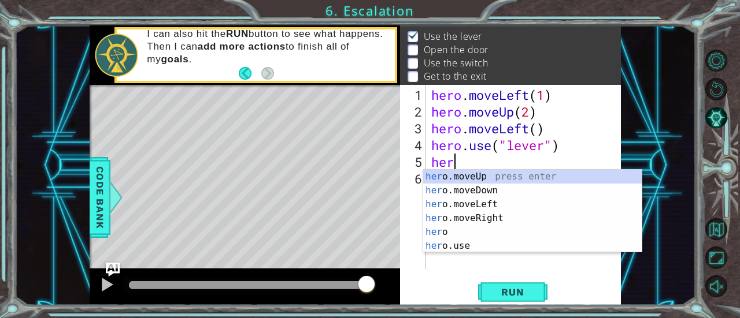
type textarea "h"
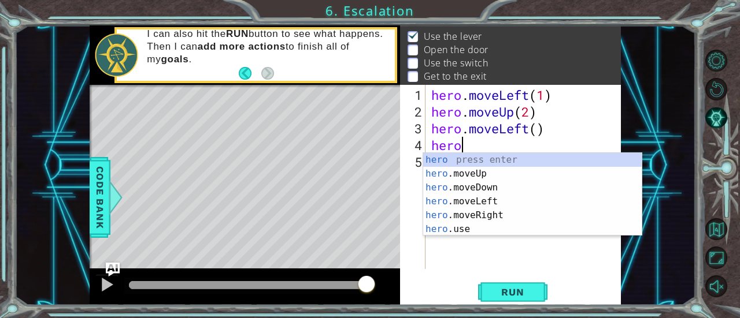
type textarea "h"
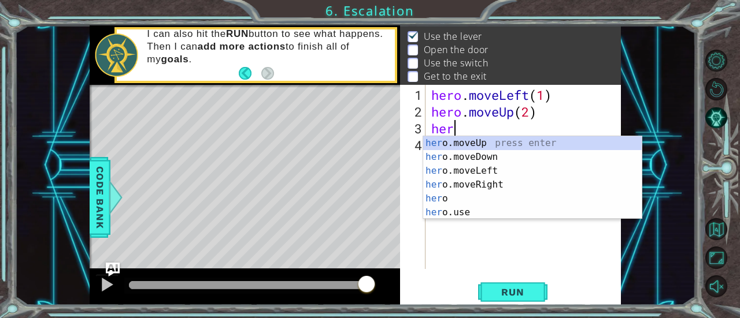
type textarea "h"
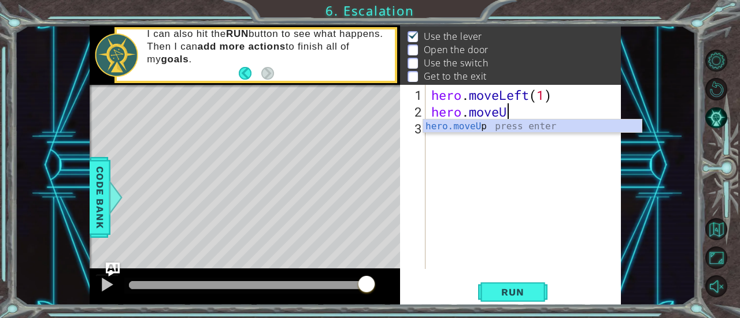
type textarea "h"
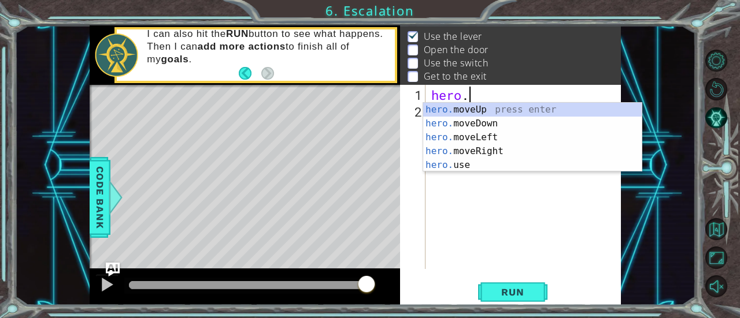
scroll to position [0, 1]
click at [488, 140] on div "hero. moveUp press enter hero. moveDown press enter hero. moveLeft press enter …" at bounding box center [532, 151] width 219 height 97
type textarea "hero.moveLeft(1)"
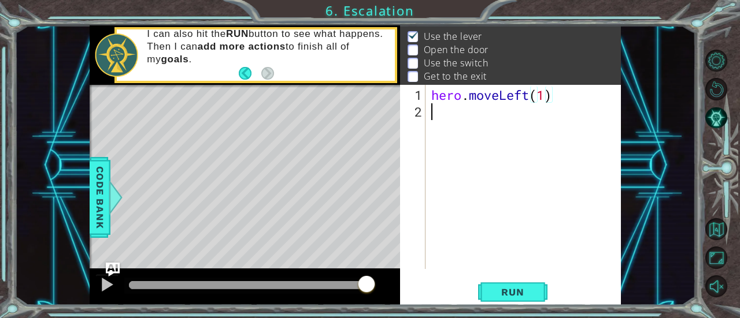
click at [458, 127] on div "hero . moveLeft ( 1 )" at bounding box center [526, 196] width 195 height 218
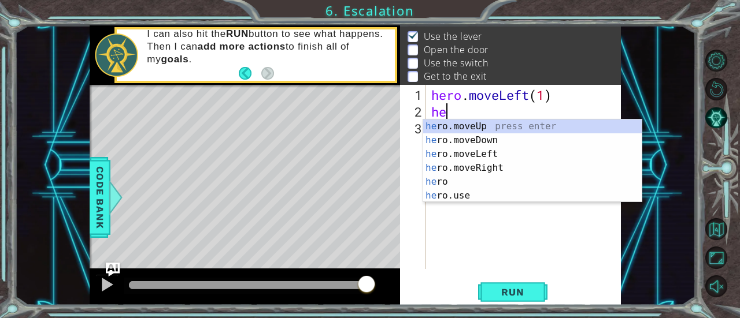
scroll to position [0, 0]
click at [458, 127] on div "her o.moveUp press enter her o.moveDown press enter her o.moveLeft press enter …" at bounding box center [532, 175] width 219 height 111
type textarea "hero.moveUp(1)"
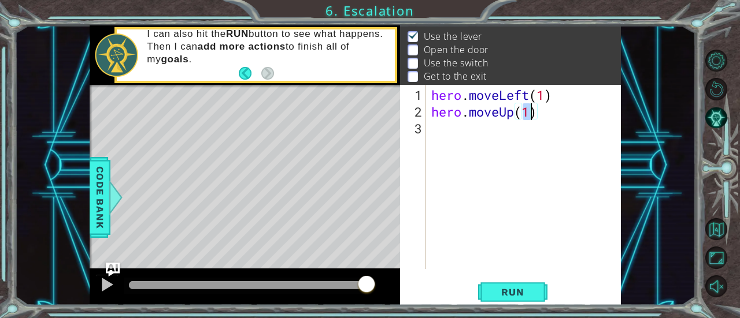
click at [453, 132] on div "hero . moveLeft ( 1 ) hero . moveUp ( 1 )" at bounding box center [526, 196] width 195 height 218
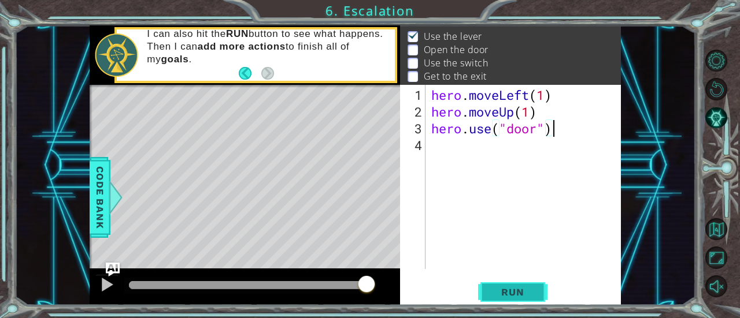
click at [498, 287] on span "Run" at bounding box center [513, 293] width 46 height 12
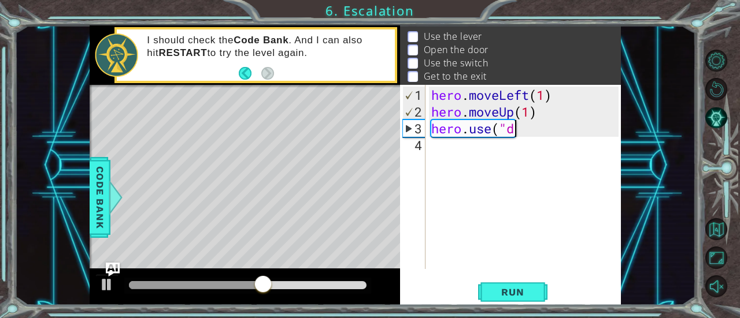
scroll to position [0, 1]
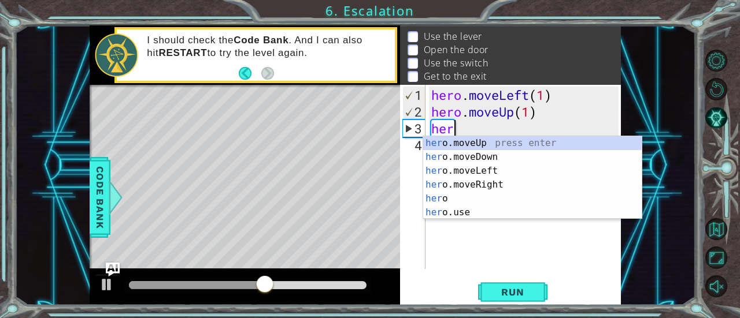
type textarea "h"
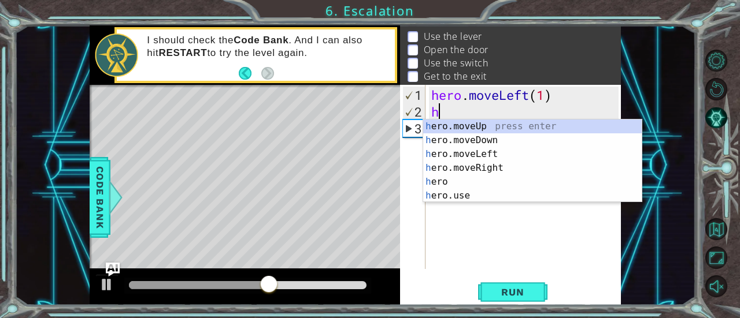
type textarea "h"
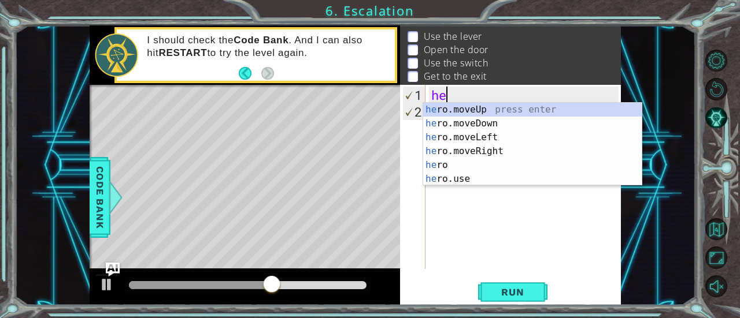
type textarea "h"
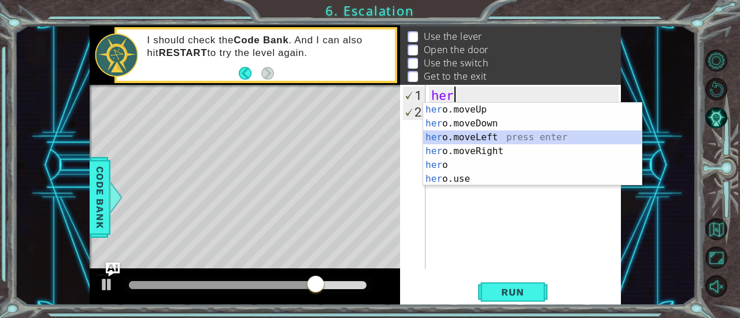
click at [544, 136] on div "her o.moveUp press enter her o.moveDown press enter her o.moveLeft press enter …" at bounding box center [532, 158] width 219 height 111
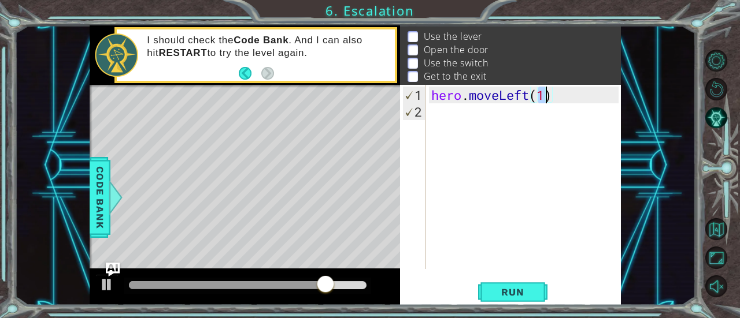
type textarea "hero.moveLeft(3)"
click at [457, 125] on div "hero . moveLeft ( 3 )" at bounding box center [526, 196] width 195 height 218
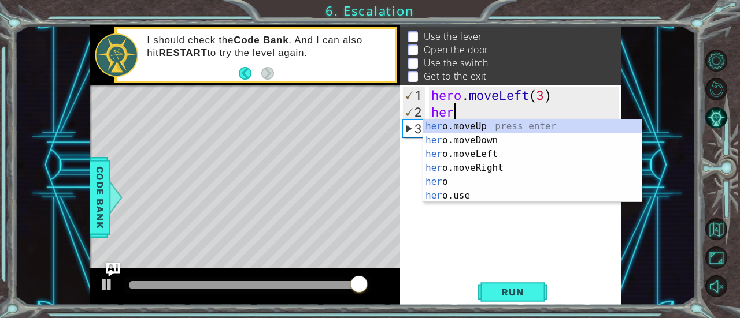
scroll to position [0, 0]
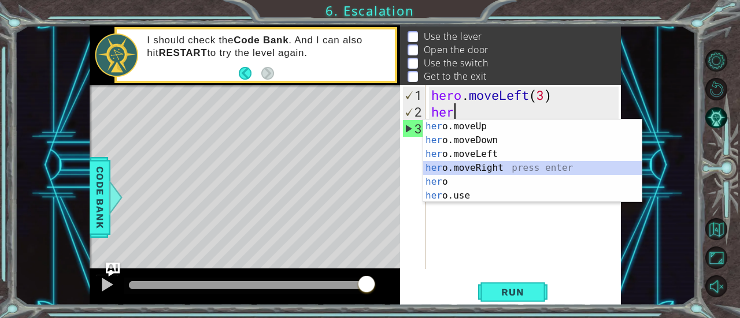
click at [460, 165] on div "her o.moveUp press enter her o.moveDown press enter her o.moveLeft press enter …" at bounding box center [532, 175] width 219 height 111
type textarea "hero.moveRight(1)"
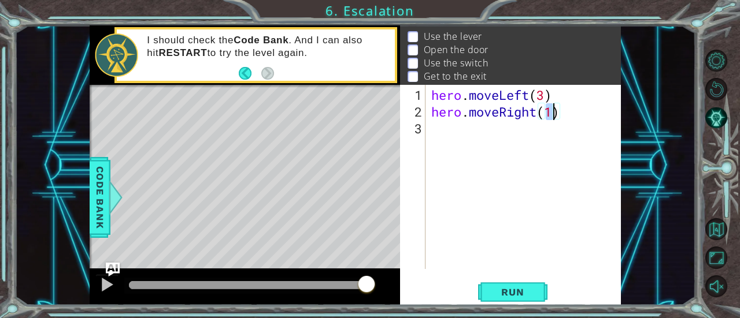
click at [447, 140] on div "hero . moveLeft ( 3 ) hero . moveRight ( 1 )" at bounding box center [526, 196] width 195 height 218
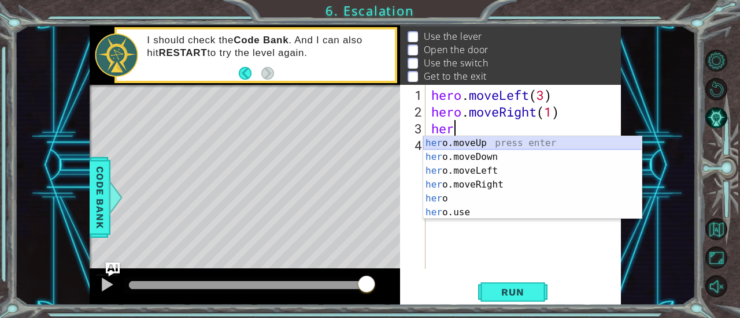
click at [462, 142] on div "her o.moveUp press enter her o.moveDown press enter her o.moveLeft press enter …" at bounding box center [532, 191] width 219 height 111
type textarea "hero.moveUp(1)"
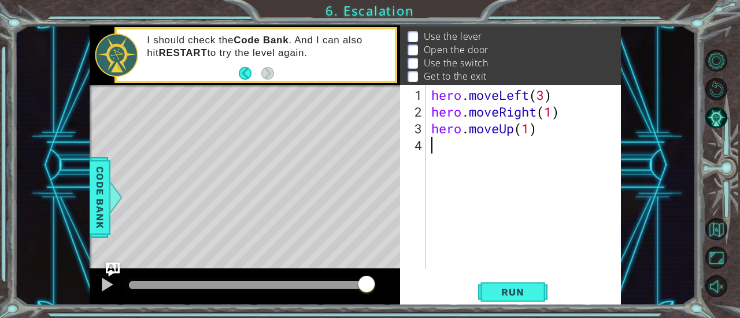
click at [461, 143] on div "hero . moveLeft ( 3 ) hero . moveRight ( 1 ) hero . moveUp ( 1 )" at bounding box center [526, 196] width 195 height 218
type textarea "hero.moveUp(2)"
click at [452, 157] on div "hero . moveLeft ( 3 ) hero . moveRight ( 1 ) hero . moveUp ( 2 )" at bounding box center [526, 196] width 195 height 218
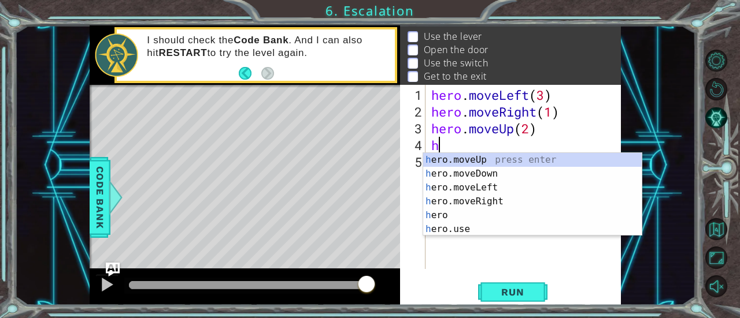
scroll to position [0, 0]
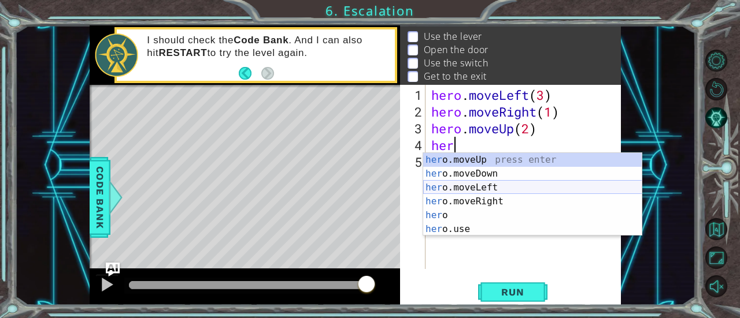
click at [452, 188] on div "her o.moveUp press enter her o.moveDown press enter her o.moveLeft press enter …" at bounding box center [532, 208] width 219 height 111
type textarea "hero.moveLeft(1)"
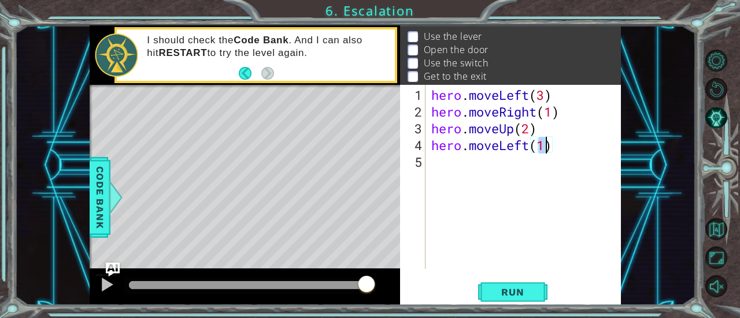
click at [455, 186] on div "hero . moveLeft ( 3 ) hero . moveRight ( 1 ) hero . moveUp ( 2 ) hero . moveLef…" at bounding box center [526, 196] width 195 height 218
type textarea "hero.moveLeft(3)"
click at [458, 174] on div "hero . moveLeft ( 3 ) hero . moveRight ( 1 ) hero . moveUp ( 2 ) hero . moveLef…" at bounding box center [526, 196] width 195 height 218
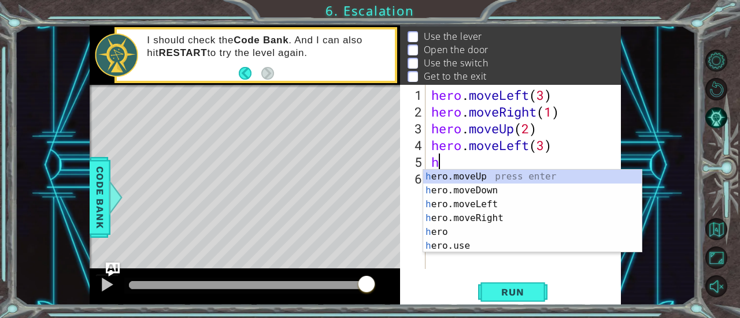
scroll to position [0, 0]
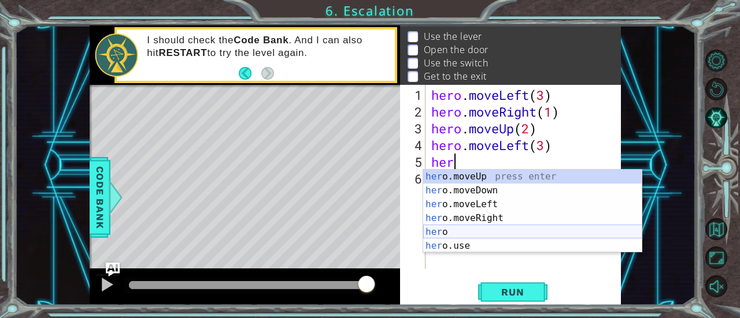
click at [468, 241] on div "her o.moveUp press enter her o.moveDown press enter her o.moveLeft press enter …" at bounding box center [532, 225] width 219 height 111
type textarea "hero.use("name")"
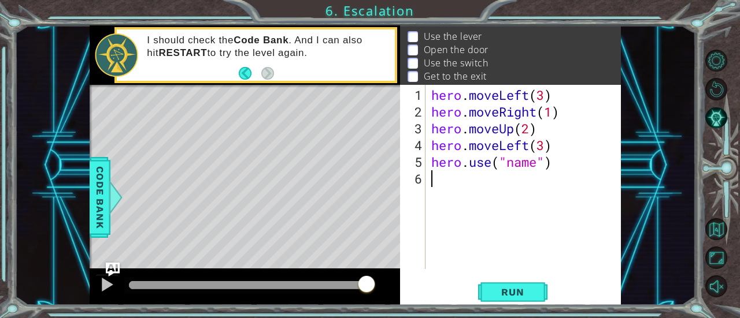
click at [468, 241] on div "hero . moveLeft ( 3 ) hero . moveRight ( 1 ) hero . moveUp ( 2 ) hero . moveLef…" at bounding box center [526, 196] width 195 height 218
click at [538, 161] on div "hero . moveLeft ( 3 ) hero . moveRight ( 1 ) hero . moveUp ( 2 ) hero . moveLef…" at bounding box center [526, 196] width 195 height 218
click at [533, 294] on span "Run" at bounding box center [513, 293] width 46 height 12
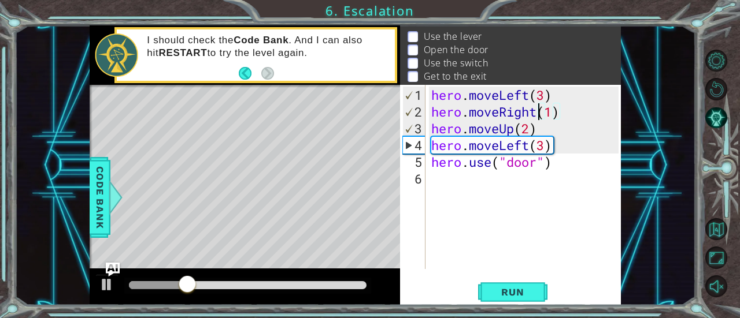
click at [539, 114] on div "hero . moveLeft ( 3 ) hero . moveRight ( 1 ) hero . moveUp ( 2 ) hero . moveLef…" at bounding box center [526, 196] width 195 height 218
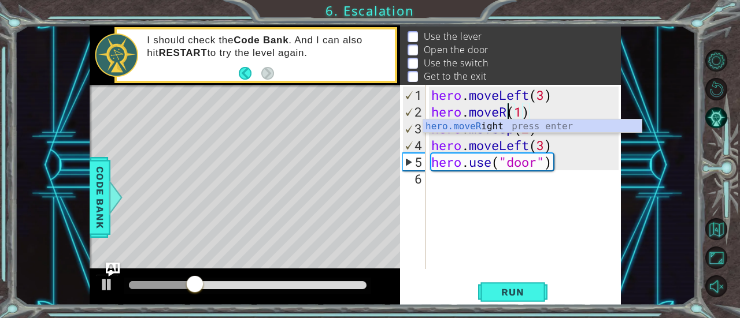
scroll to position [0, 3]
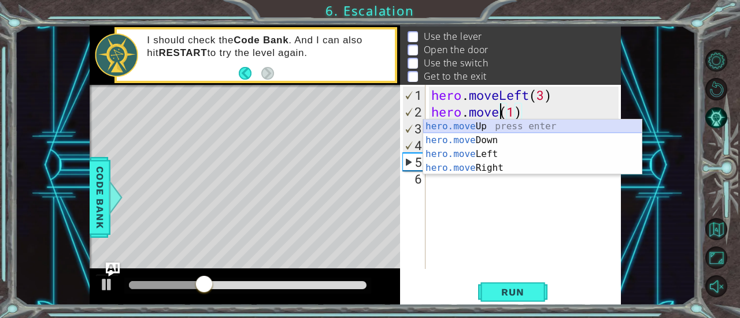
click at [539, 127] on div "hero.move Up press enter hero.move Down press enter hero.move Left press enter …" at bounding box center [532, 161] width 219 height 83
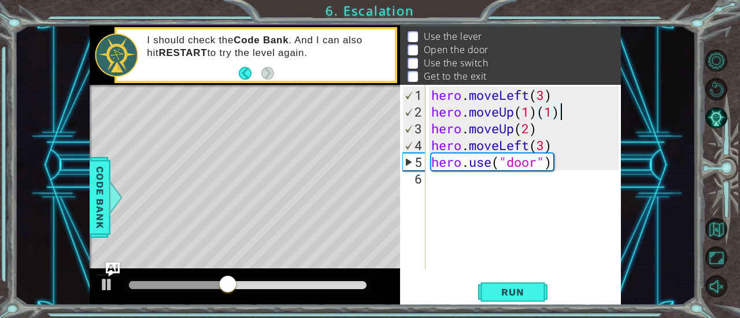
click at [557, 113] on div "hero . moveLeft ( 3 ) hero . moveUp ( 1 ) ( 1 ) hero . moveUp ( 2 ) hero . move…" at bounding box center [526, 196] width 195 height 218
click at [506, 290] on span "Run" at bounding box center [513, 293] width 46 height 12
click at [548, 149] on div "hero . moveLeft ( 3 ) hero . moveUp ( 3 ) hero . moveUp ( 2 ) hero . moveLeft (…" at bounding box center [526, 196] width 195 height 218
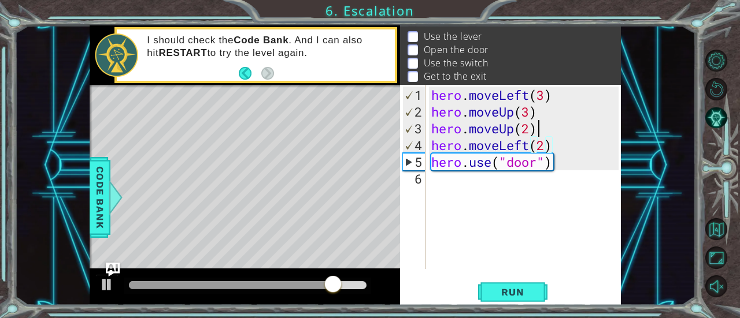
click at [541, 129] on div "hero . moveLeft ( 3 ) hero . moveUp ( 3 ) hero . moveUp ( 2 ) hero . moveLeft (…" at bounding box center [526, 196] width 195 height 218
type textarea "hero.moveUp(2)"
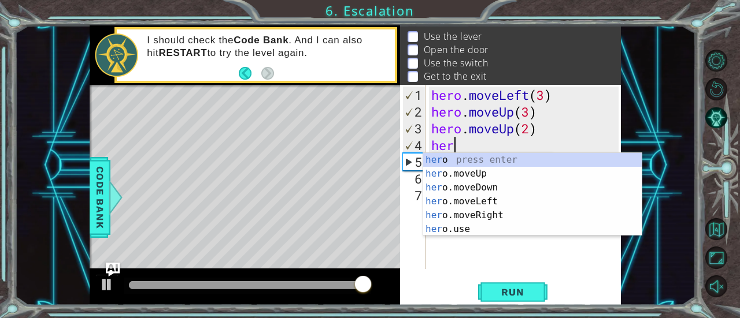
scroll to position [0, 1]
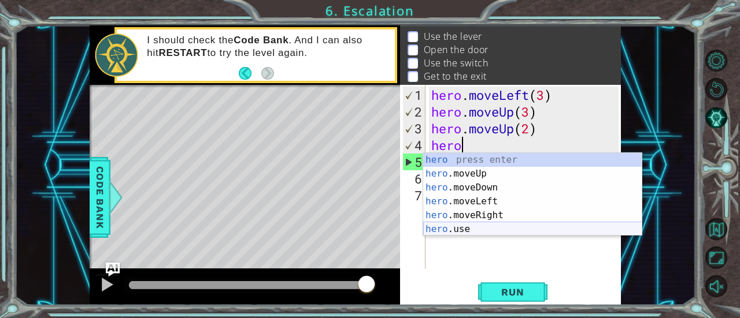
click at [546, 228] on div "hero press enter hero .moveUp press enter hero .moveDown press enter hero .move…" at bounding box center [532, 208] width 219 height 111
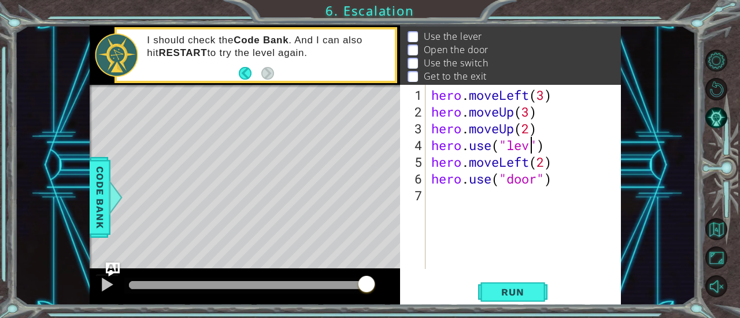
scroll to position [0, 5]
click at [540, 291] on button "Run" at bounding box center [512, 292] width 69 height 22
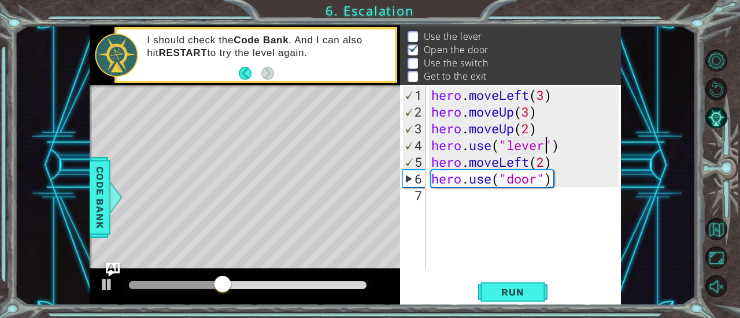
click at [547, 164] on div "hero . moveLeft ( 3 ) hero . moveUp ( 3 ) hero . moveUp ( 2 ) hero . use ( "lev…" at bounding box center [526, 196] width 195 height 218
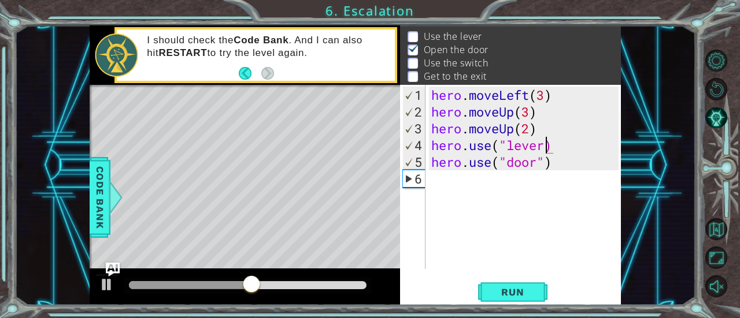
scroll to position [0, 5]
click at [476, 289] on div "Run" at bounding box center [512, 292] width 221 height 22
click at [494, 295] on span "Run" at bounding box center [513, 293] width 46 height 12
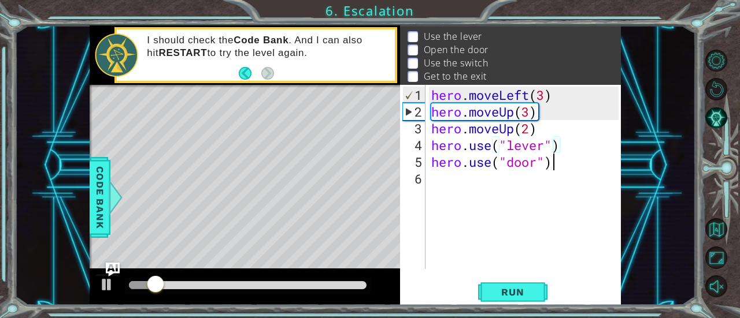
click at [573, 154] on div "hero . moveLeft ( 3 ) hero . moveUp ( 3 ) hero . moveUp ( 2 ) hero . use ( "lev…" at bounding box center [526, 196] width 195 height 218
click at [571, 144] on div "hero . moveLeft ( 3 ) hero . moveUp ( 3 ) hero . moveUp ( 2 ) hero . use ( "lev…" at bounding box center [526, 196] width 195 height 218
type textarea "hero.use("lever")"
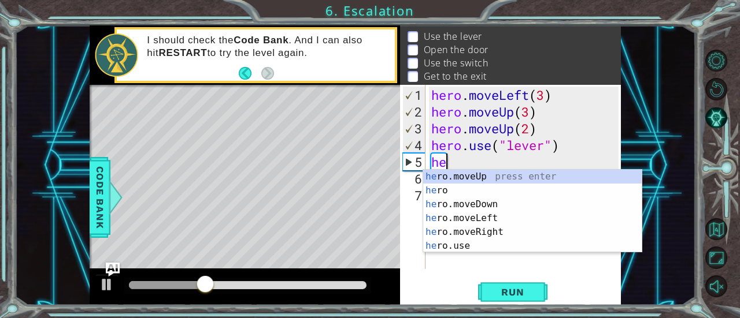
scroll to position [0, 0]
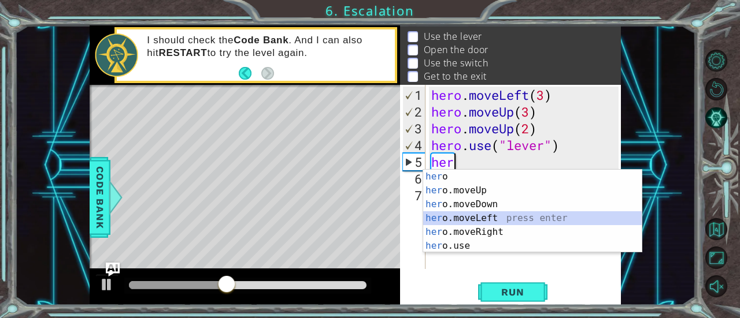
click at [512, 217] on div "her o press enter her o.moveUp press enter her o.moveDown press enter her o.mov…" at bounding box center [532, 225] width 219 height 111
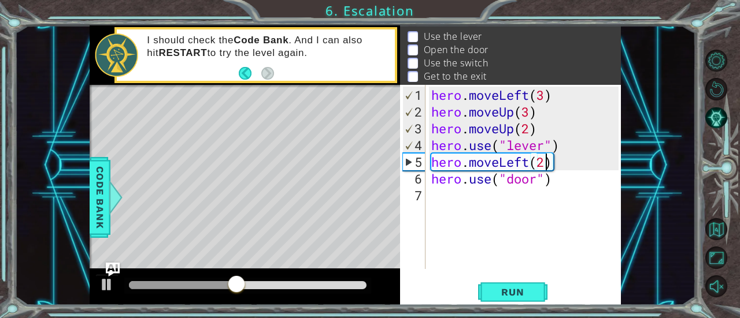
scroll to position [0, 5]
click at [496, 290] on span "Run" at bounding box center [513, 293] width 46 height 12
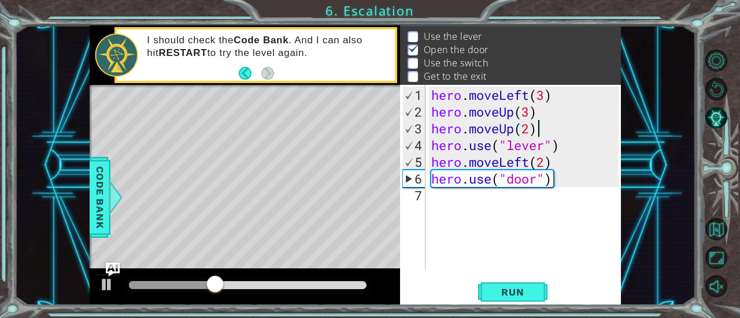
click at [546, 134] on div "hero . moveLeft ( 3 ) hero . moveUp ( 3 ) hero . moveUp ( 2 ) hero . use ( "lev…" at bounding box center [526, 196] width 195 height 218
type textarea "hero.moveUp(2)"
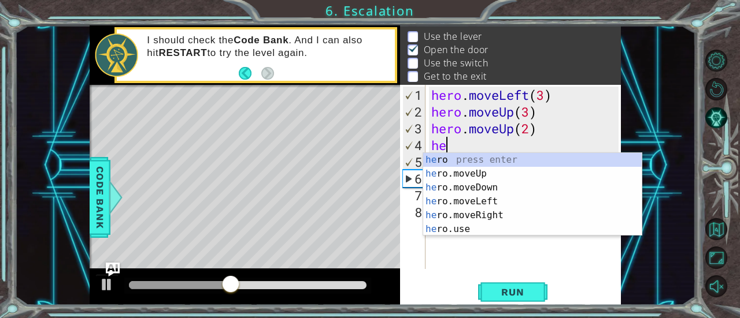
scroll to position [0, 0]
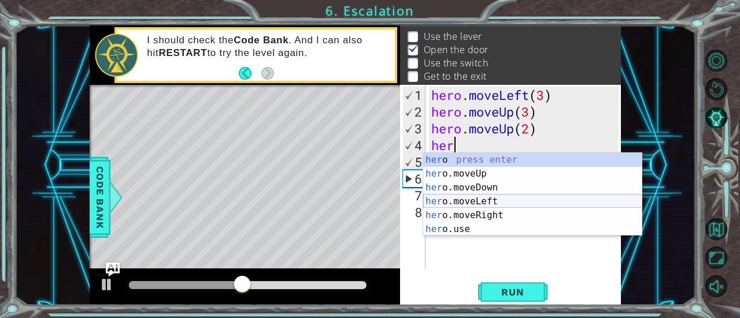
click at [514, 201] on div "her o press enter her o.moveUp press enter her o.moveDown press enter her o.mov…" at bounding box center [532, 208] width 219 height 111
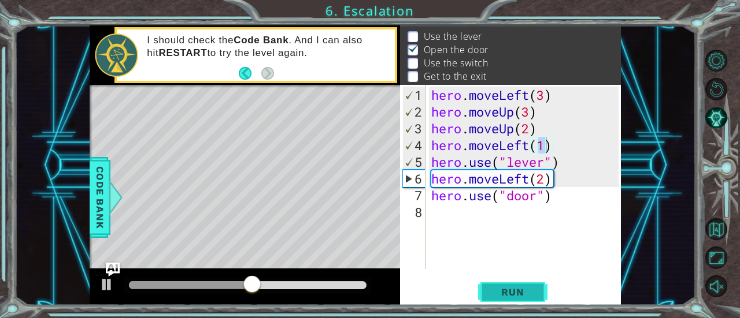
click at [509, 292] on span "Run" at bounding box center [513, 293] width 46 height 12
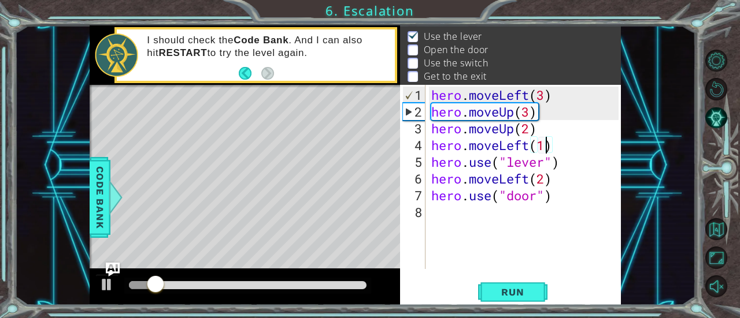
click at [545, 179] on div "hero . moveLeft ( 3 ) hero . moveUp ( 3 ) hero . moveUp ( 2 ) hero . moveLeft (…" at bounding box center [526, 196] width 195 height 218
type textarea "hero.moveLeft(1)"
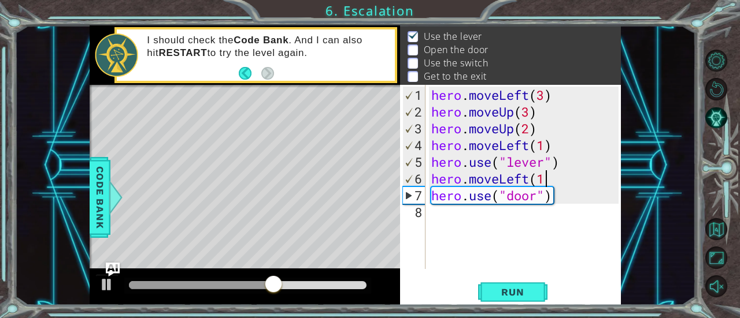
scroll to position [0, 5]
type textarea "hero.moveLeft(1)"
click at [512, 290] on span "Run" at bounding box center [513, 293] width 46 height 12
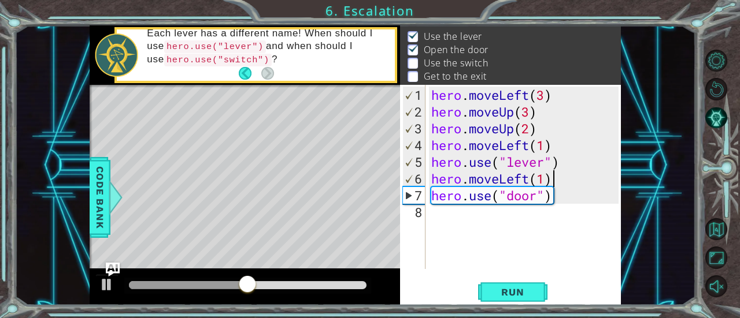
click at [568, 204] on div "hero . moveLeft ( 3 ) hero . moveUp ( 3 ) hero . moveUp ( 2 ) hero . moveLeft (…" at bounding box center [526, 196] width 195 height 218
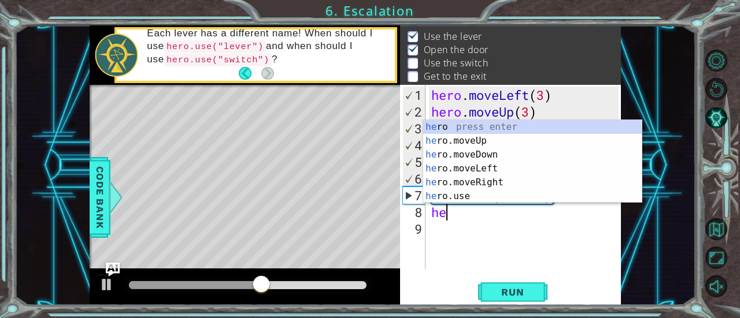
scroll to position [0, 0]
click at [490, 145] on div "her o press enter her o.moveUp press enter her o.moveDown press enter her o.mov…" at bounding box center [532, 175] width 219 height 111
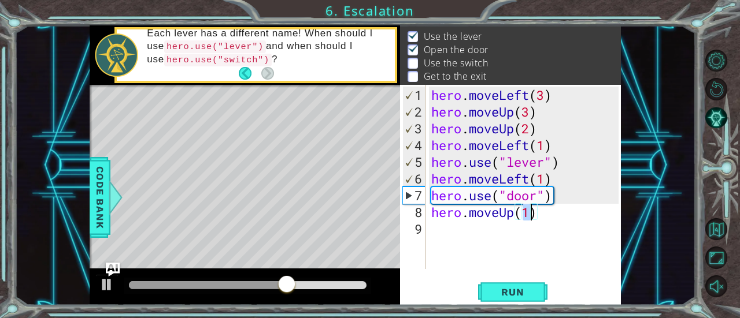
type textarea "hero.moveUp(2)"
click at [555, 224] on div "hero . moveLeft ( 3 ) hero . moveUp ( 3 ) hero . moveUp ( 2 ) hero . moveLeft (…" at bounding box center [526, 196] width 195 height 218
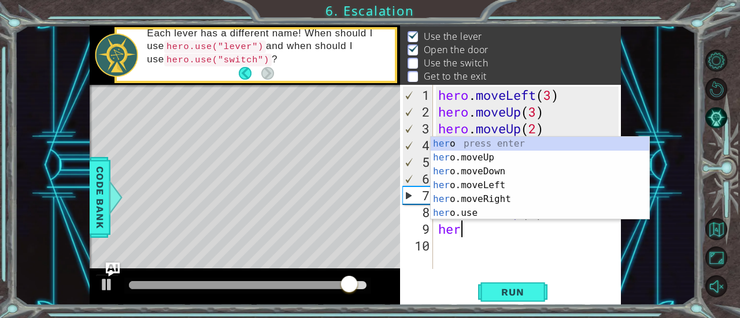
scroll to position [0, 0]
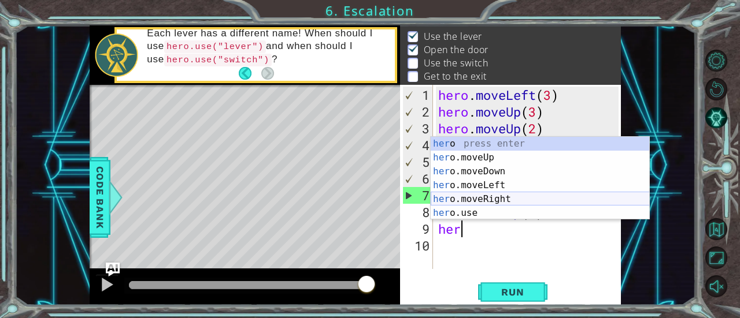
click at [507, 196] on div "her o press enter her o.moveUp press enter her o.moveDown press enter her o.mov…" at bounding box center [540, 192] width 219 height 111
type textarea "hero.moveRight(1)"
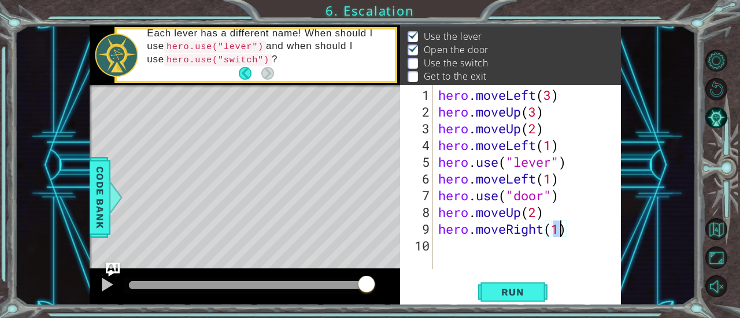
click at [594, 228] on div "hero . moveLeft ( 3 ) hero . moveUp ( 3 ) hero . moveUp ( 2 ) hero . moveLeft (…" at bounding box center [530, 196] width 188 height 218
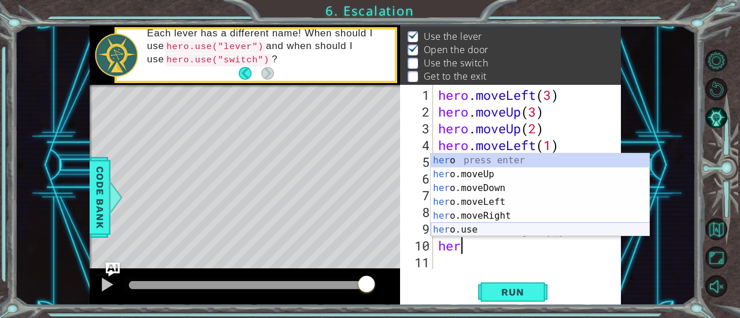
click at [591, 227] on div "her o press enter her o.moveUp press enter her o.moveDown press enter her o.mov…" at bounding box center [540, 209] width 219 height 111
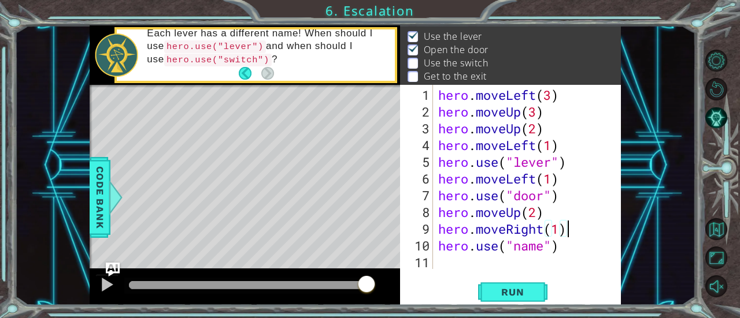
click at [591, 227] on div "hero . moveLeft ( 3 ) hero . moveUp ( 3 ) hero . moveUp ( 2 ) hero . moveLeft (…" at bounding box center [530, 196] width 188 height 218
click at [541, 249] on div "hero . moveLeft ( 3 ) hero . moveUp ( 3 ) hero . moveUp ( 2 ) hero . moveLeft (…" at bounding box center [530, 196] width 188 height 218
click at [546, 249] on div "hero . moveLeft ( 3 ) hero . moveUp ( 3 ) hero . moveUp ( 2 ) hero . moveLeft (…" at bounding box center [530, 196] width 188 height 218
click at [526, 290] on span "Run" at bounding box center [513, 293] width 46 height 12
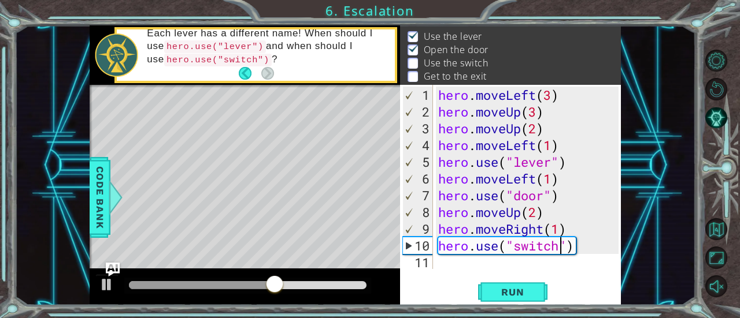
click at [563, 231] on div "hero . moveLeft ( 3 ) hero . moveUp ( 3 ) hero . moveUp ( 2 ) hero . moveLeft (…" at bounding box center [530, 196] width 188 height 218
click at [583, 242] on div "hero . moveLeft ( 3 ) hero . moveUp ( 3 ) hero . moveUp ( 2 ) hero . moveLeft (…" at bounding box center [530, 196] width 188 height 218
type textarea "hero.use("switch")"
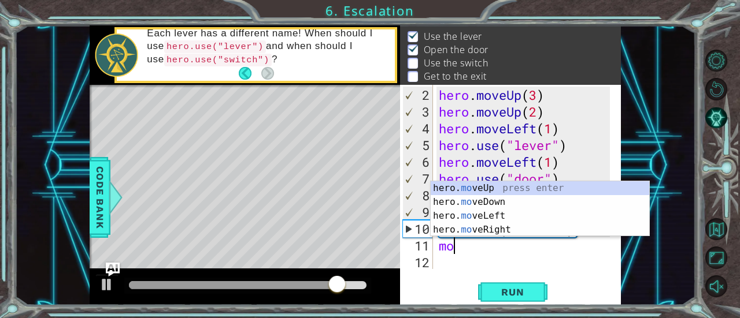
scroll to position [0, 0]
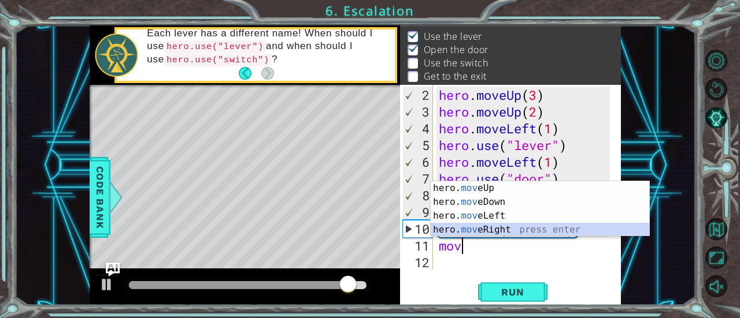
click at [544, 231] on div "hero. mov eUp press enter hero. mov eDown press enter hero. mov eLeft press ent…" at bounding box center [540, 222] width 219 height 83
type textarea "hero.moveRight(1)"
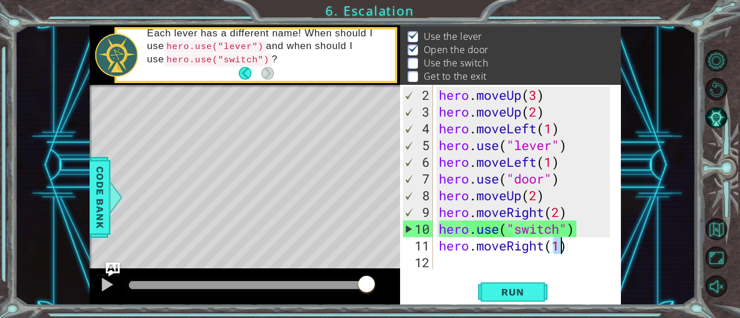
click at [572, 250] on div "hero . moveUp ( 3 ) hero . moveUp ( 2 ) hero . moveLeft ( 1 ) hero . use ( "lev…" at bounding box center [525, 196] width 179 height 218
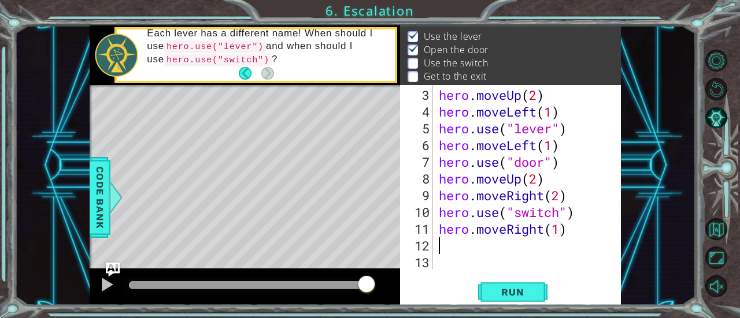
scroll to position [34, 0]
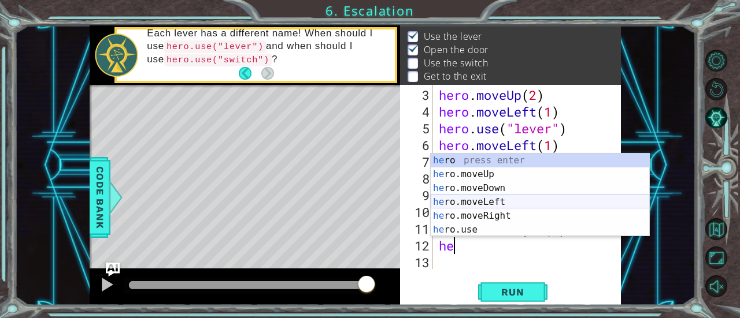
click at [519, 201] on div "he ro press enter he ro.moveUp press enter he ro.moveDown press enter he ro.mov…" at bounding box center [540, 209] width 219 height 111
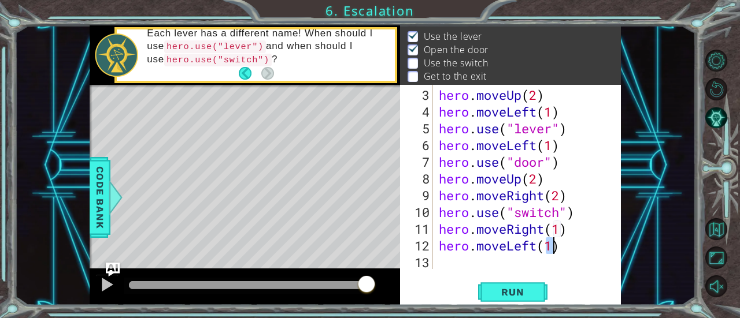
type textarea "hero.moveLeft(1)"
click at [525, 266] on div "hero . moveUp ( 2 ) hero . moveLeft ( 1 ) hero . use ( "lever" ) hero . moveLef…" at bounding box center [525, 196] width 179 height 218
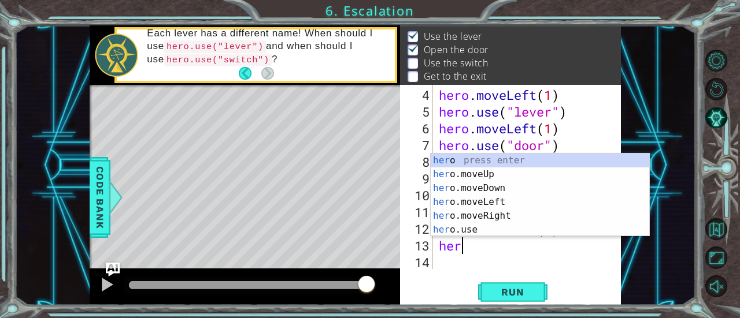
scroll to position [0, 0]
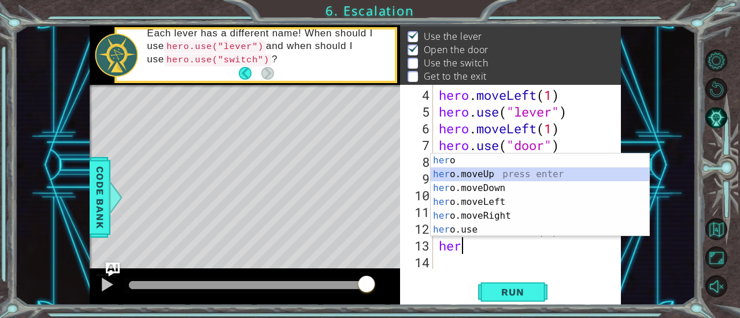
click at [484, 173] on div "her o press enter her o.moveUp press enter her o.moveDown press enter her o.mov…" at bounding box center [540, 209] width 219 height 111
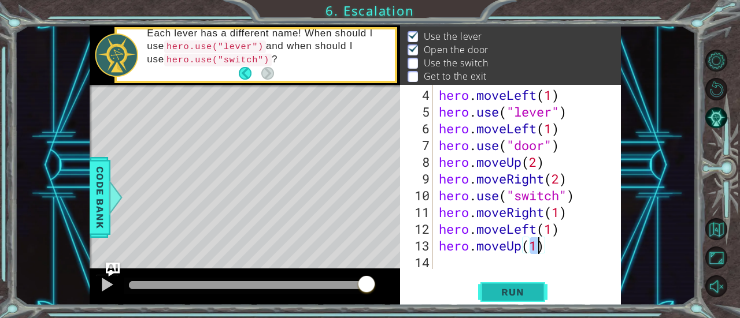
type textarea "hero.moveUp(1)"
click at [492, 298] on button "Run" at bounding box center [512, 292] width 69 height 22
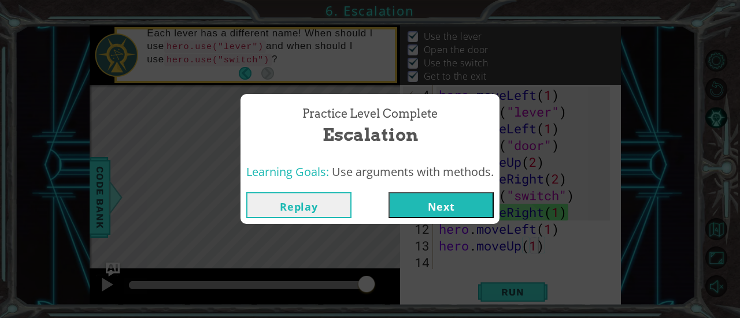
click at [435, 196] on button "Next" at bounding box center [440, 205] width 105 height 26
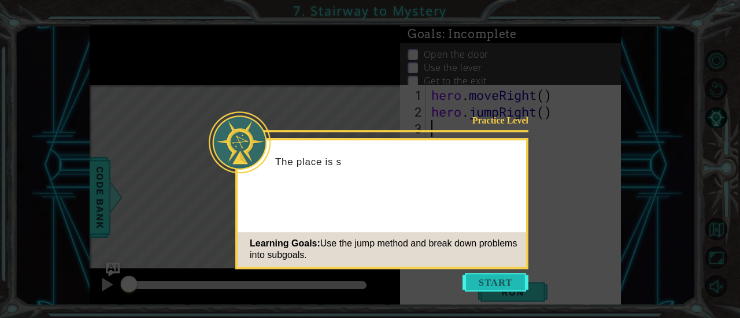
click at [487, 286] on button "Start" at bounding box center [495, 282] width 66 height 18
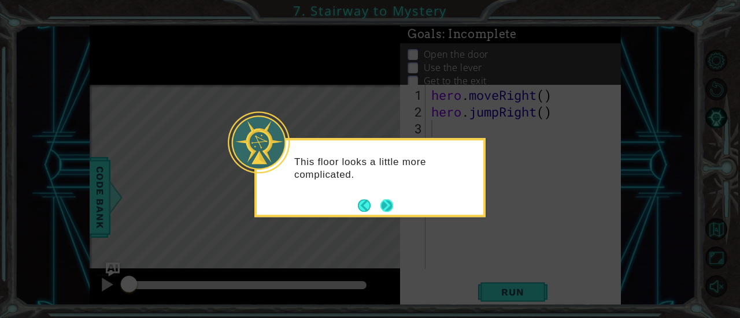
click at [390, 206] on button "Next" at bounding box center [386, 205] width 13 height 13
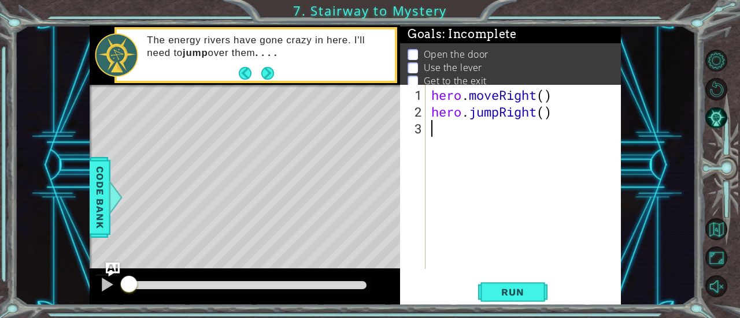
click at [541, 92] on div "hero . moveRight ( ) hero . jumpRight ( )" at bounding box center [526, 196] width 195 height 218
click at [538, 94] on div "hero . moveRight ( ) hero . jumpRight ( )" at bounding box center [526, 196] width 195 height 218
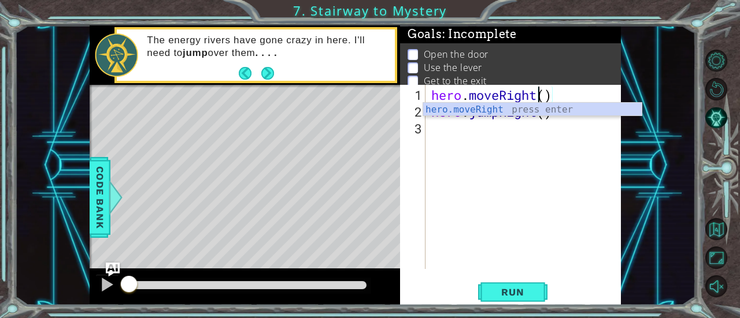
click at [546, 101] on div "hero . moveRight ( ) hero . jumpRight ( )" at bounding box center [526, 196] width 195 height 218
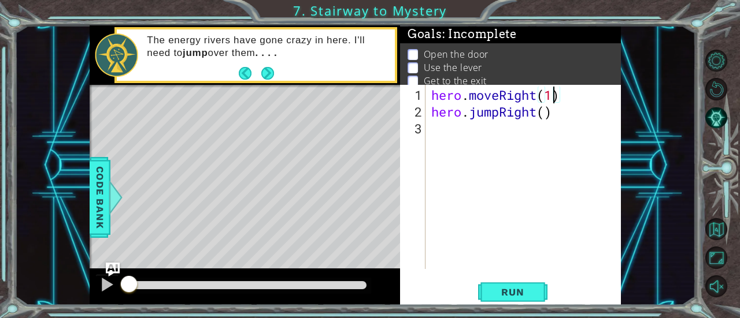
click at [547, 118] on div "hero . moveRight ( 1 ) hero . jumpRight ( )" at bounding box center [526, 196] width 195 height 218
type textarea "hero.jumpRight(1)"
click at [509, 291] on span "Run" at bounding box center [513, 293] width 46 height 12
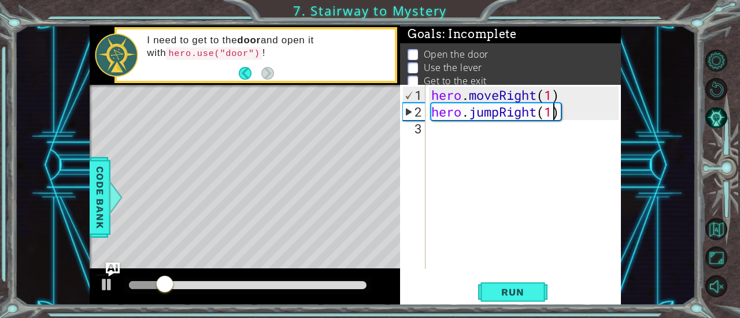
click at [468, 151] on div "hero . moveRight ( 1 ) hero . jumpRight ( 1 )" at bounding box center [526, 196] width 195 height 218
type textarea "he"
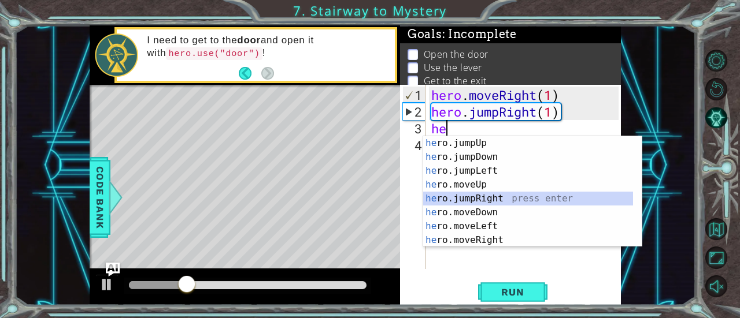
click at [472, 197] on div "he ro.jumpUp press enter he ro.jumpDown press enter he ro.jumpLeft press enter …" at bounding box center [528, 205] width 210 height 139
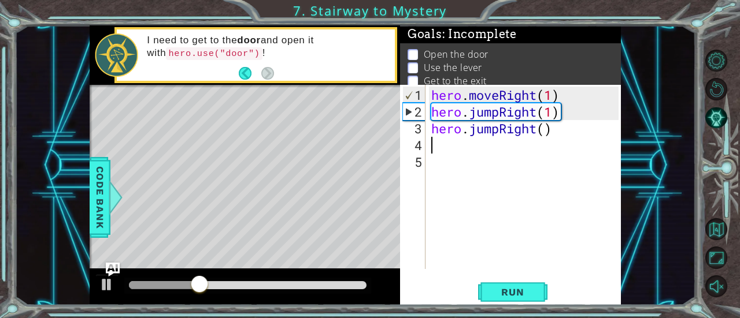
click at [499, 135] on div "hero . moveRight ( 1 ) hero . jumpRight ( 1 ) hero . jumpRight ( )" at bounding box center [526, 196] width 195 height 218
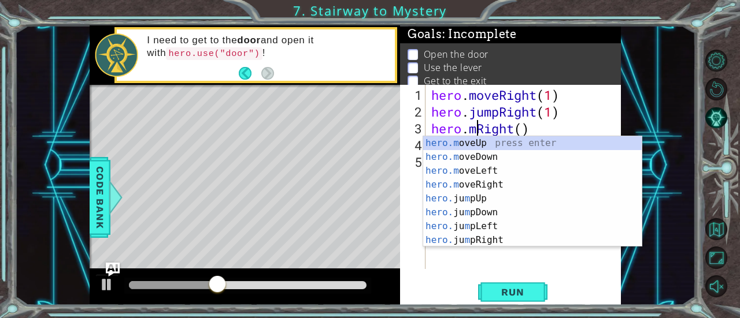
scroll to position [0, 2]
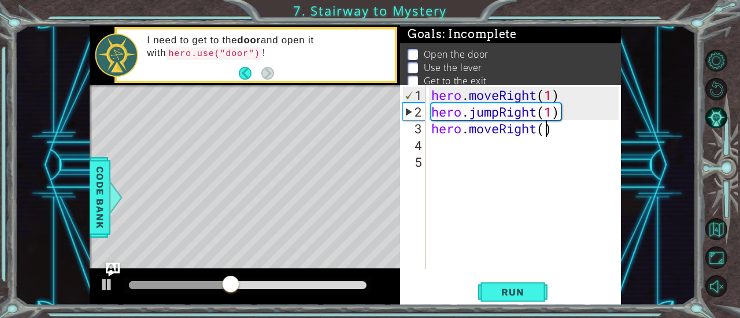
click at [544, 128] on div "hero . moveRight ( 1 ) hero . jumpRight ( 1 ) hero . moveRight ( )" at bounding box center [526, 196] width 195 height 218
type textarea "hero.moveRight(1)"
click at [503, 143] on div "hero . moveRight ( 1 ) hero . jumpRight ( 1 ) hero . moveRight ( 1 )" at bounding box center [526, 196] width 195 height 218
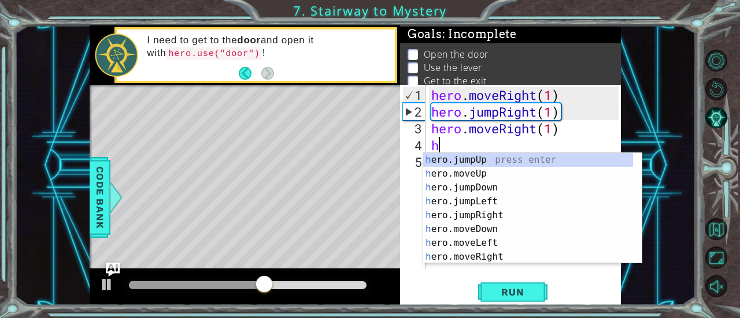
scroll to position [0, 0]
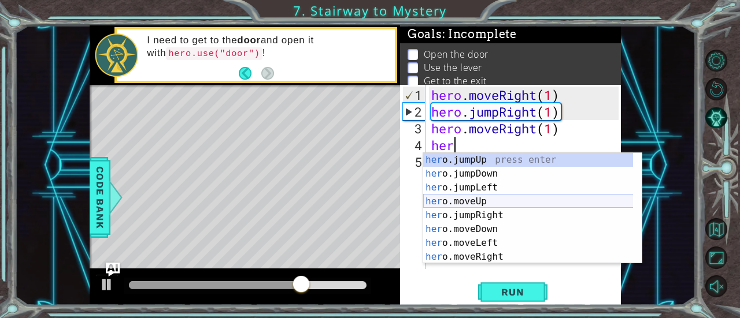
click at [494, 199] on div "her o.jumpUp press enter her o.jumpDown press enter her o.jumpLeft press enter …" at bounding box center [528, 222] width 210 height 139
type textarea "hero.moveUp(1)"
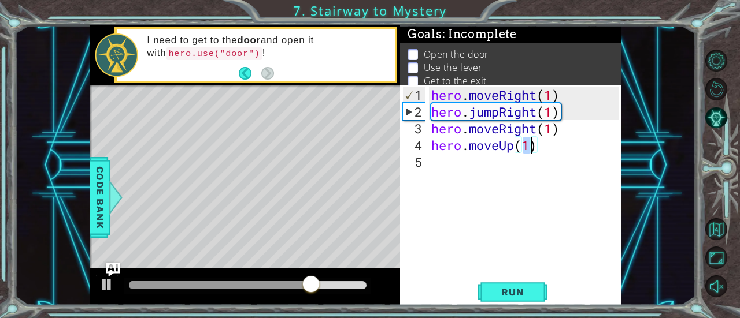
click at [473, 167] on div "hero . moveRight ( 1 ) hero . jumpRight ( 1 ) hero . moveRight ( 1 ) hero . mov…" at bounding box center [526, 196] width 195 height 218
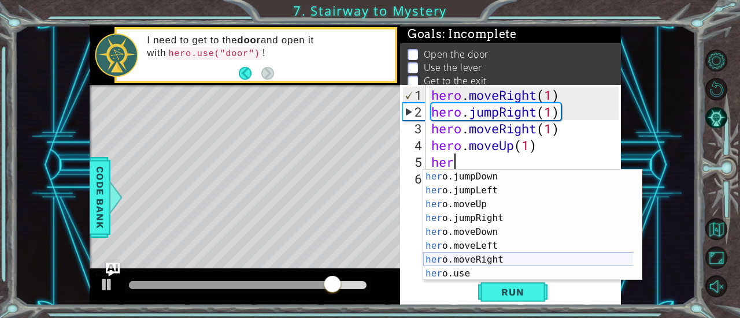
scroll to position [14, 0]
click at [474, 270] on div "her o.jumpDown press enter her o.jumpLeft press enter her o.moveUp press enter …" at bounding box center [528, 239] width 210 height 139
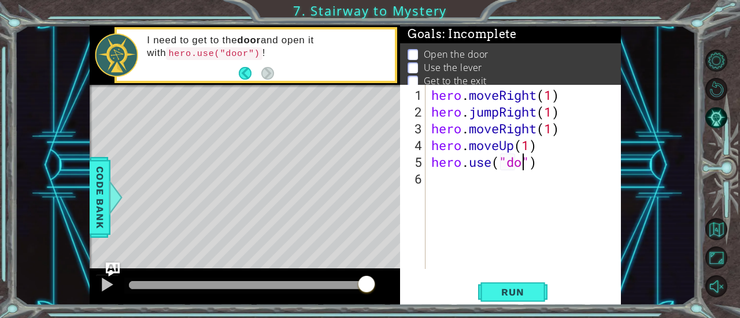
type textarea "hero.use("door")"
click at [458, 181] on div "hero . moveRight ( 1 ) hero . jumpRight ( 1 ) hero . moveRight ( 1 ) hero . mov…" at bounding box center [526, 196] width 195 height 218
click at [489, 296] on button "Run" at bounding box center [512, 292] width 69 height 22
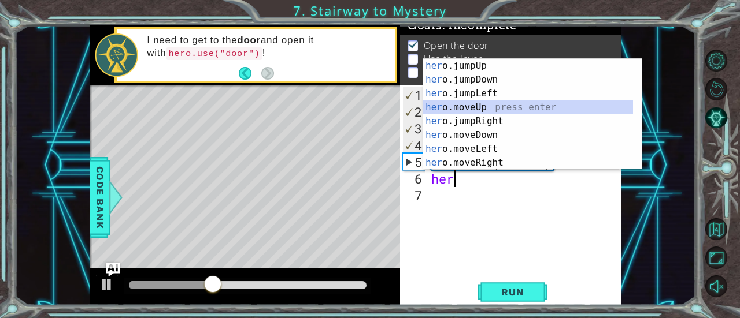
click at [500, 105] on div "her o.jumpUp press enter her o.jumpDown press enter her o.jumpLeft press enter …" at bounding box center [528, 128] width 210 height 139
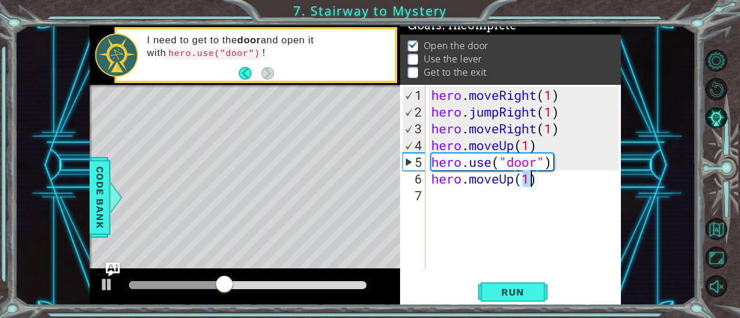
type textarea "hero.moveUp(2)"
click at [487, 204] on div "hero . moveRight ( 1 ) hero . jumpRight ( 1 ) hero . moveRight ( 1 ) hero . mov…" at bounding box center [526, 196] width 195 height 218
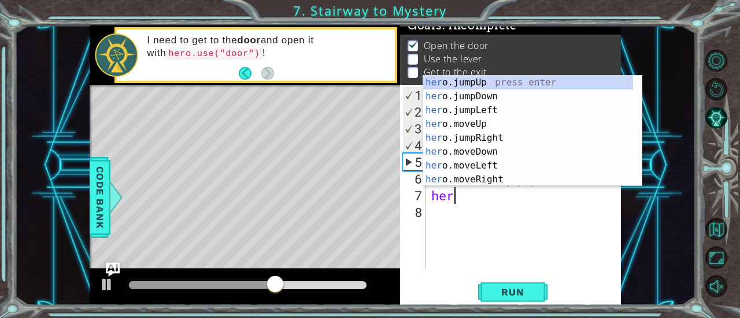
scroll to position [0, 0]
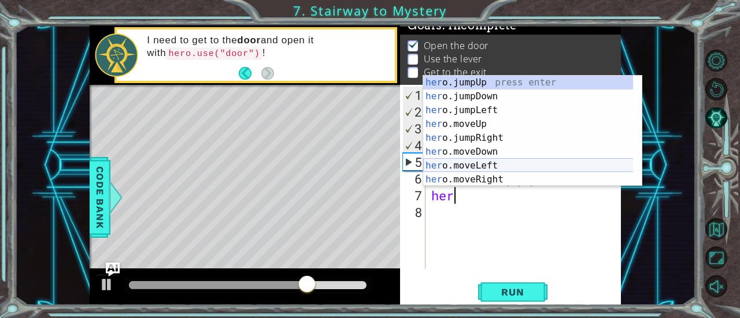
click at [492, 164] on div "her o.jumpUp press enter her o.jumpDown press enter her o.jumpLeft press enter …" at bounding box center [528, 145] width 210 height 139
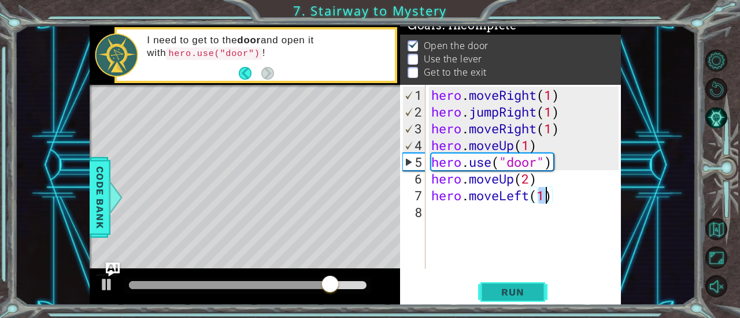
type textarea "hero.moveLeft(1)"
click at [518, 291] on span "Run" at bounding box center [513, 293] width 46 height 12
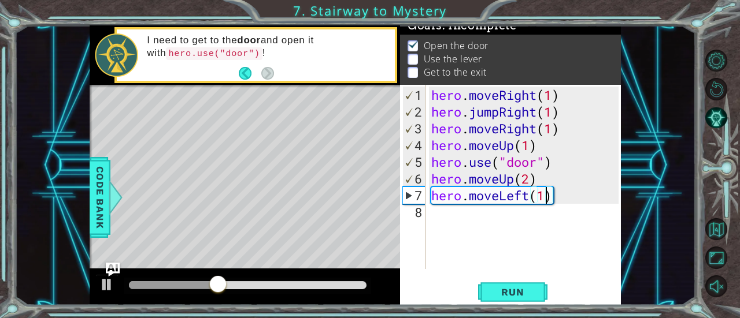
click at [462, 213] on div "hero . moveRight ( 1 ) hero . jumpRight ( 1 ) hero . moveRight ( 1 ) hero . mov…" at bounding box center [526, 196] width 195 height 218
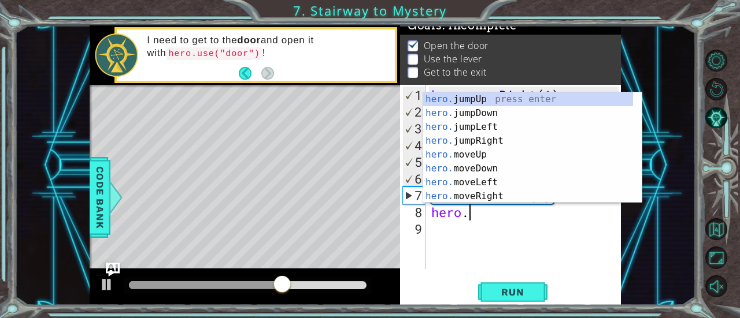
scroll to position [0, 2]
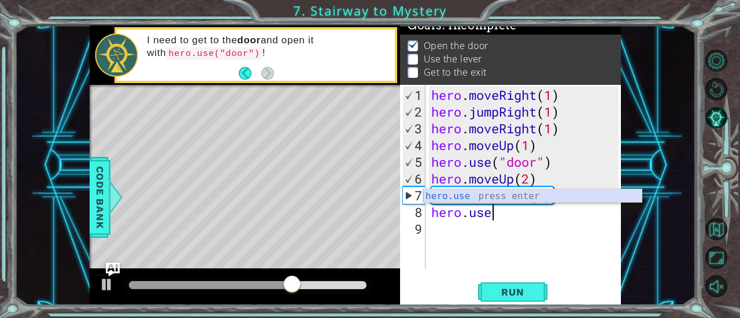
click at [487, 197] on div "hero.use press enter" at bounding box center [532, 211] width 219 height 42
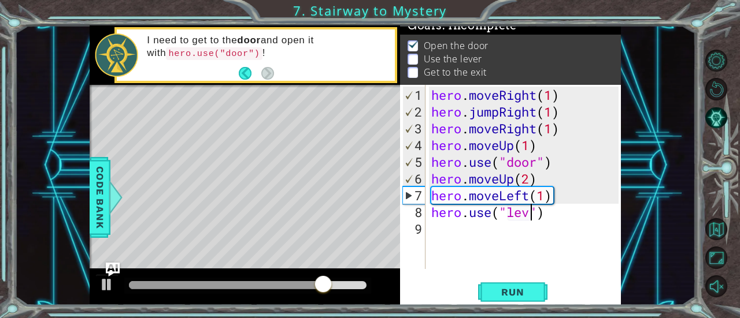
scroll to position [0, 5]
type textarea "hero.use("lever")"
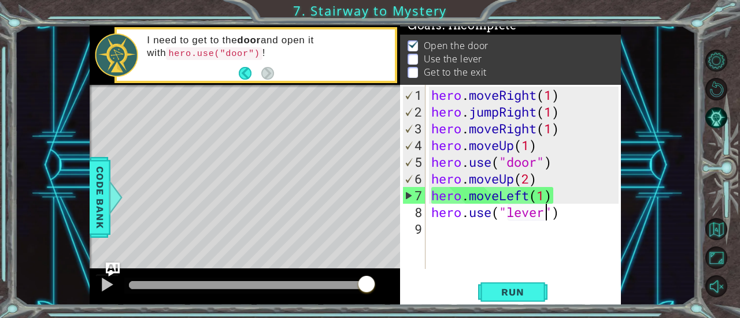
click at [480, 234] on div "hero . moveRight ( 1 ) hero . jumpRight ( 1 ) hero . moveRight ( 1 ) hero . mov…" at bounding box center [526, 196] width 195 height 218
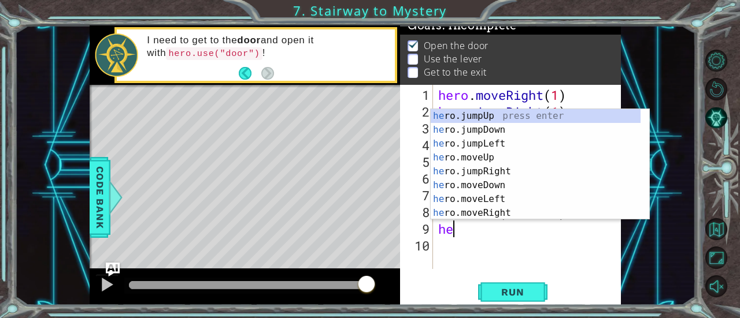
scroll to position [0, 0]
click at [457, 202] on div "her o.jumpUp press enter her o.jumpDown press enter her o.jumpLeft press enter …" at bounding box center [536, 178] width 210 height 139
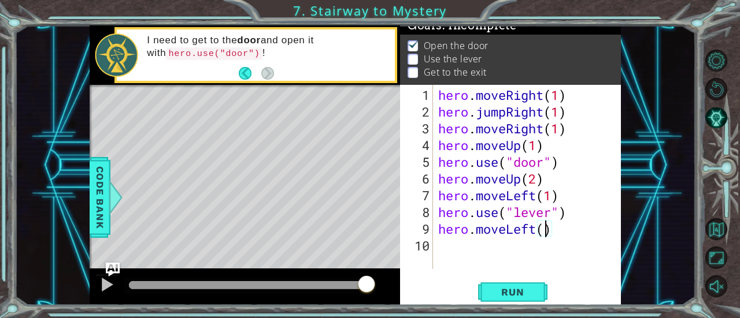
type textarea "hero.moveLeft(2)"
click at [479, 250] on div "hero . moveRight ( 1 ) hero . jumpRight ( 1 ) hero . moveRight ( 1 ) hero . mov…" at bounding box center [530, 196] width 188 height 218
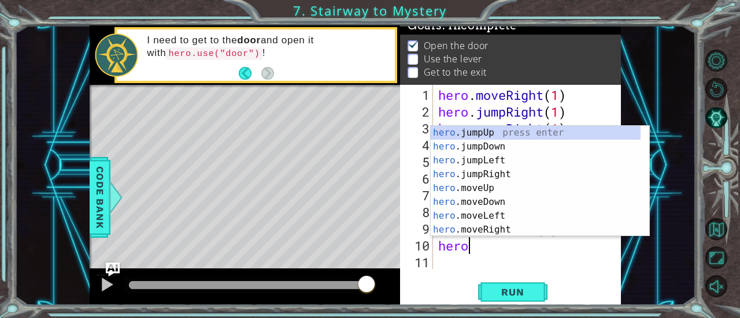
scroll to position [0, 1]
type textarea "hero.j"
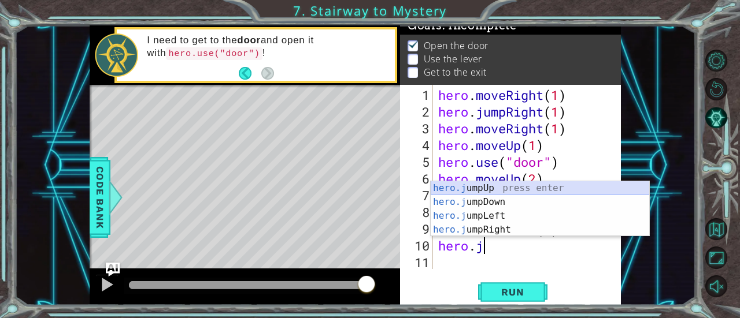
click at [505, 187] on div "hero.j umpUp press enter hero.j umpDown press enter hero.j umpLeft press enter …" at bounding box center [540, 222] width 219 height 83
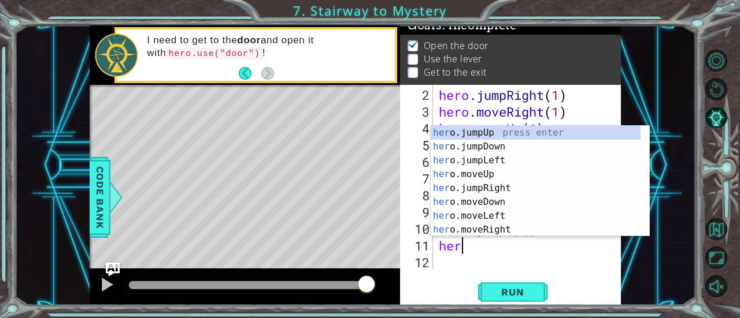
scroll to position [0, 0]
click at [487, 231] on div "her o.jumpUp press enter her o.jumpDown press enter her o.jumpLeft press enter …" at bounding box center [536, 195] width 210 height 139
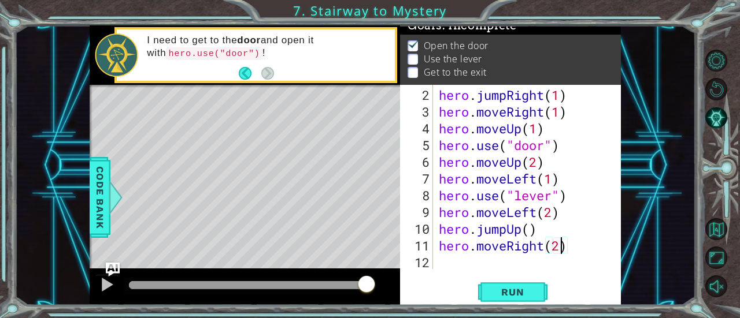
scroll to position [0, 5]
type textarea "hero.moveRight(2)"
click at [501, 287] on span "Run" at bounding box center [513, 293] width 46 height 12
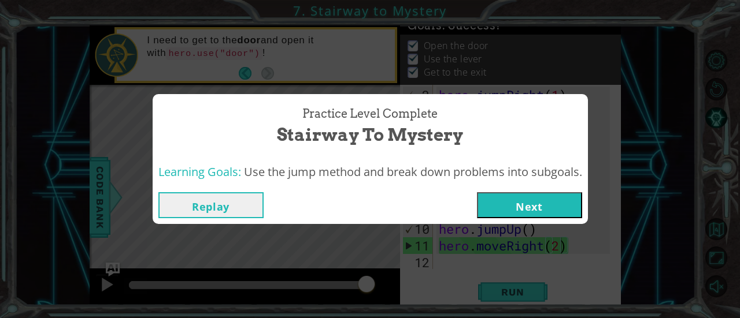
click at [532, 201] on button "Next" at bounding box center [529, 205] width 105 height 26
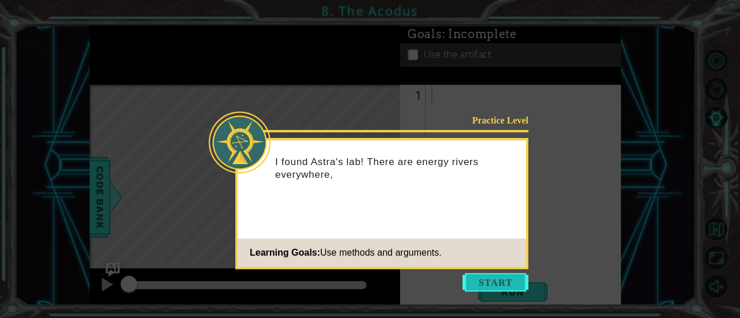
click at [505, 285] on button "Start" at bounding box center [495, 282] width 66 height 18
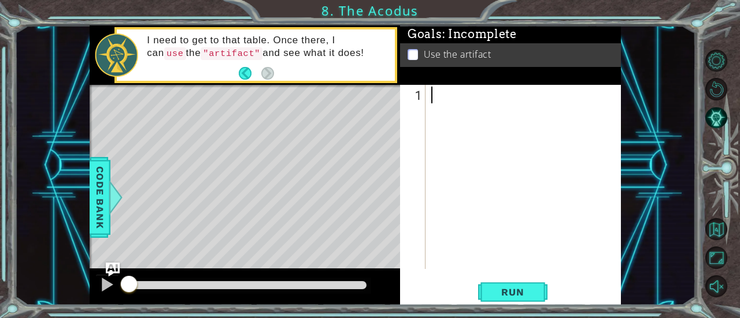
type textarea "h"
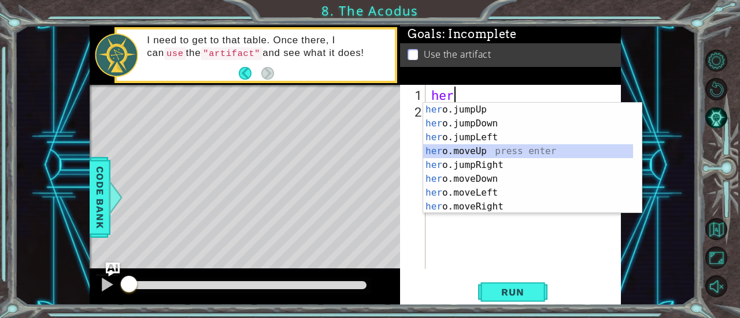
click at [494, 152] on div "her o.jumpUp press enter her o.jumpDown press enter her o.jumpLeft press enter …" at bounding box center [528, 172] width 210 height 139
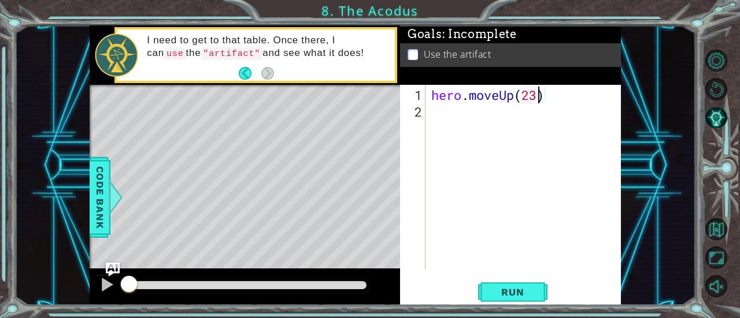
type textarea "hero.moveUp(2)"
click at [442, 117] on div "hero . moveUp ( 2 )" at bounding box center [526, 196] width 195 height 218
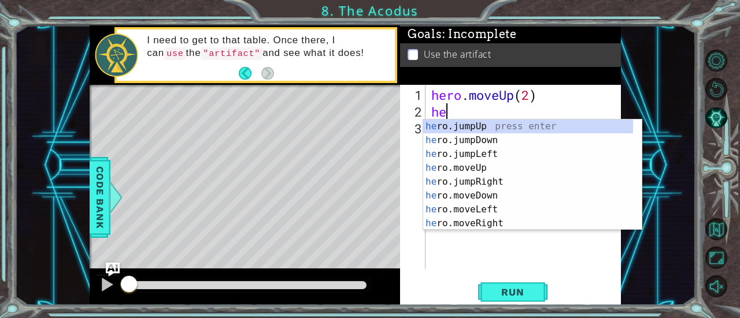
scroll to position [0, 0]
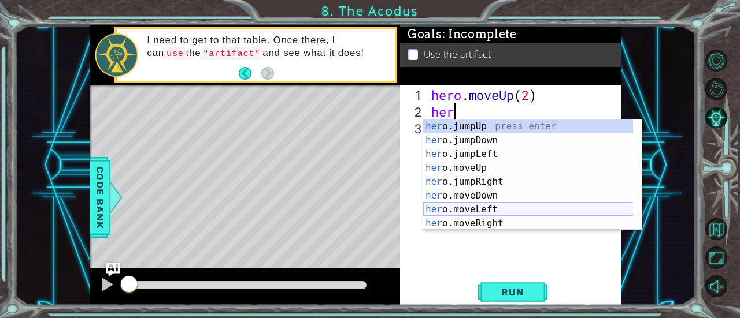
click at [481, 209] on div "her o.jumpUp press enter her o.jumpDown press enter her o.jumpLeft press enter …" at bounding box center [528, 189] width 210 height 139
type textarea "hero.moveLeft(1)"
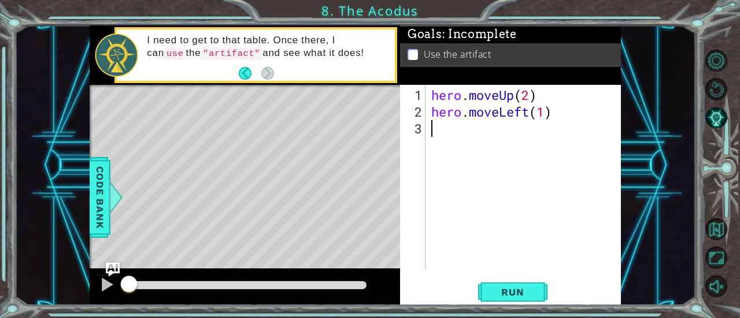
click at [442, 125] on div "hero . moveUp ( 2 ) hero . moveLeft ( 1 )" at bounding box center [526, 196] width 195 height 218
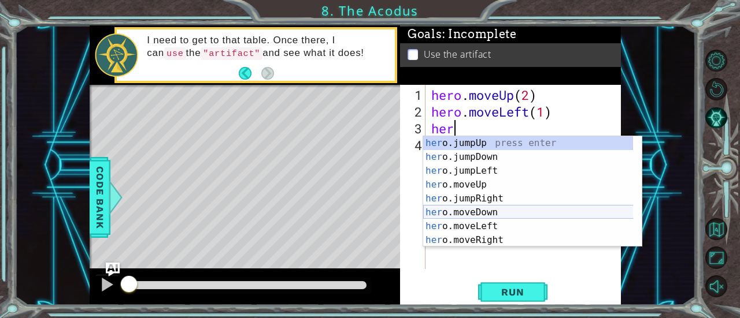
click at [479, 216] on div "her o.jumpUp press enter her o.jumpDown press enter her o.jumpLeft press enter …" at bounding box center [528, 205] width 210 height 139
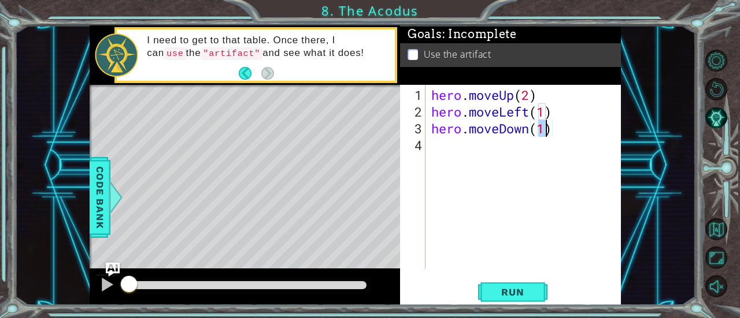
type textarea "hero.moveDown(2)"
click at [450, 158] on div "hero . moveUp ( 2 ) hero . moveLeft ( 1 ) hero . moveDown ( 2 )" at bounding box center [526, 196] width 195 height 218
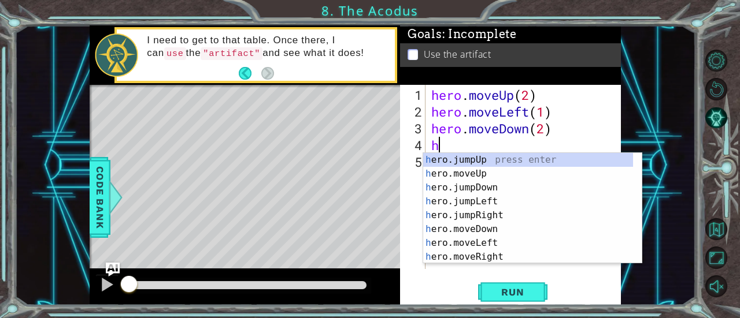
type textarea "her"
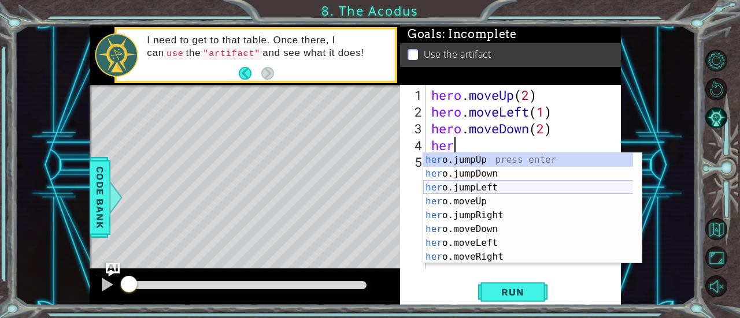
click at [470, 188] on div "her o.jumpUp press enter her o.jumpDown press enter her o.jumpLeft press enter …" at bounding box center [528, 222] width 210 height 139
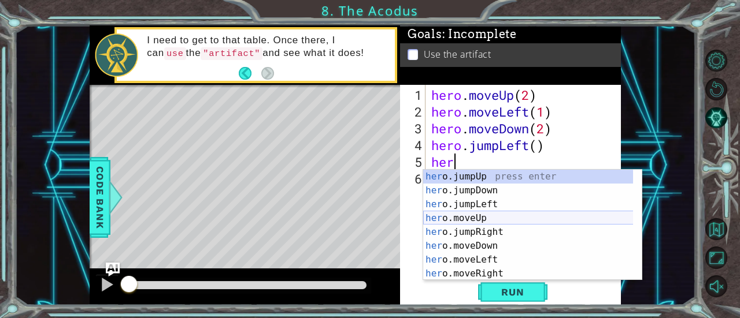
click at [470, 217] on div "her o.jumpUp press enter her o.jumpDown press enter her o.jumpLeft press enter …" at bounding box center [528, 239] width 210 height 139
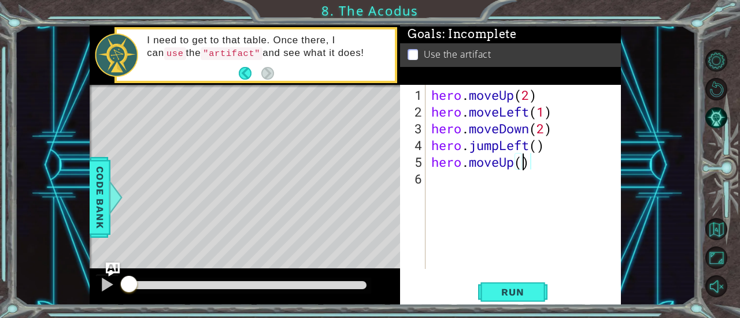
type textarea "hero.moveUp(2)"
click at [497, 186] on div "hero . moveUp ( 2 ) hero . moveLeft ( 1 ) hero . moveDown ( 2 ) hero . jumpLeft…" at bounding box center [526, 196] width 195 height 218
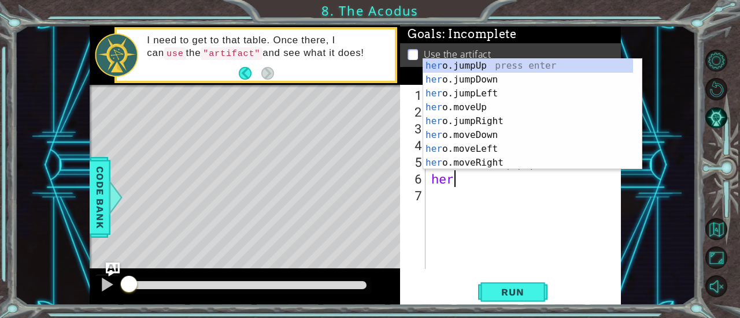
scroll to position [0, 0]
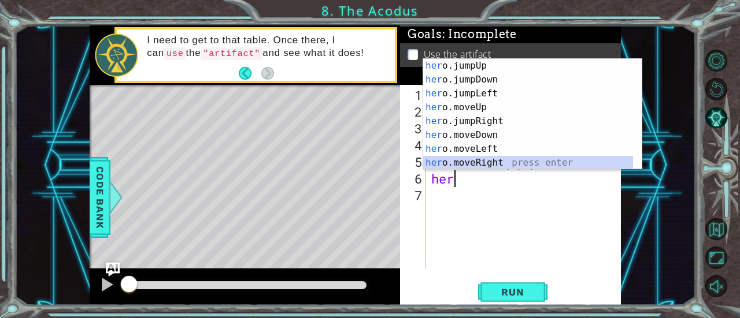
click at [491, 164] on div "her o.jumpUp press enter her o.jumpDown press enter her o.jumpLeft press enter …" at bounding box center [528, 128] width 210 height 139
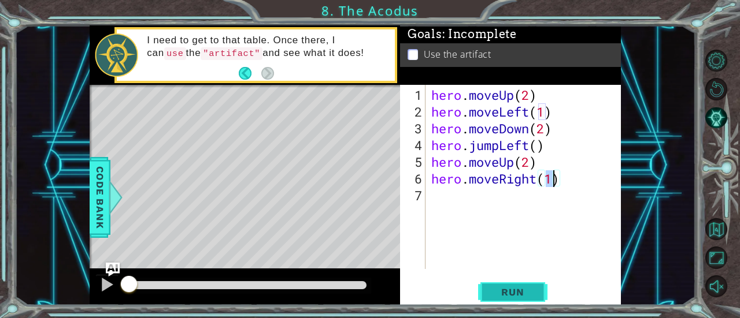
type textarea "hero.moveRight(1)"
click at [505, 292] on span "Run" at bounding box center [513, 293] width 46 height 12
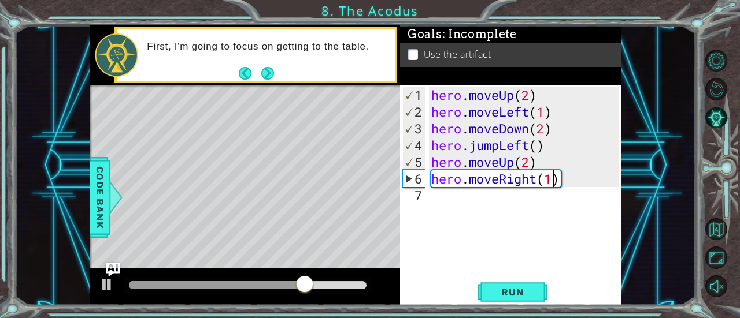
click at [481, 204] on div "hero . moveUp ( 2 ) hero . moveLeft ( 1 ) hero . moveDown ( 2 ) hero . jumpLeft…" at bounding box center [526, 196] width 195 height 218
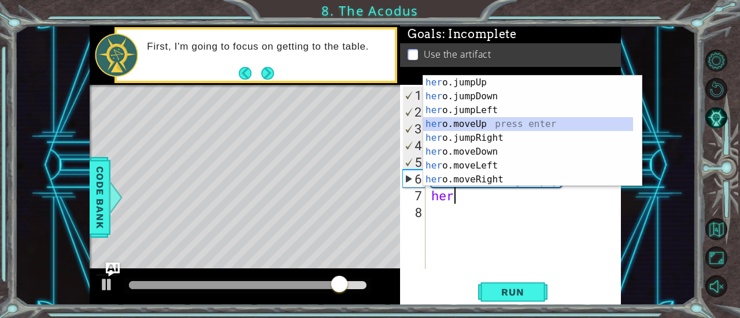
click at [476, 124] on div "her o.jumpUp press enter her o.jumpDown press enter her o.jumpLeft press enter …" at bounding box center [528, 145] width 210 height 139
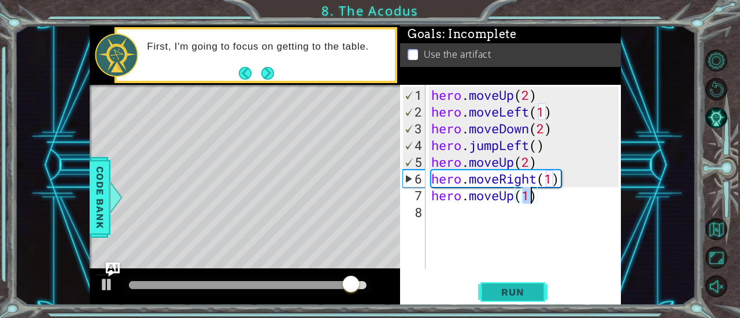
click at [525, 295] on span "Run" at bounding box center [513, 293] width 46 height 12
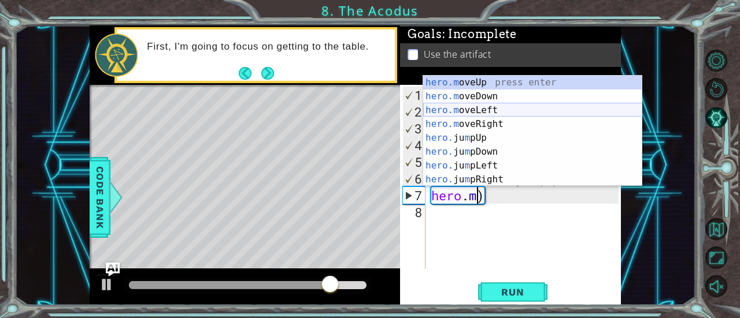
click at [518, 113] on div "hero.m oveUp press enter hero.m oveDown press enter hero.m oveLeft press enter …" at bounding box center [532, 145] width 219 height 139
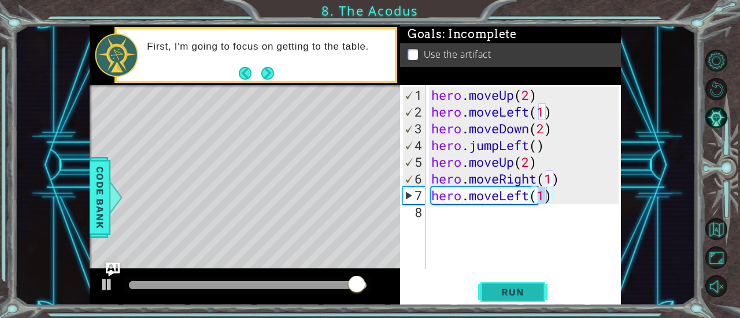
click at [504, 293] on span "Run" at bounding box center [513, 293] width 46 height 12
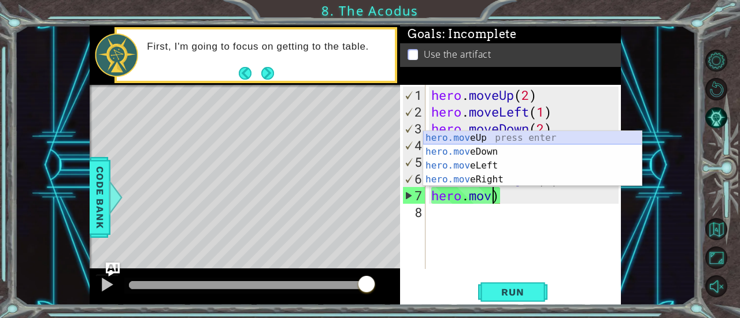
click at [547, 132] on div "hero.mov eUp press enter hero.mov eDown press enter hero.mov eLeft press enter …" at bounding box center [532, 172] width 219 height 83
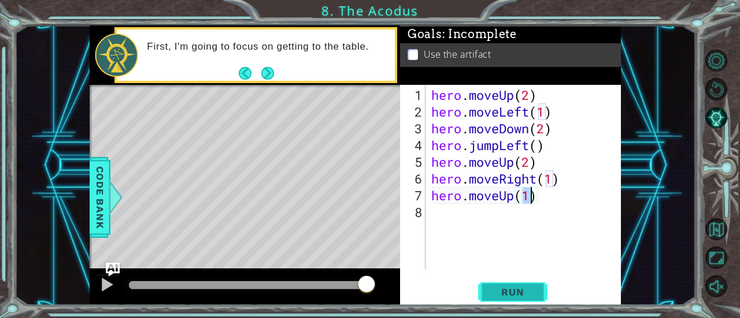
click at [537, 291] on button "Run" at bounding box center [512, 292] width 69 height 22
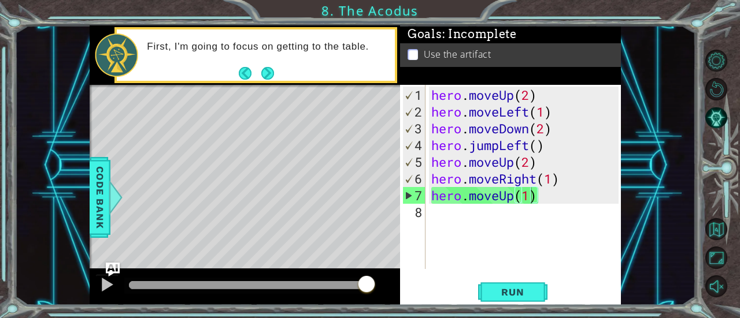
click at [415, 49] on p at bounding box center [412, 54] width 10 height 11
click at [413, 50] on p at bounding box center [412, 54] width 10 height 11
click at [333, 222] on div "Level Map" at bounding box center [357, 255] width 534 height 340
click at [528, 91] on div "hero . moveUp ( 2 ) hero . moveLeft ( 1 ) hero . moveDown ( 2 ) hero . jumpLeft…" at bounding box center [526, 196] width 195 height 218
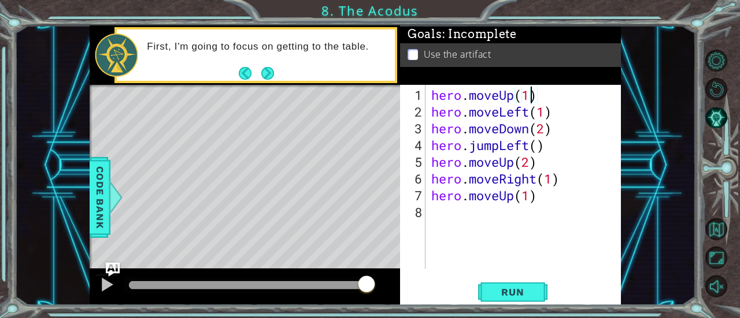
scroll to position [0, 4]
click at [501, 288] on span "Run" at bounding box center [513, 293] width 46 height 12
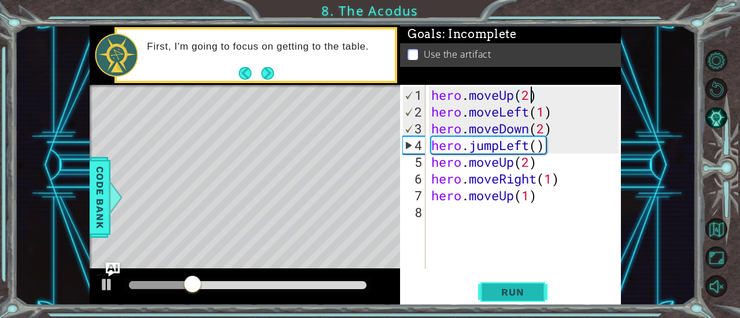
type textarea "hero.moveUp(2)"
click at [511, 295] on span "Run" at bounding box center [513, 293] width 46 height 12
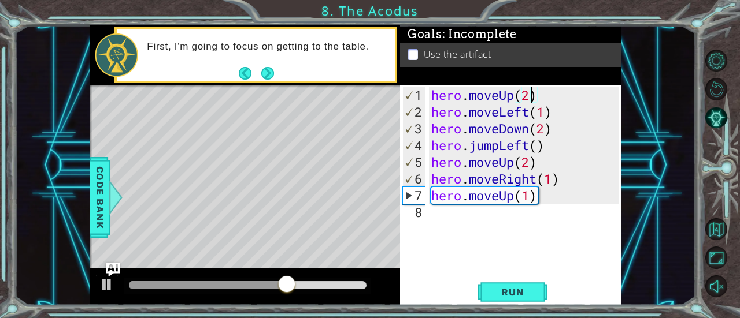
click at [339, 227] on div "Level Map" at bounding box center [357, 255] width 534 height 340
click at [328, 211] on div "Level Map" at bounding box center [357, 255] width 534 height 340
